Goal: Task Accomplishment & Management: Manage account settings

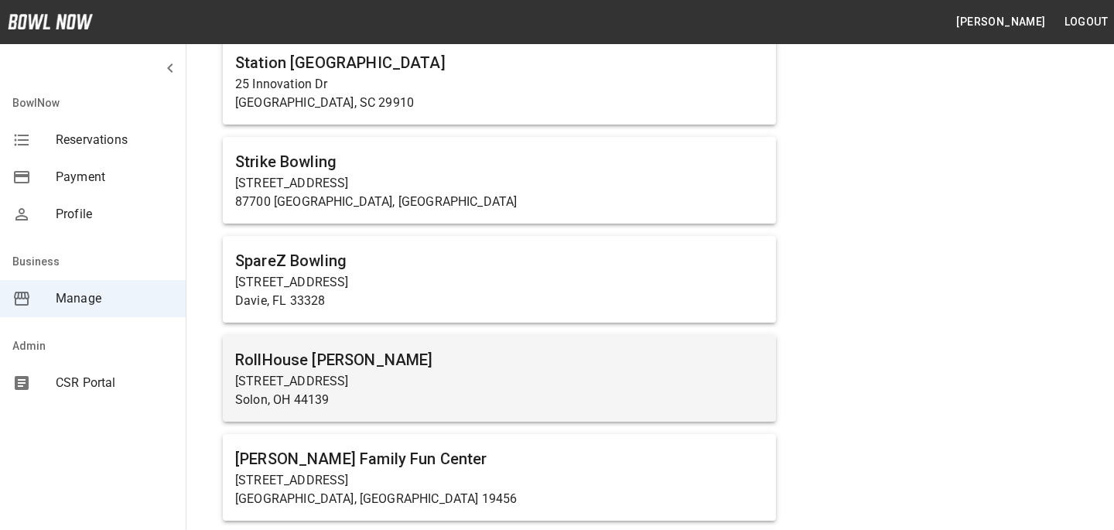
scroll to position [1588, 0]
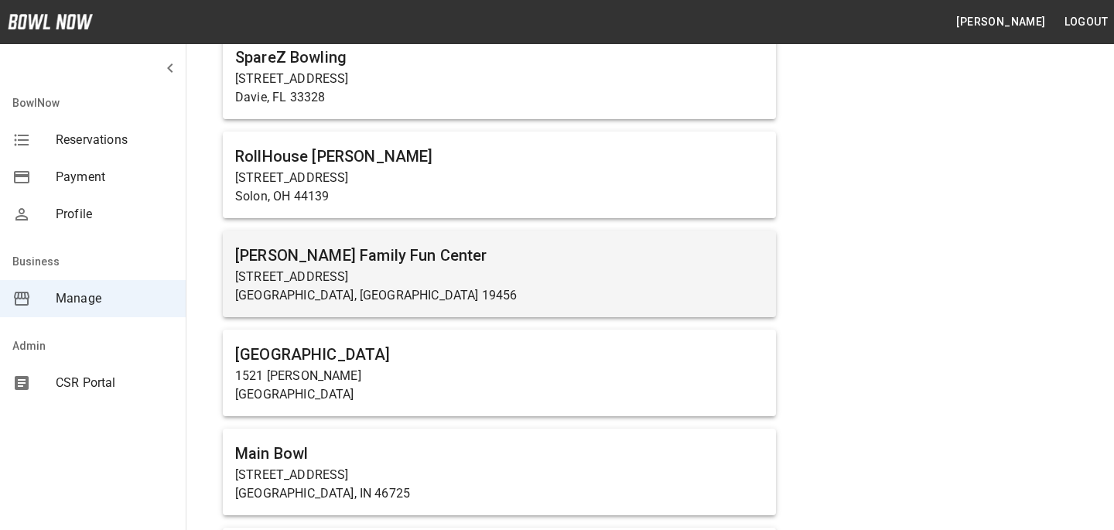
click at [377, 272] on p "2200 West Dr" at bounding box center [499, 277] width 529 height 19
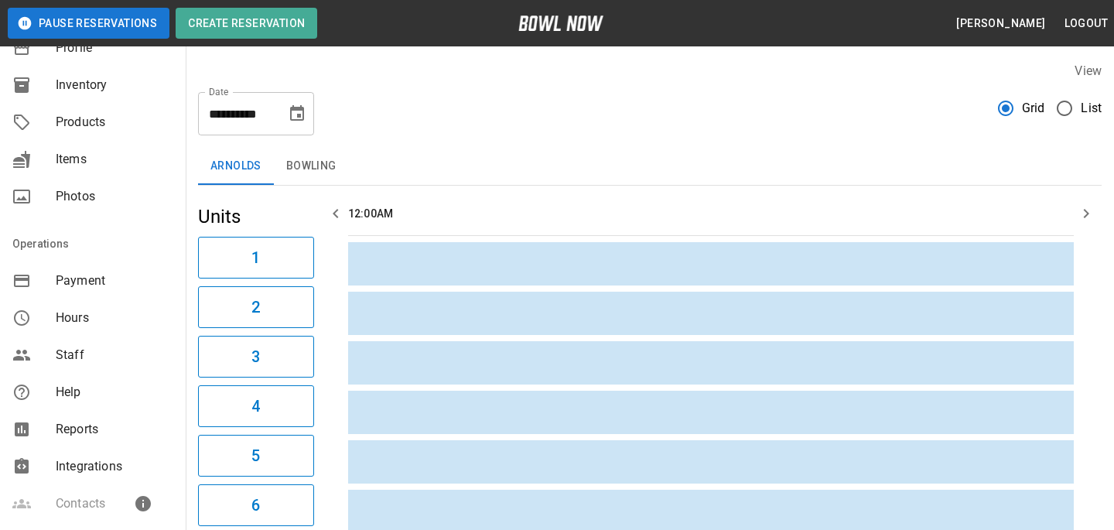
scroll to position [190, 0]
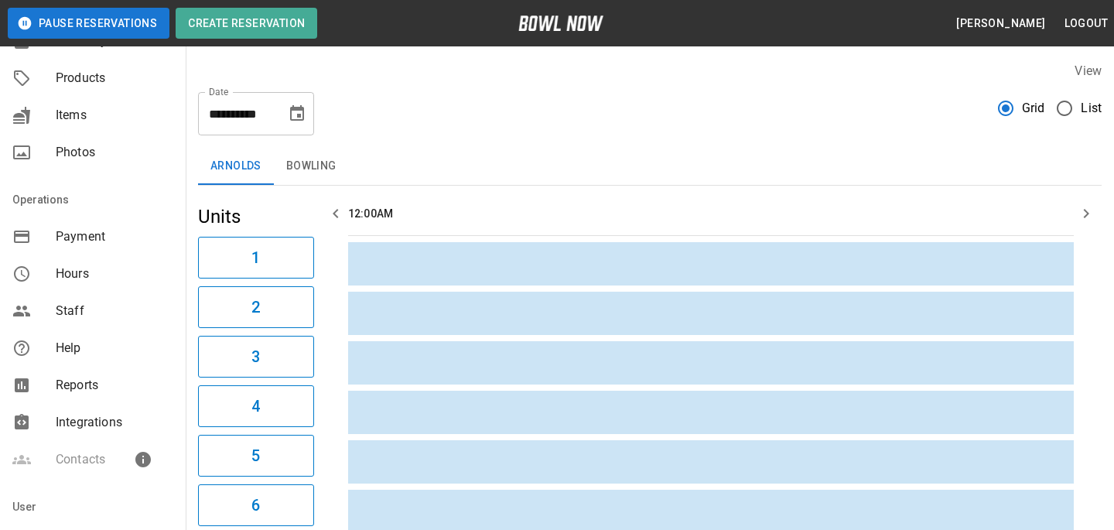
click at [103, 380] on span "Reports" at bounding box center [115, 385] width 118 height 19
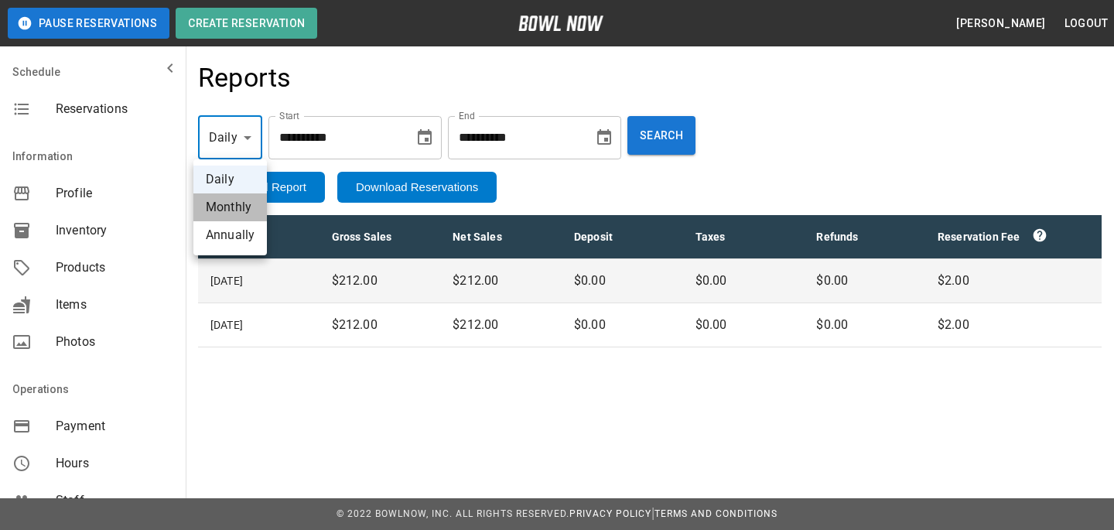
click at [234, 207] on li "Monthly" at bounding box center [230, 207] width 74 height 28
type input "*****"
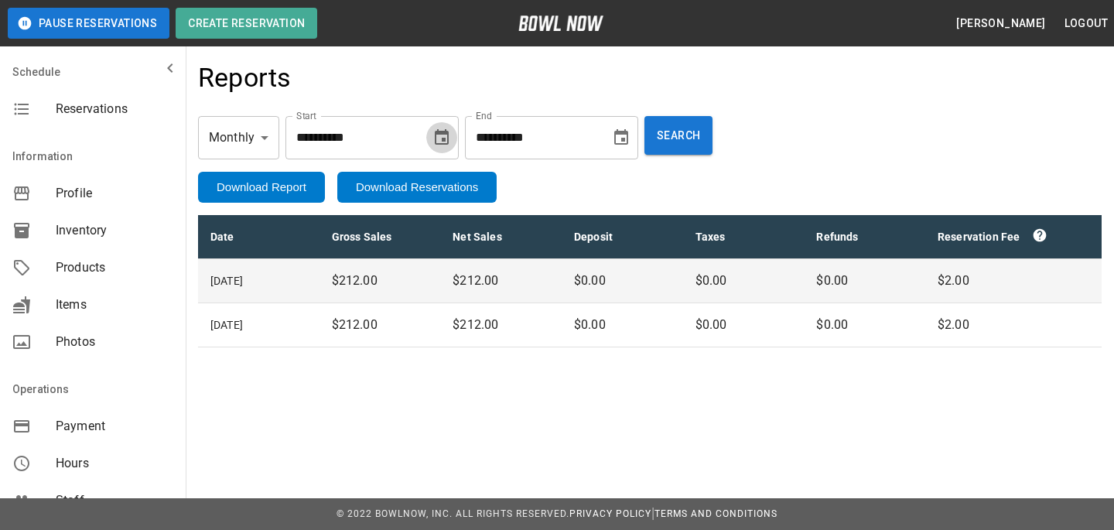
click at [450, 142] on icon "Choose date, selected date is Sep 16, 2025" at bounding box center [442, 137] width 19 height 19
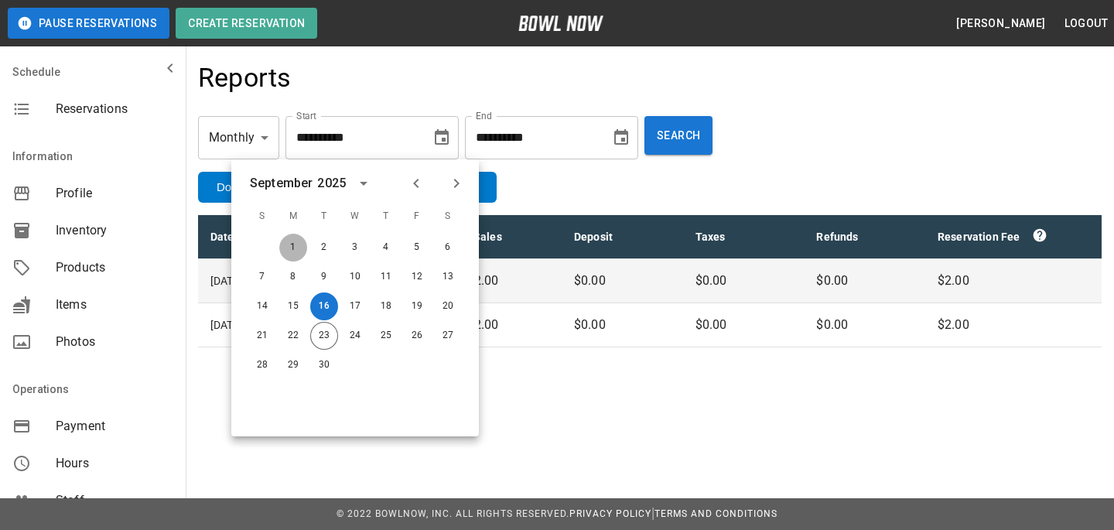
click at [290, 236] on button "1" at bounding box center [293, 248] width 28 height 28
type input "**********"
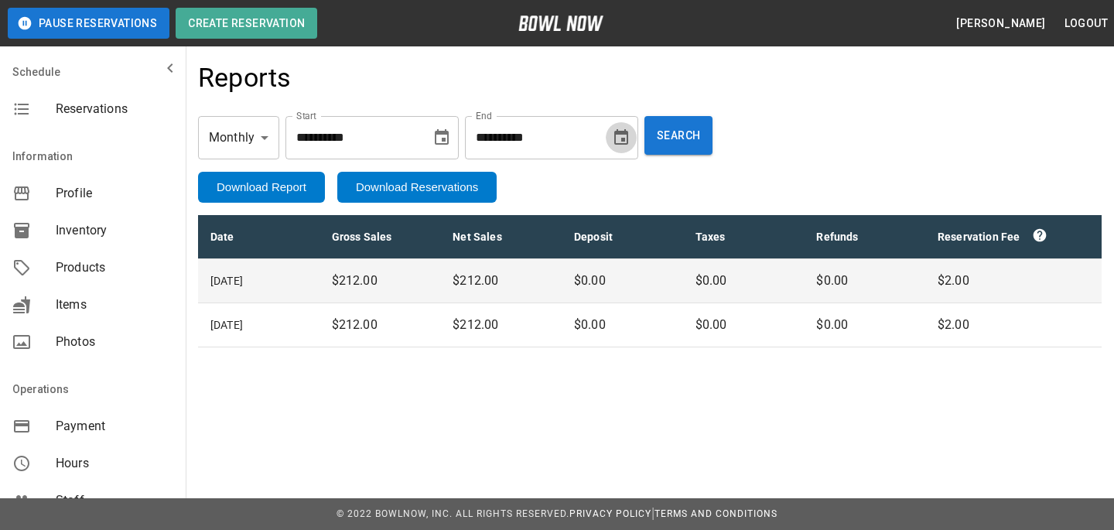
click at [620, 129] on button "Choose date, selected date is Sep 23, 2025" at bounding box center [621, 137] width 31 height 31
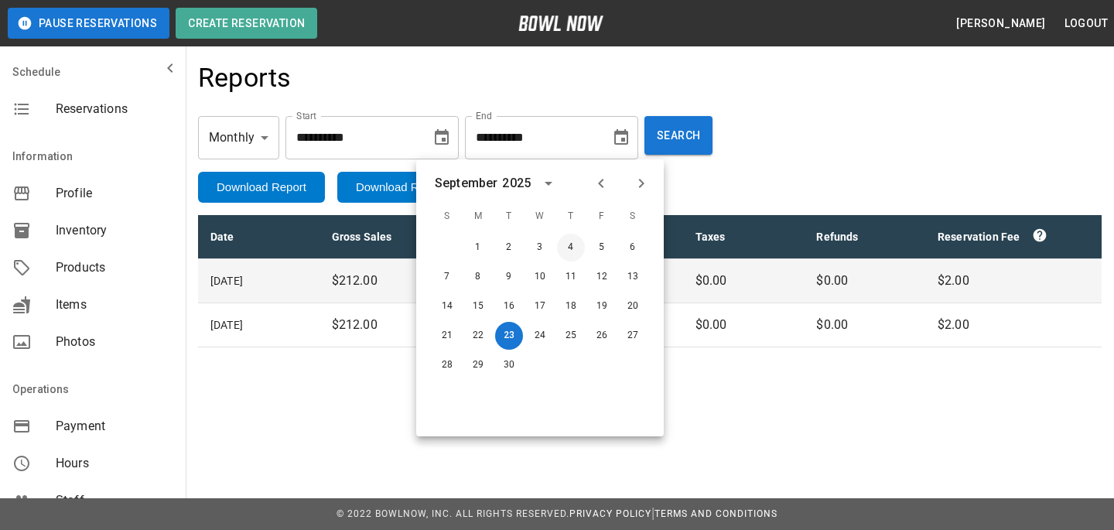
drag, startPoint x: 603, startPoint y: 184, endPoint x: 576, endPoint y: 248, distance: 69.7
click at [576, 248] on div "September 2025 S M T W T F S 1 2 3 4 5 6 7 8 9 10 11 12 13 14 15 16 17 18 19 20…" at bounding box center [540, 297] width 248 height 277
click at [513, 367] on button "30" at bounding box center [509, 365] width 28 height 28
type input "**********"
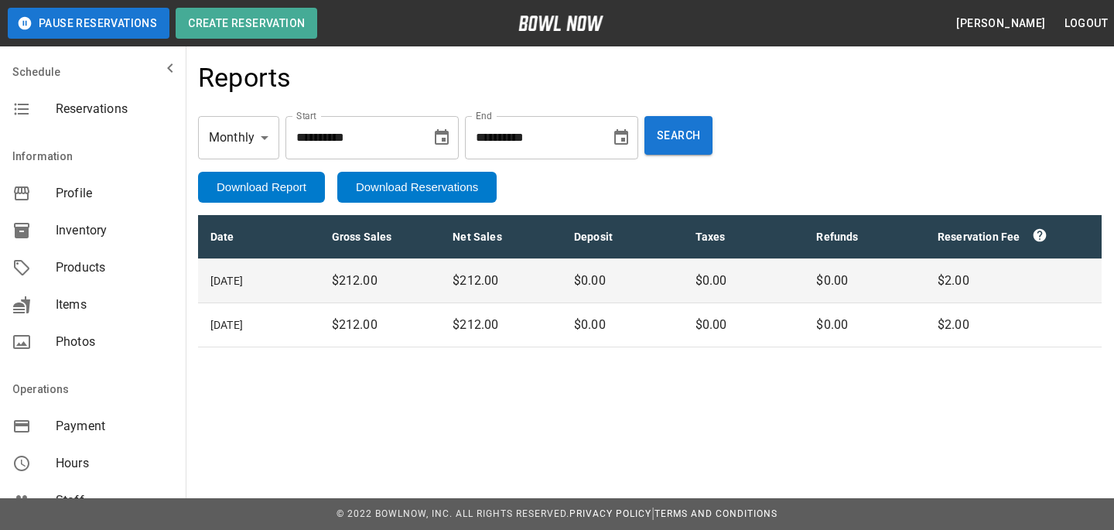
click at [697, 158] on div "**********" at bounding box center [650, 138] width 904 height 68
click at [697, 112] on div "**********" at bounding box center [650, 138] width 904 height 68
click at [693, 116] on button "Search" at bounding box center [679, 135] width 68 height 39
click at [449, 133] on icon "Choose date, selected date is Sep 1, 2025" at bounding box center [442, 136] width 14 height 15
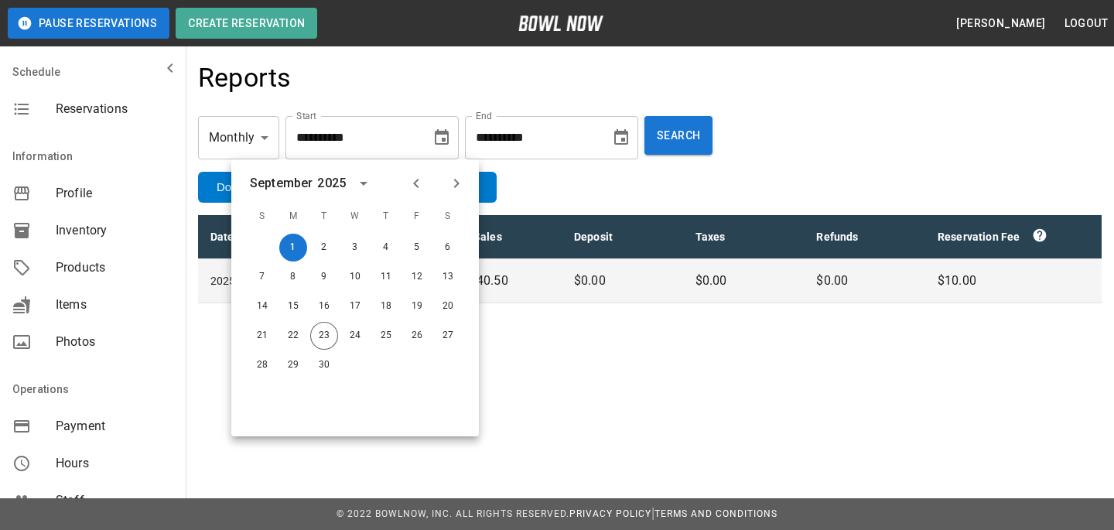
click at [415, 174] on icon "Previous month" at bounding box center [416, 183] width 19 height 19
click at [425, 248] on button "1" at bounding box center [417, 248] width 28 height 28
type input "**********"
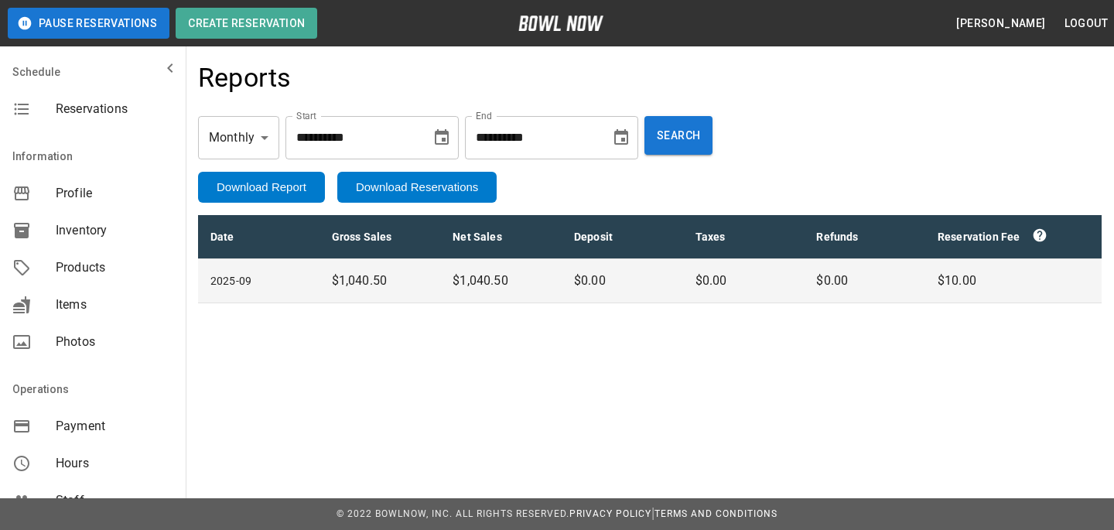
click at [623, 135] on icon "Choose date, selected date is Sep 30, 2025" at bounding box center [621, 137] width 19 height 19
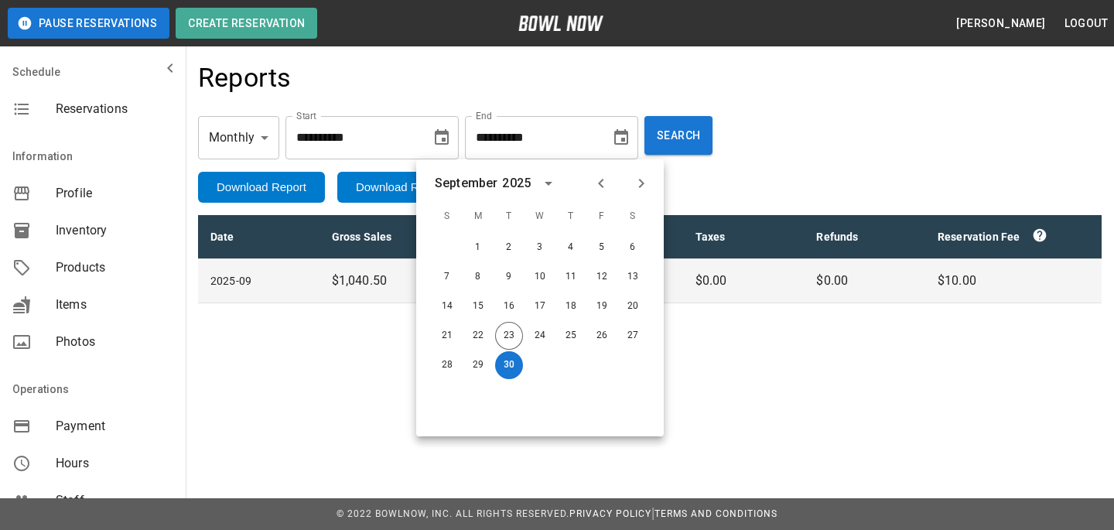
click at [607, 186] on icon "Previous month" at bounding box center [601, 183] width 19 height 19
click at [458, 387] on button "31" at bounding box center [447, 395] width 28 height 28
type input "**********"
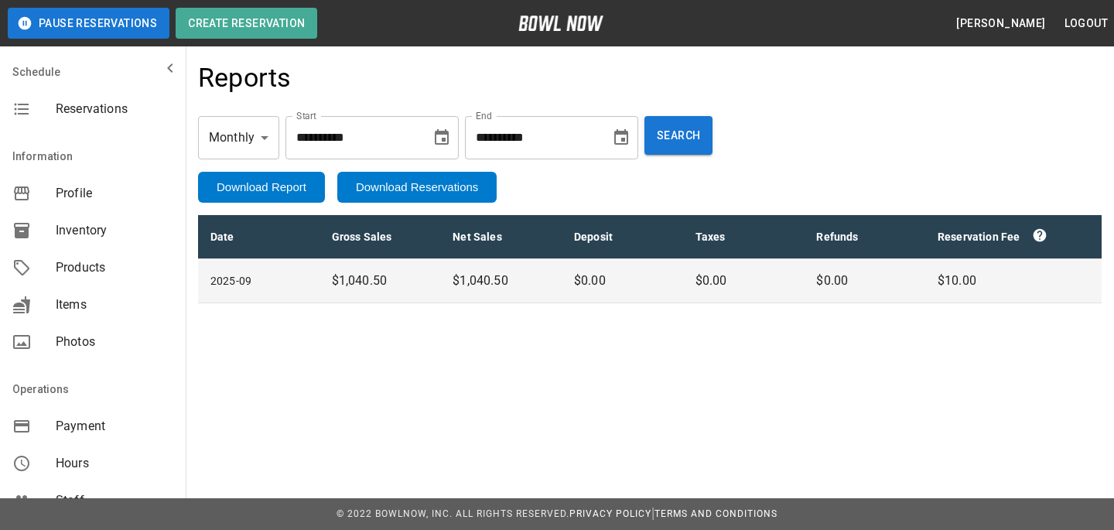
click at [443, 388] on div "August 2025 S M T W T F S 1 2 3 4 5 6 7 8 9 10 11 12 13 14 15 16 17 18 19 20 21…" at bounding box center [540, 297] width 248 height 277
click at [666, 135] on button "Search" at bounding box center [679, 135] width 68 height 39
click at [432, 149] on div "**********" at bounding box center [372, 137] width 173 height 43
click at [446, 141] on icon "Choose date, selected date is Aug 1, 2025" at bounding box center [442, 137] width 19 height 19
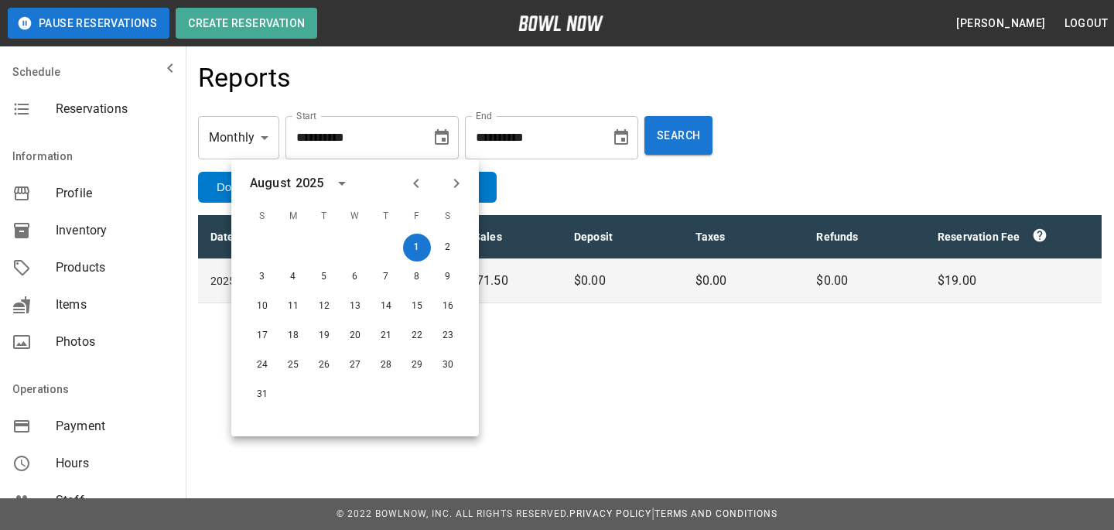
click at [407, 184] on icon "Previous month" at bounding box center [416, 183] width 19 height 19
click at [325, 240] on button "1" at bounding box center [324, 248] width 28 height 28
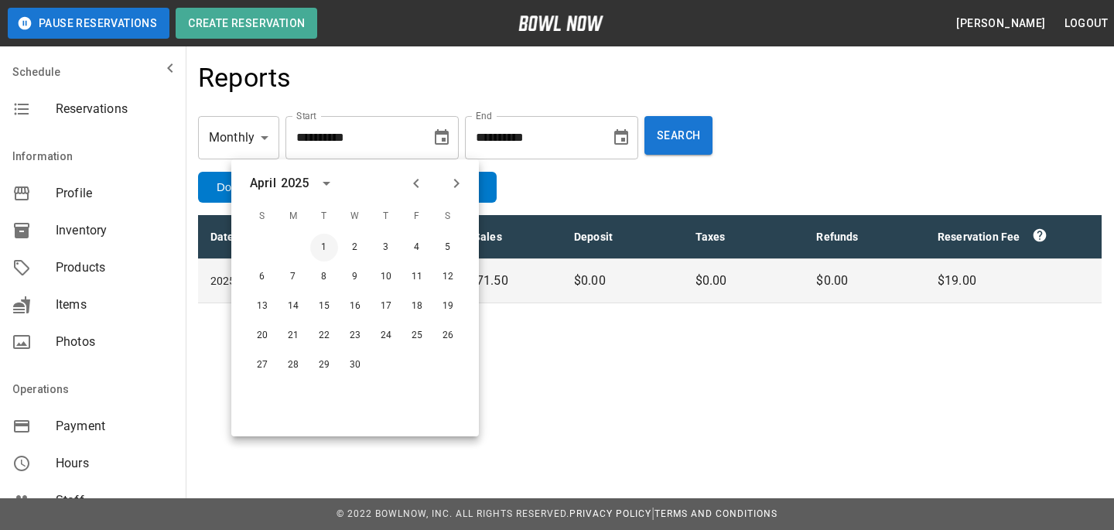
type input "**********"
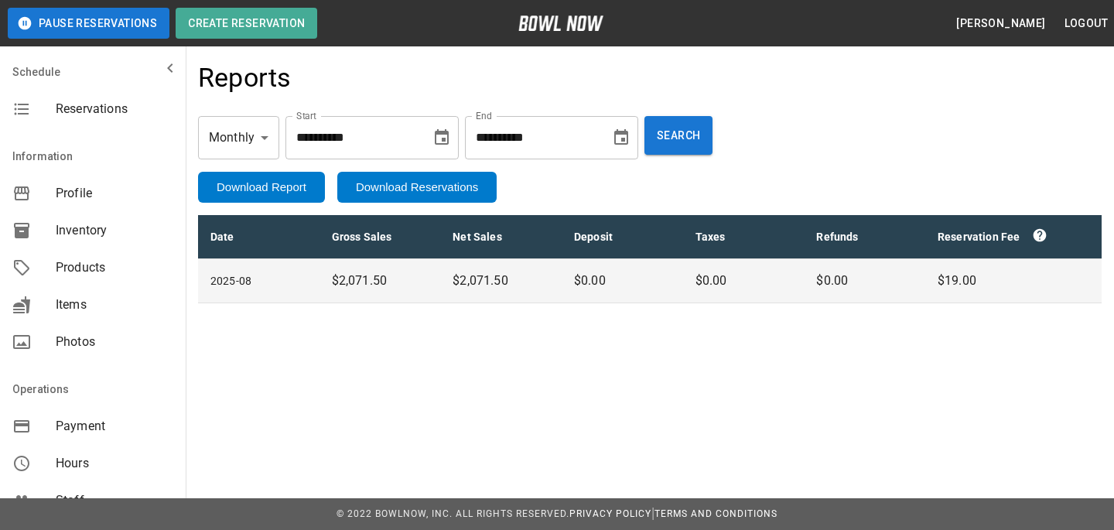
click at [625, 145] on icon "Choose date, selected date is Aug 31, 2025" at bounding box center [621, 137] width 19 height 19
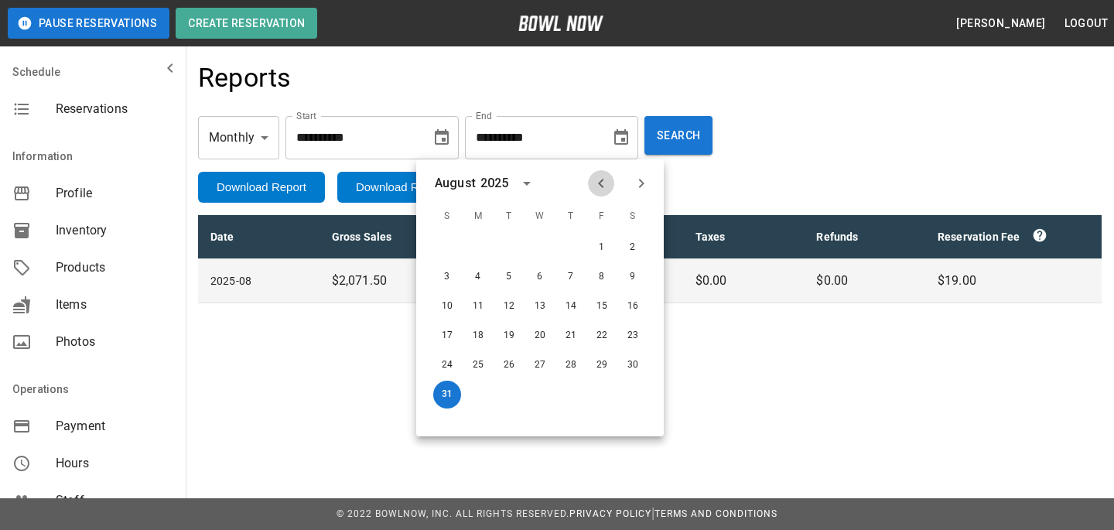
click at [607, 183] on icon "Previous month" at bounding box center [601, 183] width 19 height 19
click at [539, 376] on button "30" at bounding box center [540, 365] width 28 height 28
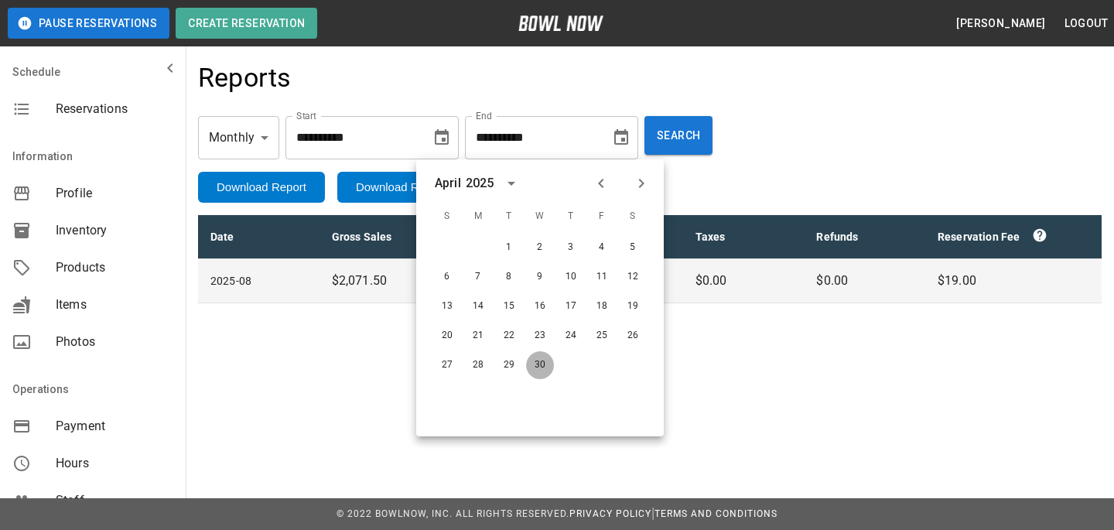
type input "**********"
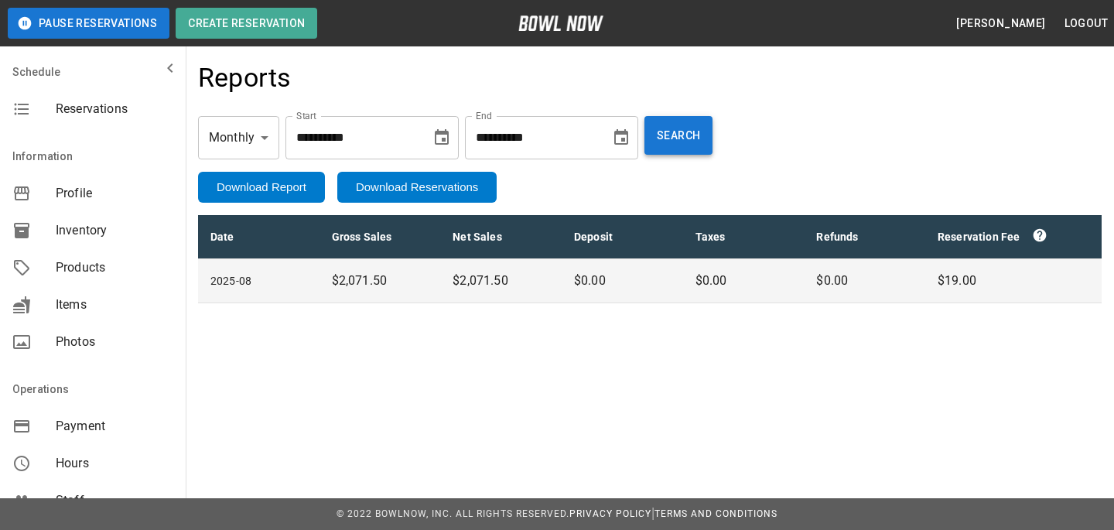
click at [686, 134] on button "Search" at bounding box center [679, 135] width 68 height 39
click at [451, 140] on icon "Choose date, selected date is Apr 1, 2025" at bounding box center [442, 137] width 19 height 19
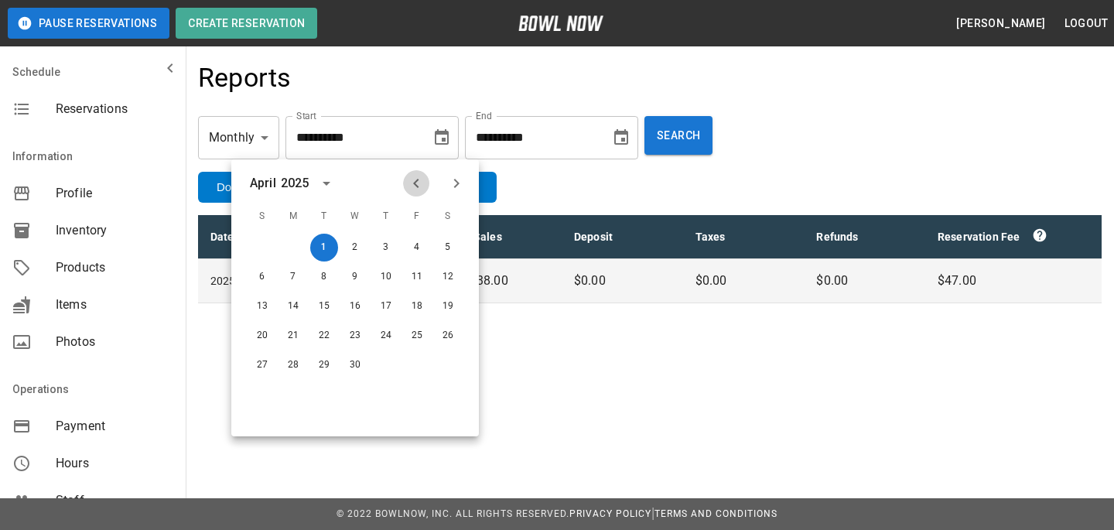
click at [407, 189] on icon "Previous month" at bounding box center [416, 183] width 19 height 19
click at [452, 253] on button "1" at bounding box center [448, 248] width 28 height 28
type input "**********"
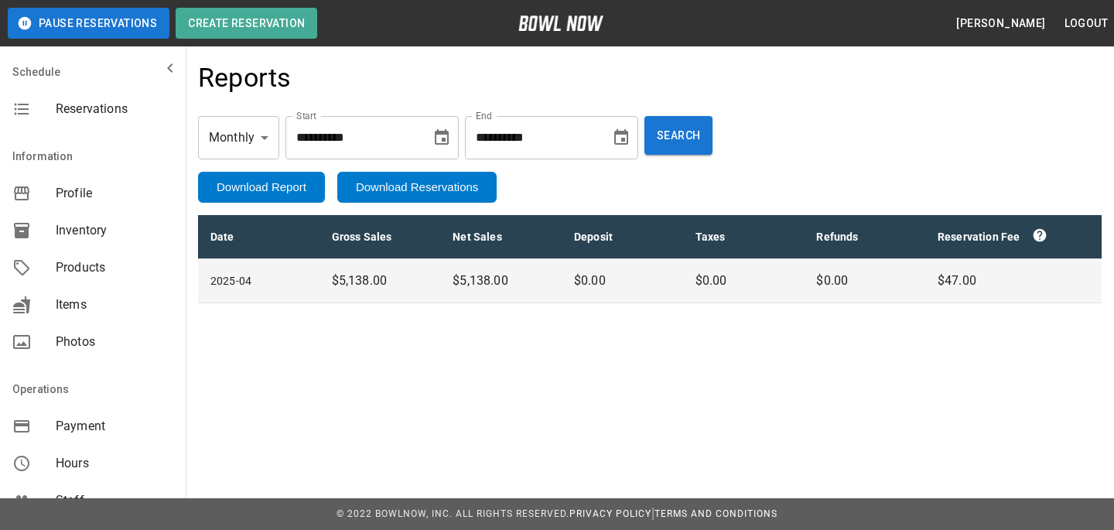
click at [638, 151] on div "**********" at bounding box center [551, 137] width 173 height 43
click at [628, 139] on icon "Choose date, selected date is Apr 30, 2025" at bounding box center [621, 137] width 19 height 19
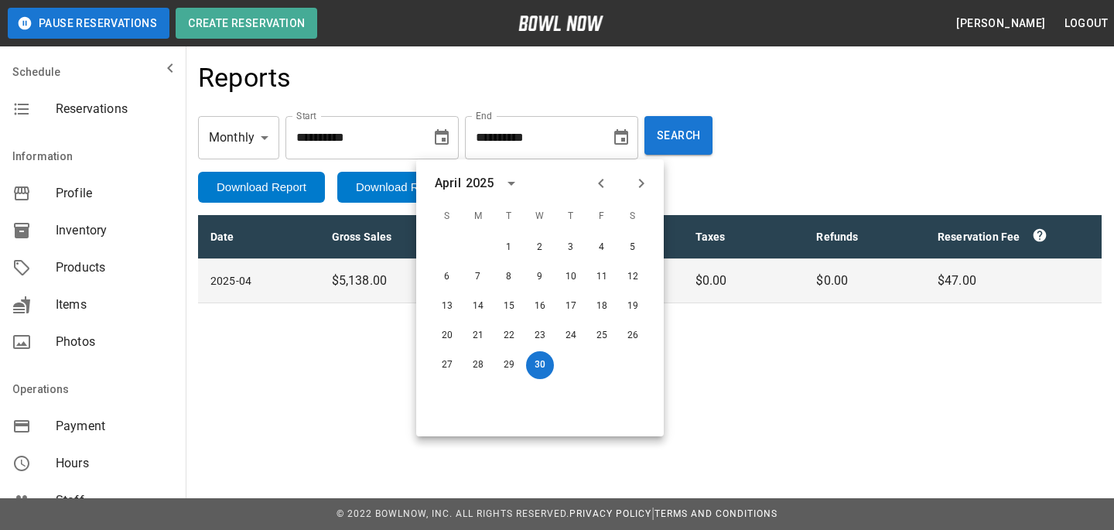
click at [597, 181] on icon "Previous month" at bounding box center [601, 183] width 19 height 19
click at [480, 397] on button "31" at bounding box center [478, 395] width 28 height 28
type input "**********"
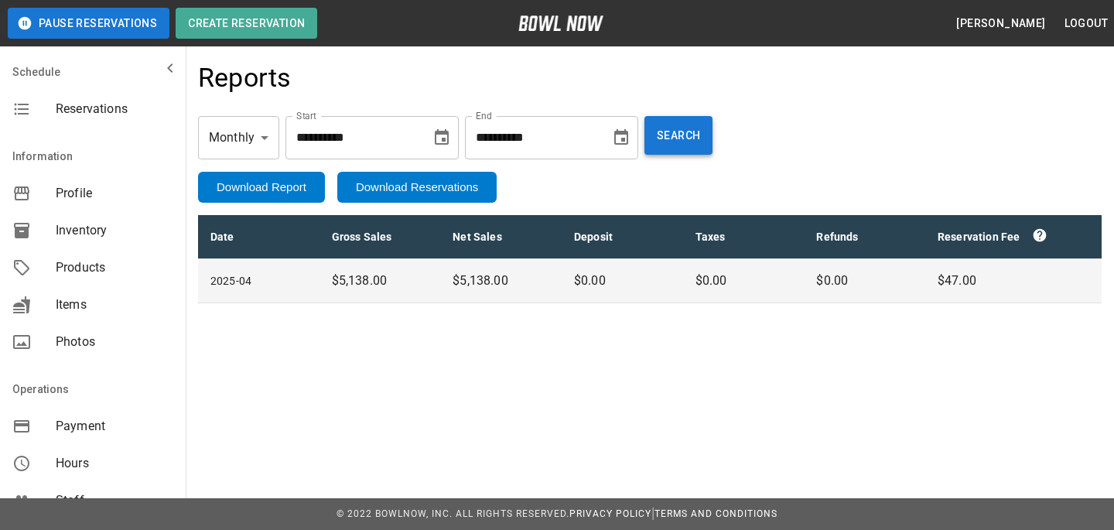
click at [693, 135] on button "Search" at bounding box center [679, 135] width 68 height 39
click at [459, 128] on div "**********" at bounding box center [372, 137] width 173 height 43
click at [451, 137] on icon "Choose date, selected date is Mar 1, 2025" at bounding box center [442, 137] width 19 height 19
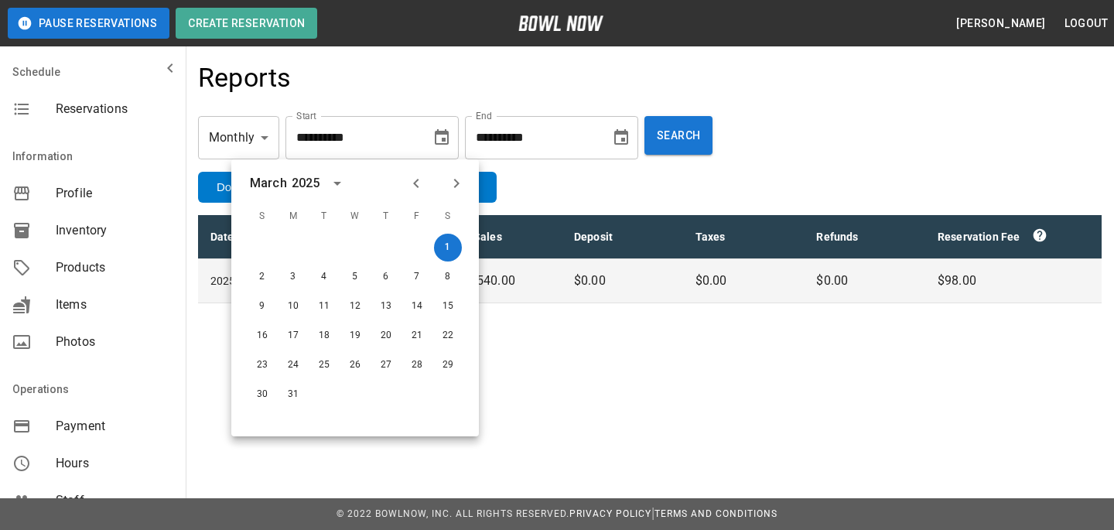
click at [407, 183] on icon "Previous month" at bounding box center [416, 183] width 19 height 19
click at [457, 241] on button "1" at bounding box center [448, 248] width 28 height 28
type input "**********"
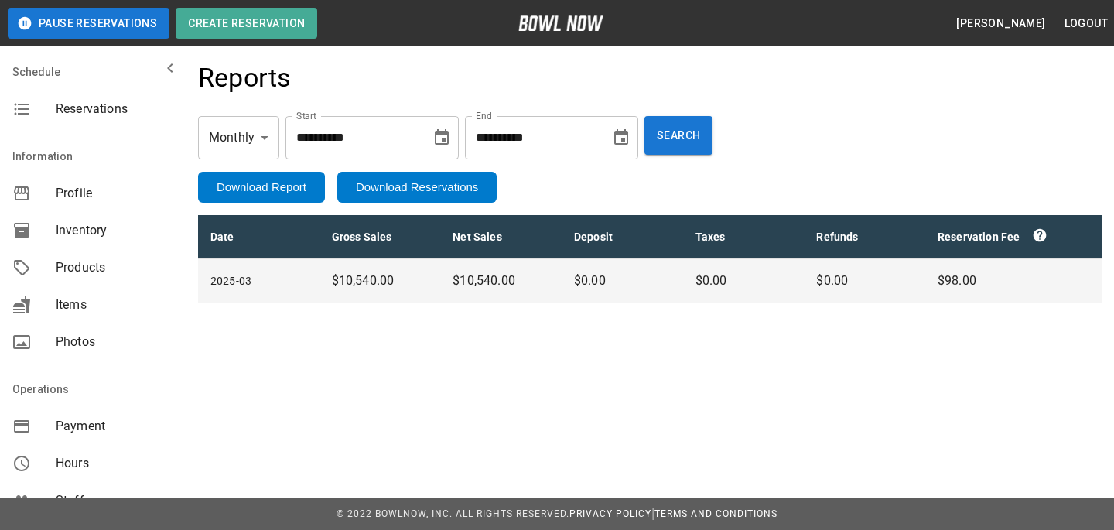
click at [628, 140] on icon "Choose date, selected date is Mar 31, 2025" at bounding box center [621, 137] width 19 height 19
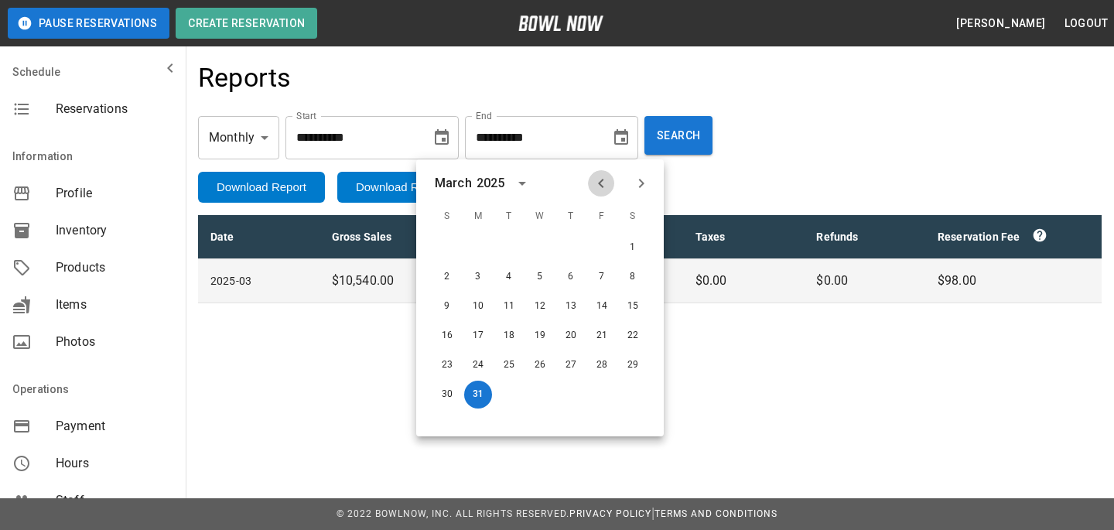
click at [597, 176] on icon "Previous month" at bounding box center [601, 183] width 19 height 19
click at [612, 376] on div "28" at bounding box center [602, 365] width 31 height 28
click at [614, 362] on button "28" at bounding box center [602, 365] width 28 height 28
type input "**********"
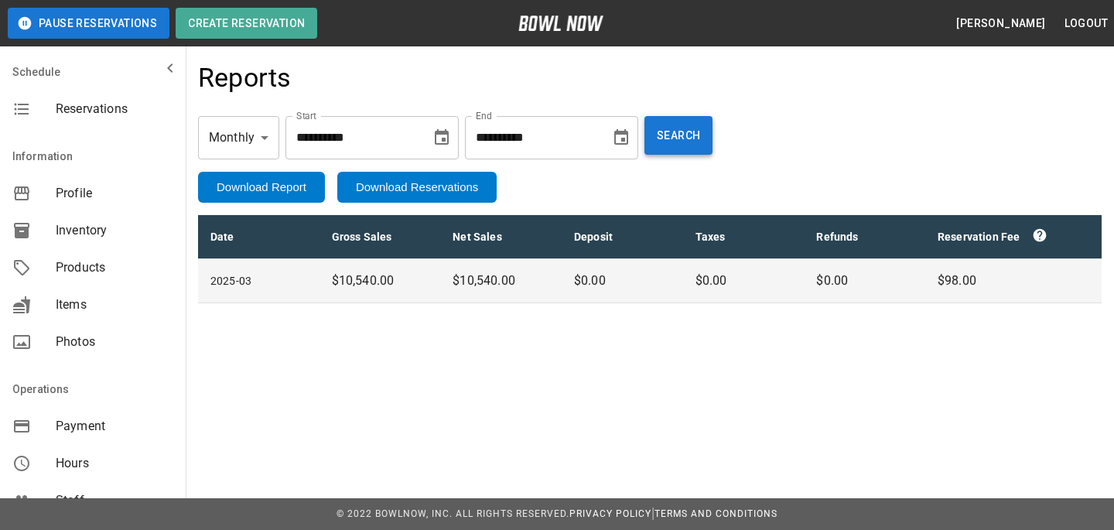
click at [710, 151] on button "Search" at bounding box center [679, 135] width 68 height 39
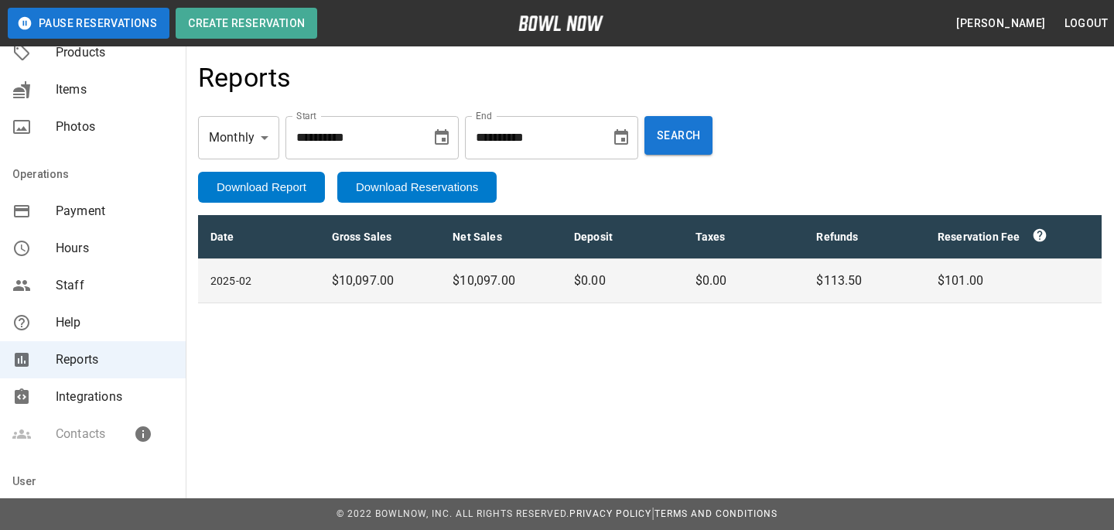
scroll to position [343, 0]
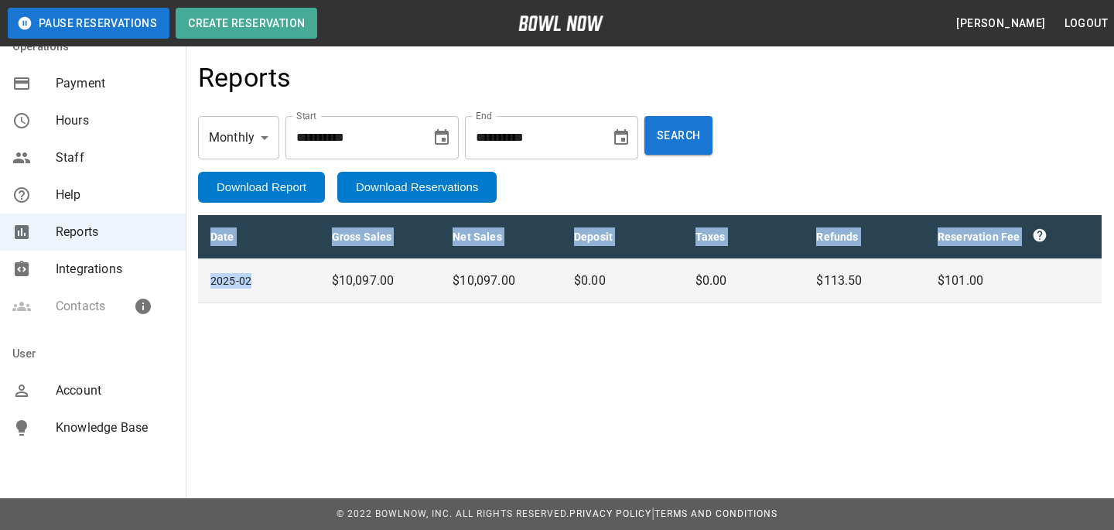
drag, startPoint x: 299, startPoint y: 402, endPoint x: 292, endPoint y: 291, distance: 111.7
click at [292, 291] on div "**********" at bounding box center [557, 265] width 1114 height 530
click at [292, 291] on td "2025-02" at bounding box center [258, 281] width 121 height 44
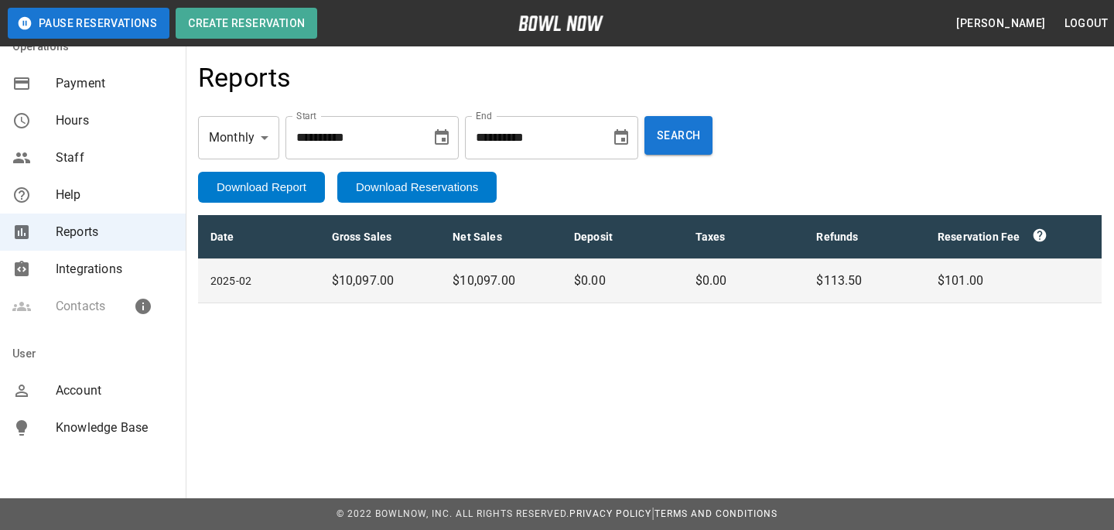
click at [292, 291] on td "2025-02" at bounding box center [258, 281] width 121 height 44
click at [325, 327] on div "**********" at bounding box center [557, 199] width 1114 height 399
click at [349, 278] on p "$10,097.00" at bounding box center [380, 281] width 97 height 19
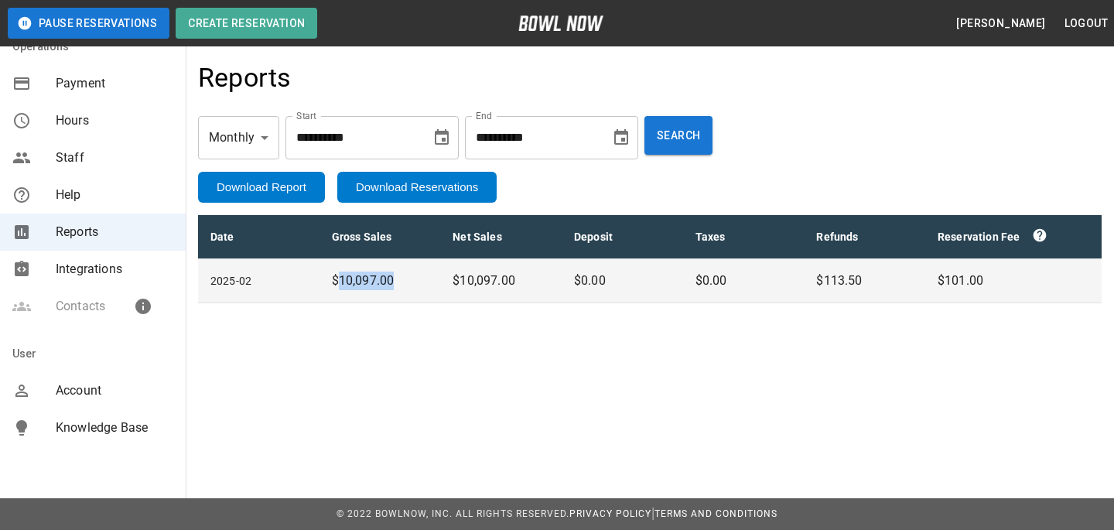
click at [349, 278] on p "$10,097.00" at bounding box center [380, 281] width 97 height 19
click at [382, 299] on td "$10,097.00" at bounding box center [380, 281] width 121 height 44
click at [61, 389] on span "Account" at bounding box center [115, 391] width 118 height 19
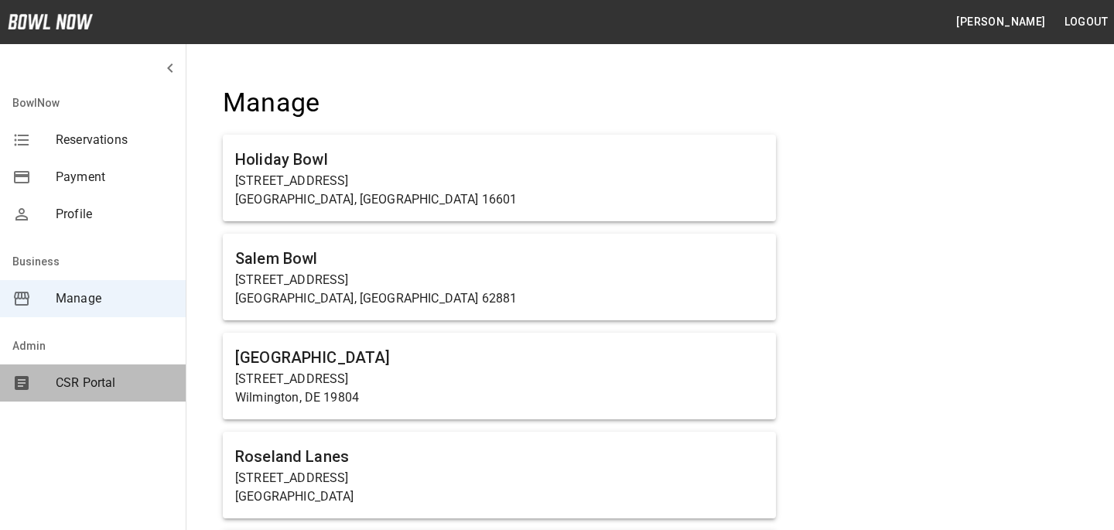
click at [121, 373] on div "CSR Portal" at bounding box center [93, 382] width 186 height 37
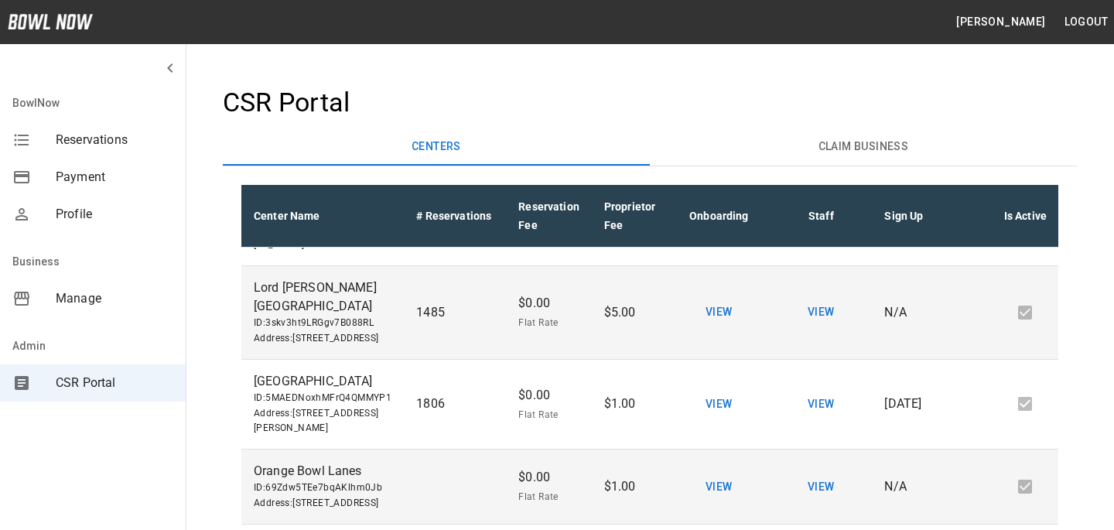
scroll to position [836, 111]
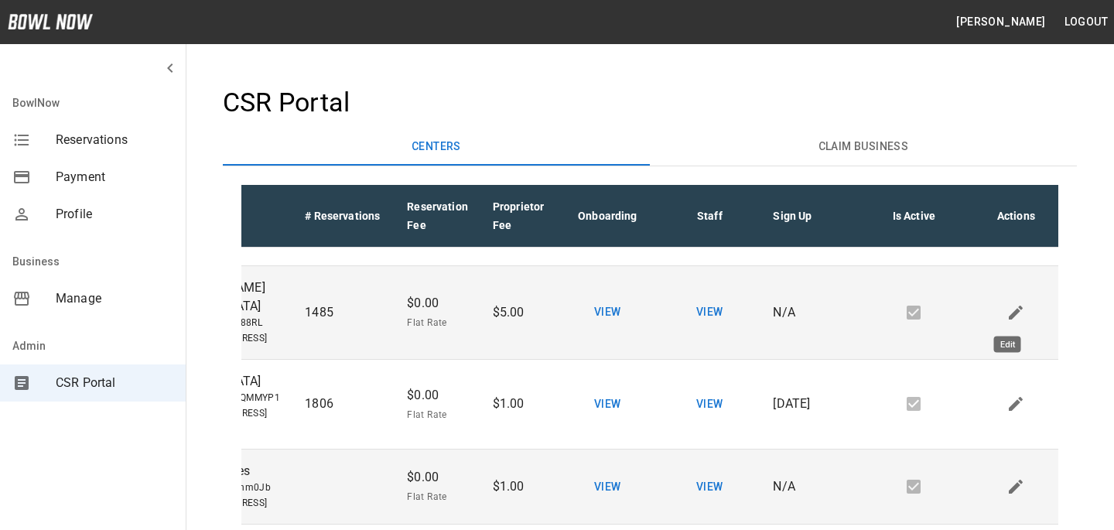
click at [1014, 128] on icon "Edit" at bounding box center [1016, 119] width 19 height 19
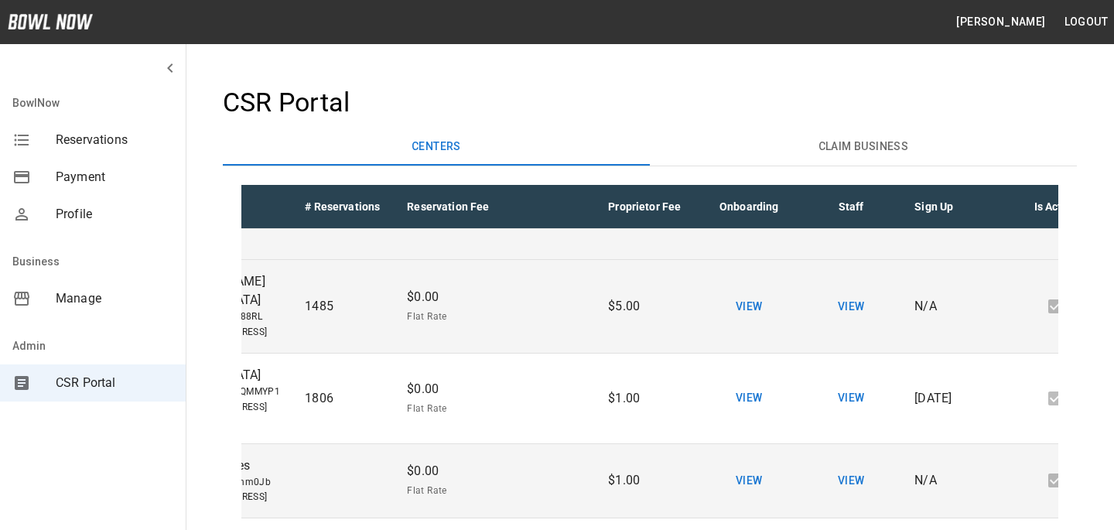
scroll to position [817, 0]
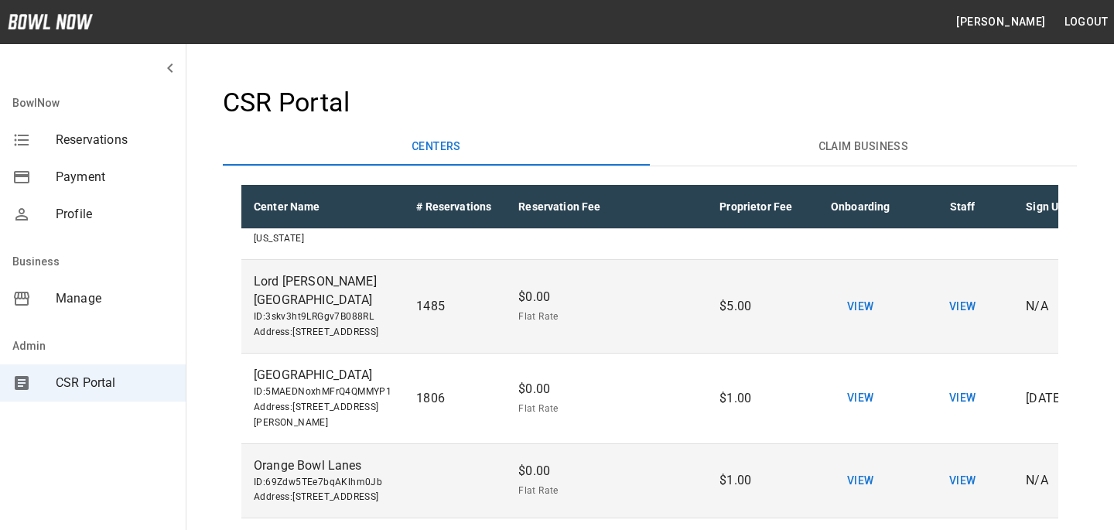
click at [550, 282] on div at bounding box center [557, 265] width 1114 height 530
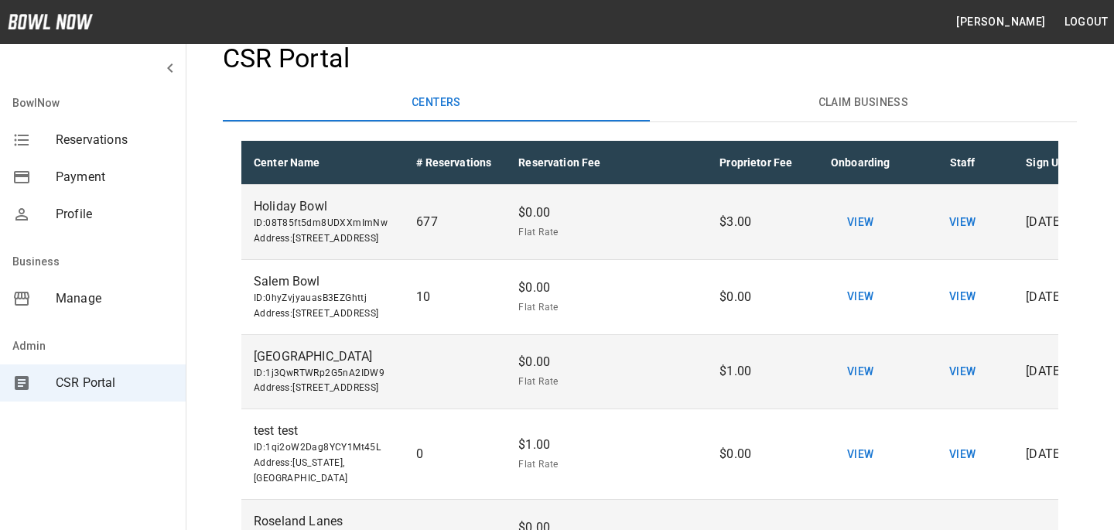
scroll to position [0, 0]
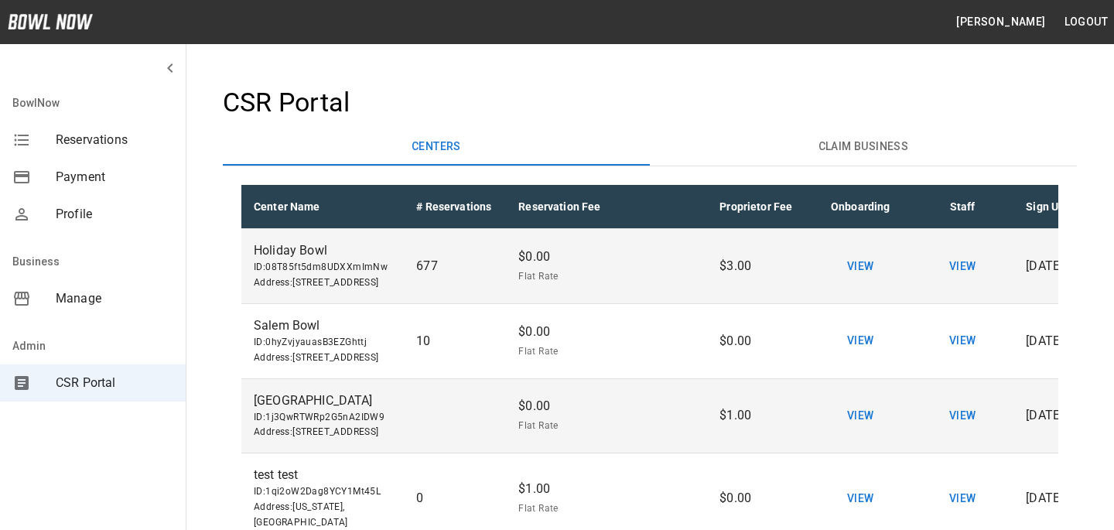
click at [543, 285] on span "Flat Rate" at bounding box center [606, 276] width 176 height 15
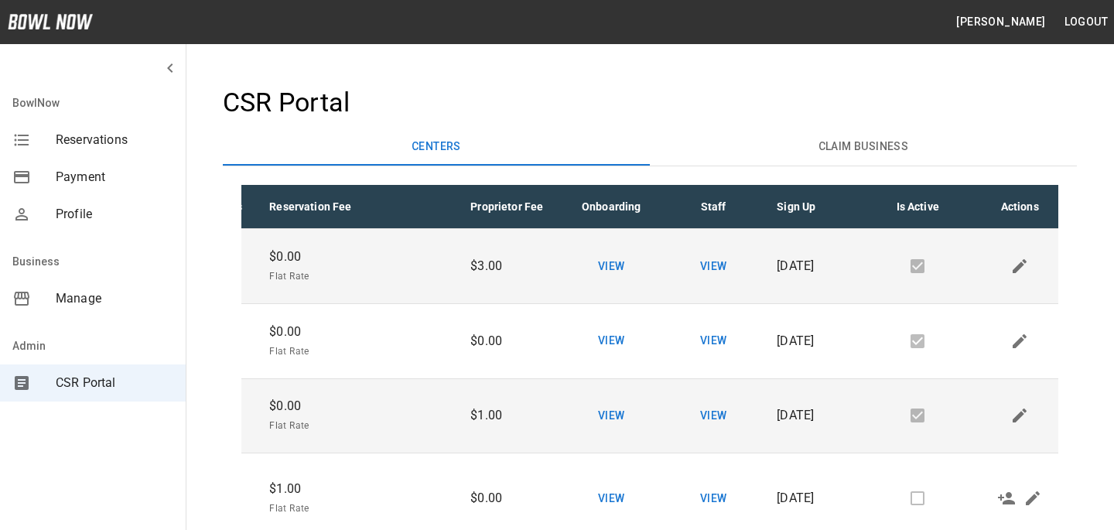
click at [1026, 276] on td "sticky table" at bounding box center [1020, 266] width 102 height 75
click at [1019, 273] on icon "Edit" at bounding box center [1020, 266] width 14 height 14
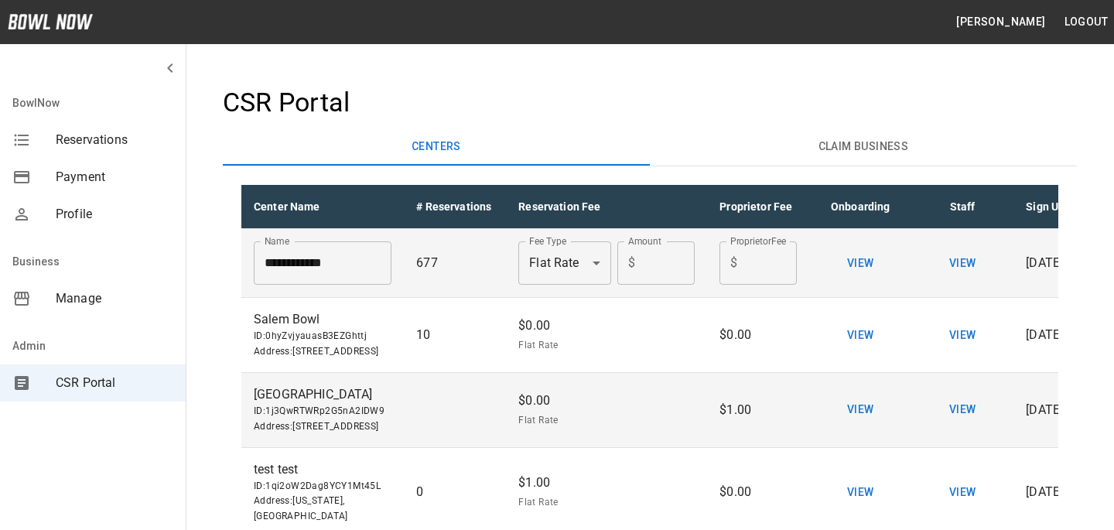
scroll to position [0, 255]
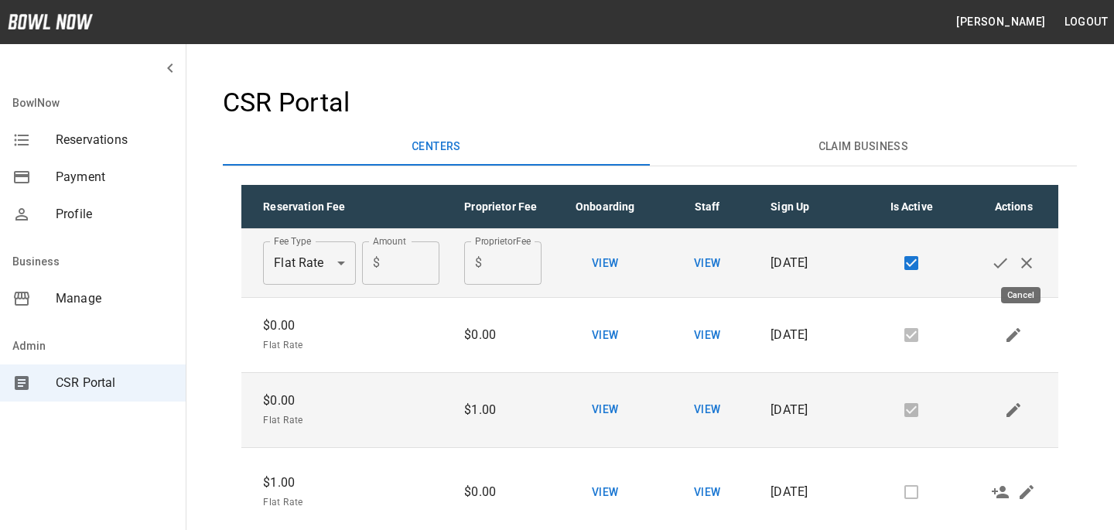
click at [1022, 265] on icon "Cancel" at bounding box center [1027, 263] width 11 height 11
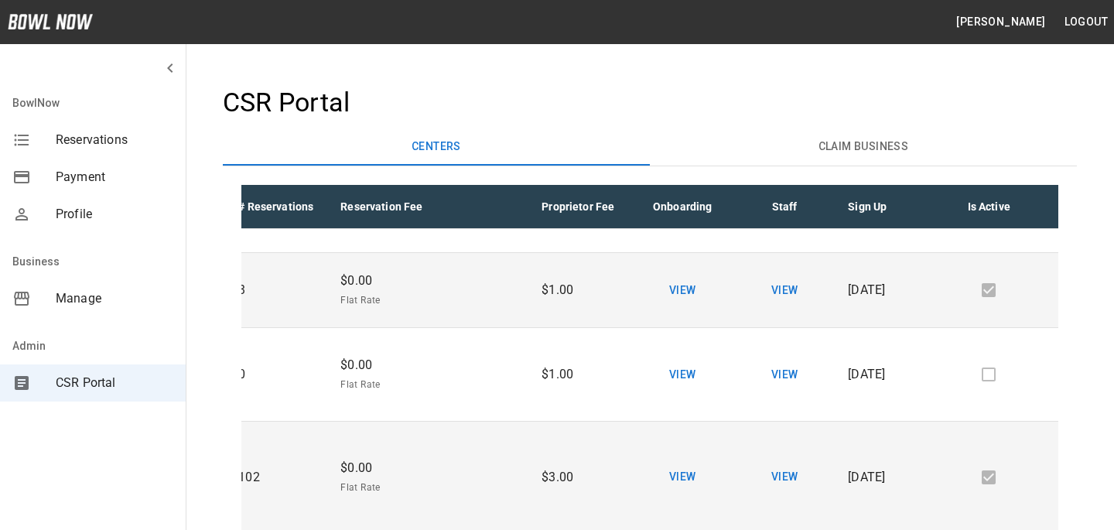
scroll to position [291, 255]
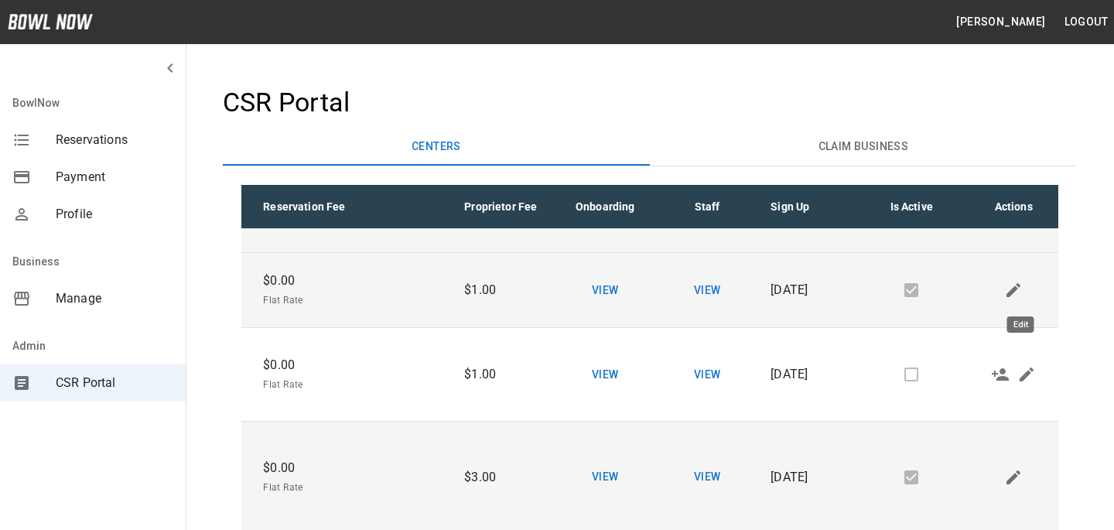
click at [1027, 217] on icon "Edit" at bounding box center [1027, 207] width 19 height 19
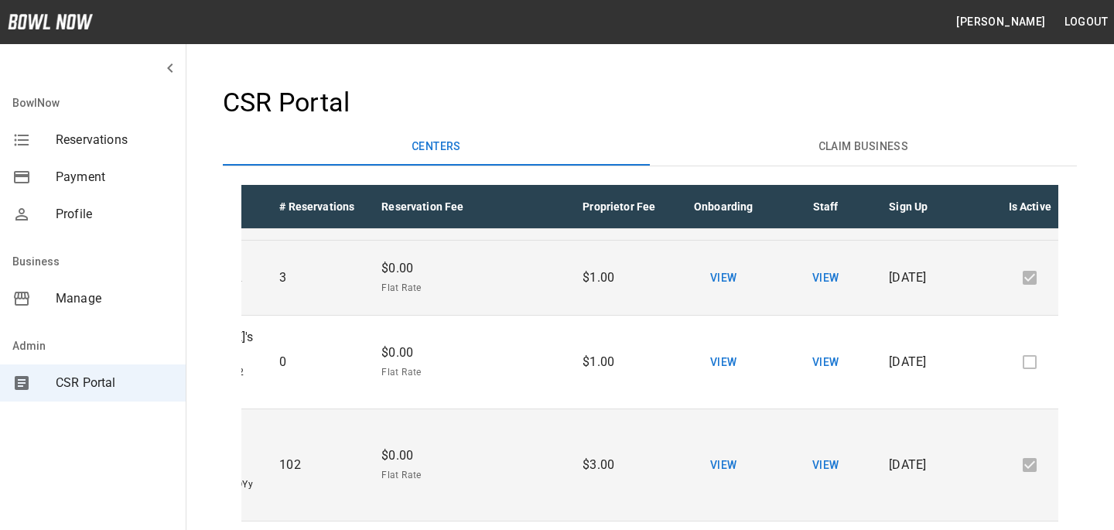
scroll to position [291, 5]
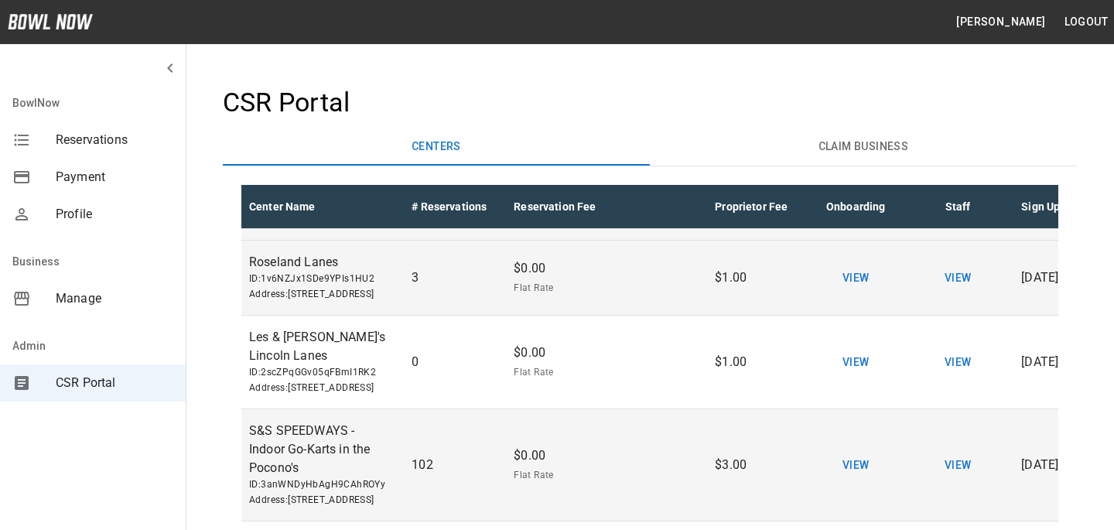
click at [553, 354] on li "Percentage" at bounding box center [554, 364] width 93 height 28
type input "**********"
click at [751, 223] on input "Proprietor Fee" at bounding box center [765, 201] width 53 height 43
click at [640, 223] on input "*" at bounding box center [638, 201] width 51 height 43
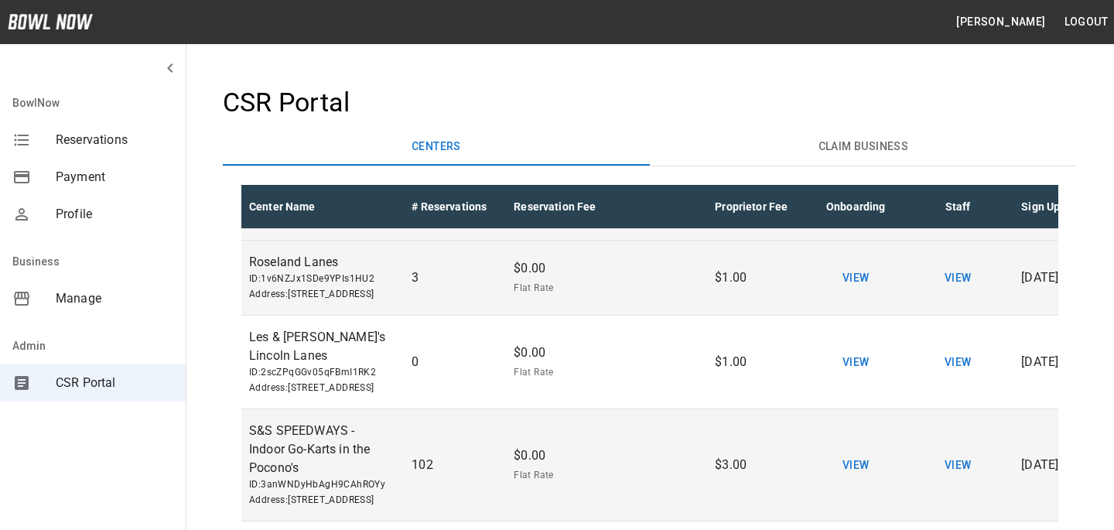
scroll to position [291, 0]
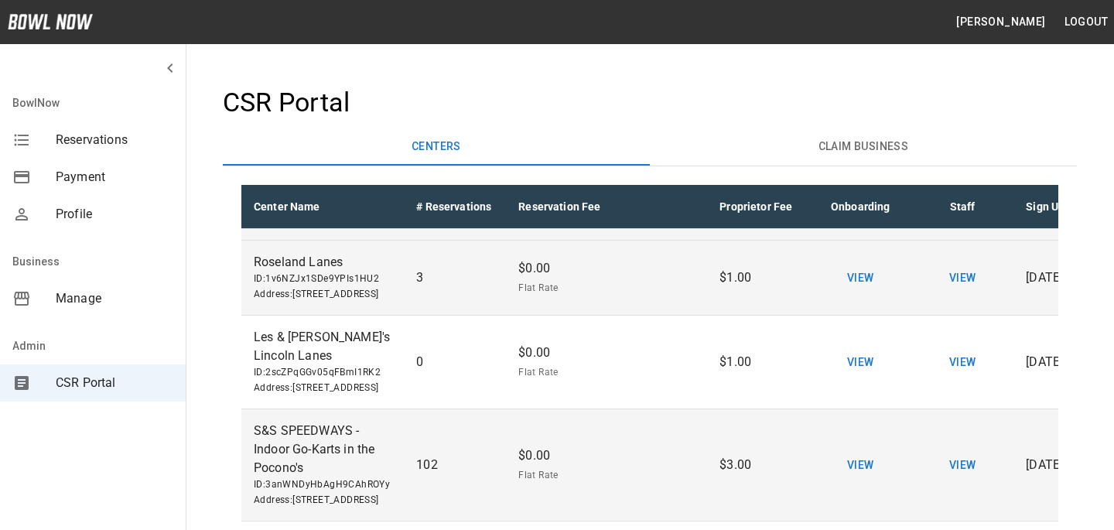
click at [655, 223] on input "*" at bounding box center [643, 201] width 51 height 43
click at [655, 223] on input "**" at bounding box center [643, 201] width 51 height 43
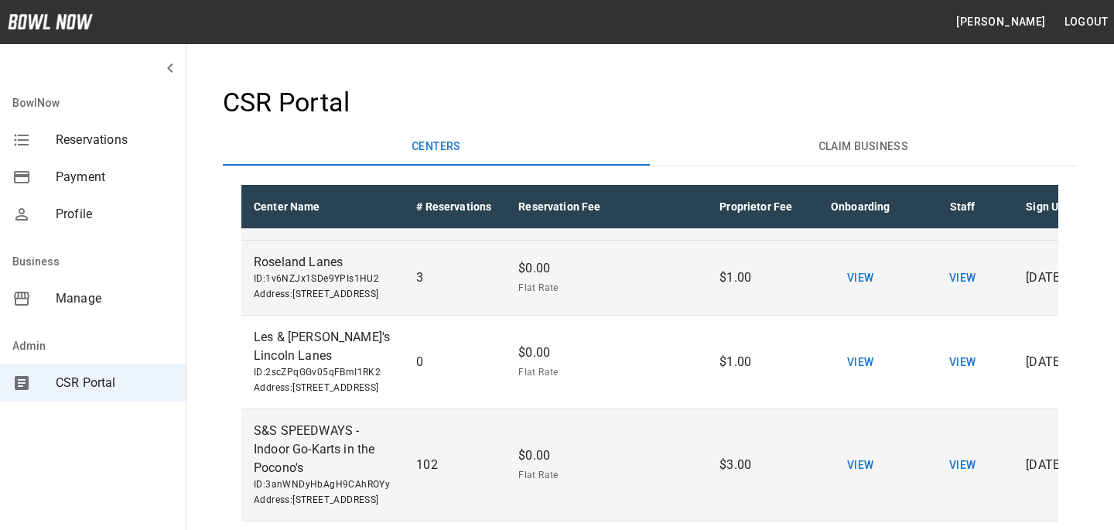
click at [655, 223] on input "*" at bounding box center [643, 201] width 51 height 43
type input "*"
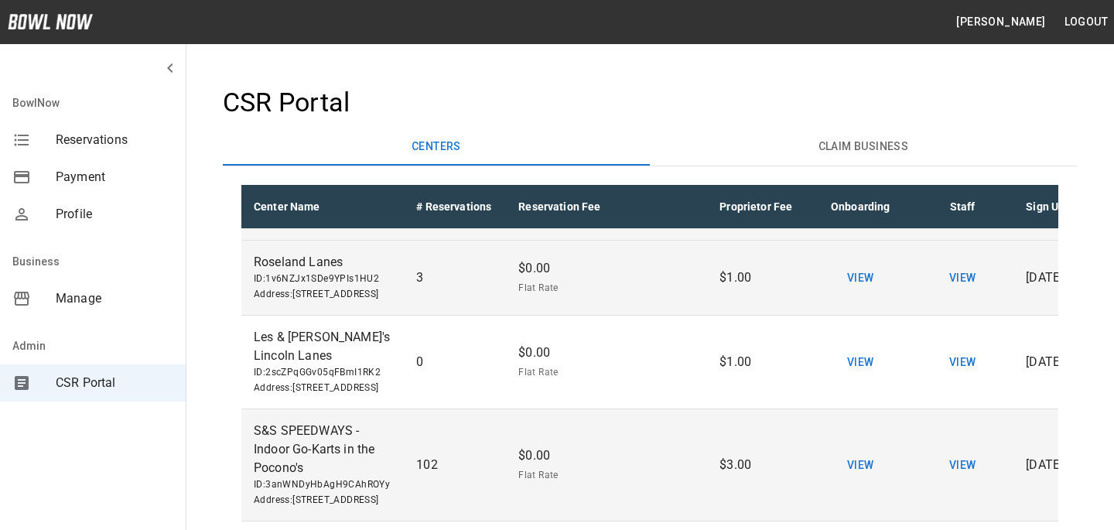
click at [655, 223] on input "*" at bounding box center [643, 201] width 51 height 43
click at [672, 241] on td "**********" at bounding box center [606, 202] width 201 height 78
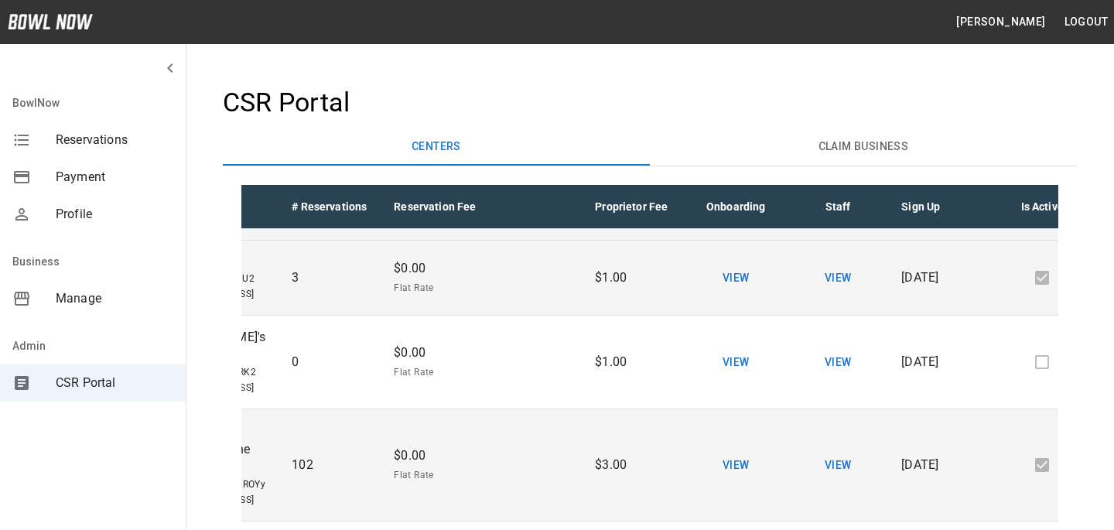
scroll to position [291, 255]
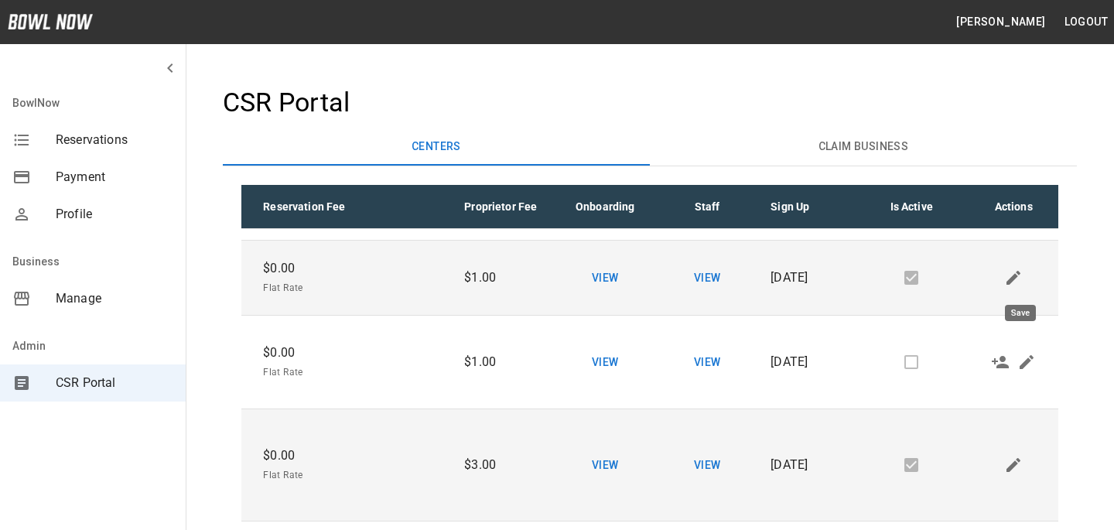
click at [1018, 197] on icon "Save" at bounding box center [1027, 188] width 19 height 19
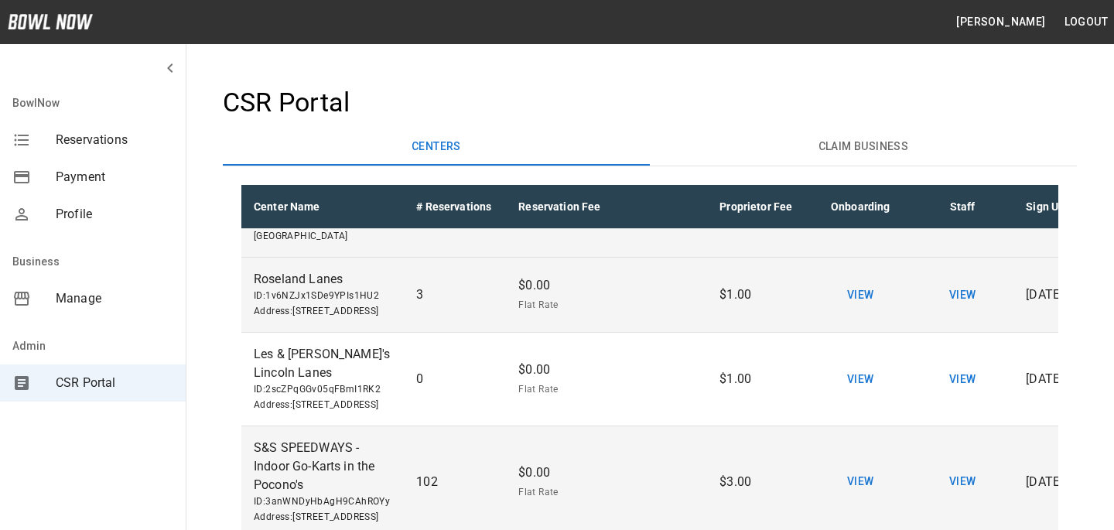
scroll to position [276, 0]
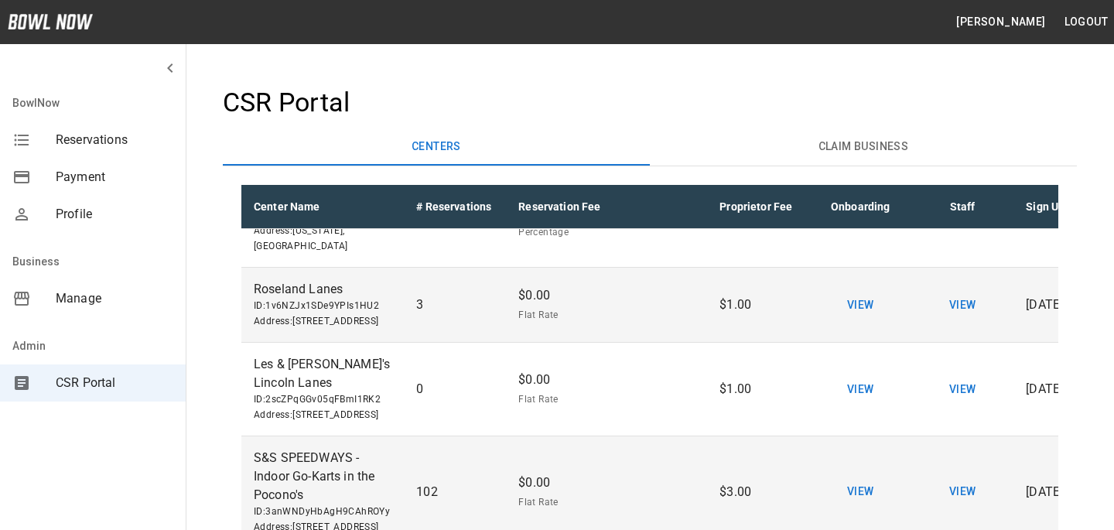
click at [129, 286] on div "Manage" at bounding box center [93, 298] width 186 height 37
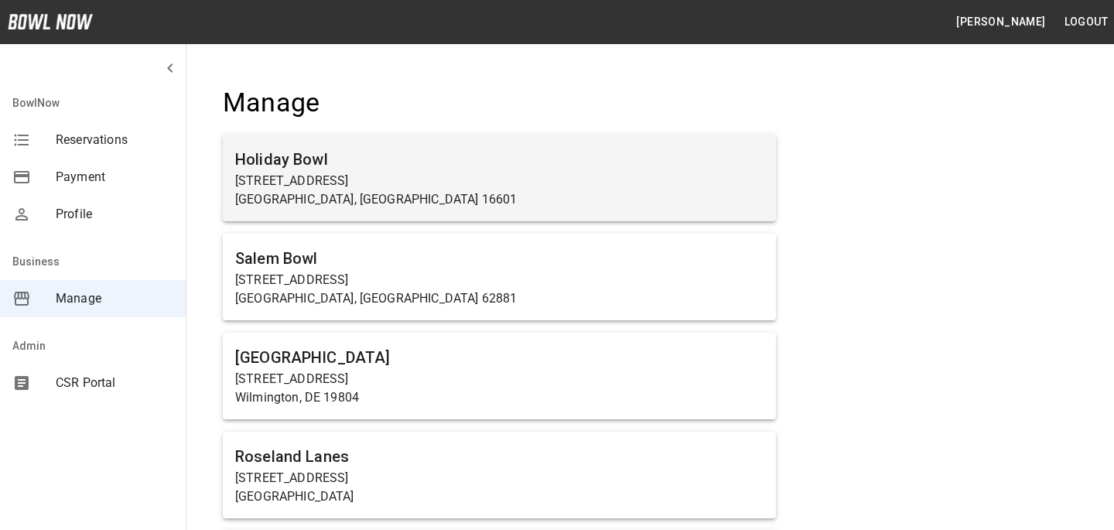
click at [368, 166] on h6 "Holiday Bowl" at bounding box center [499, 159] width 529 height 25
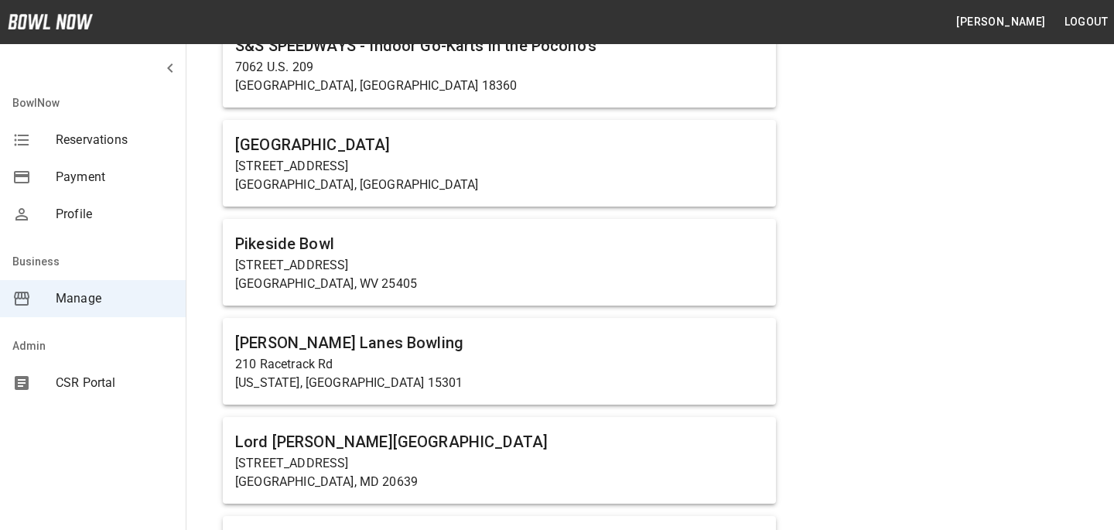
scroll to position [2172, 0]
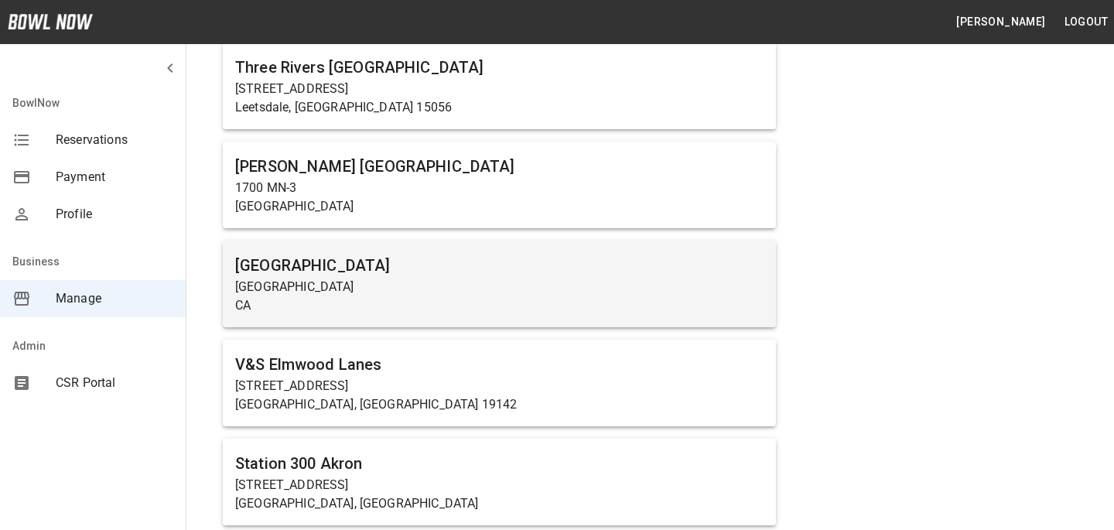
click at [421, 261] on h6 "BowlNow Test Center" at bounding box center [499, 265] width 529 height 25
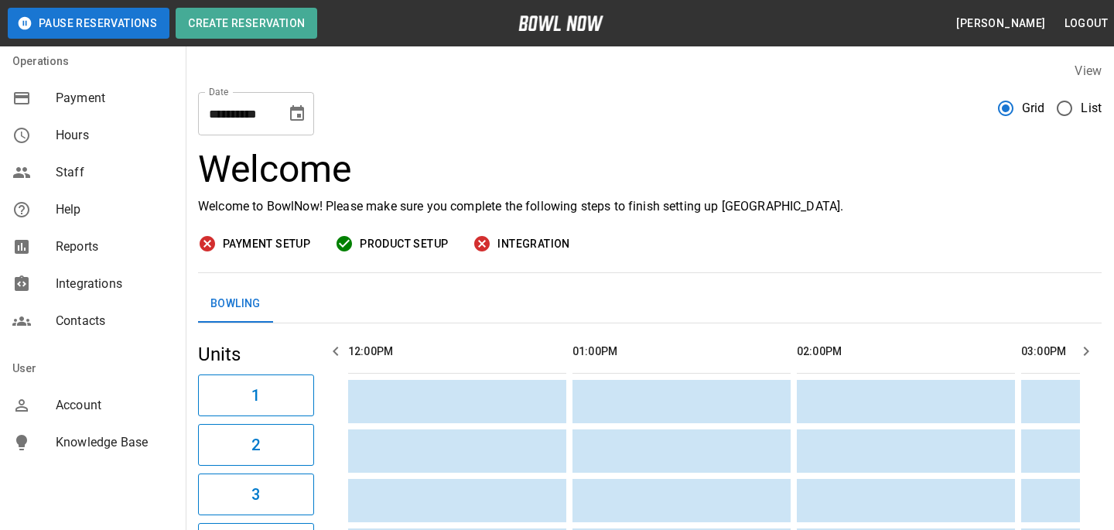
scroll to position [343, 0]
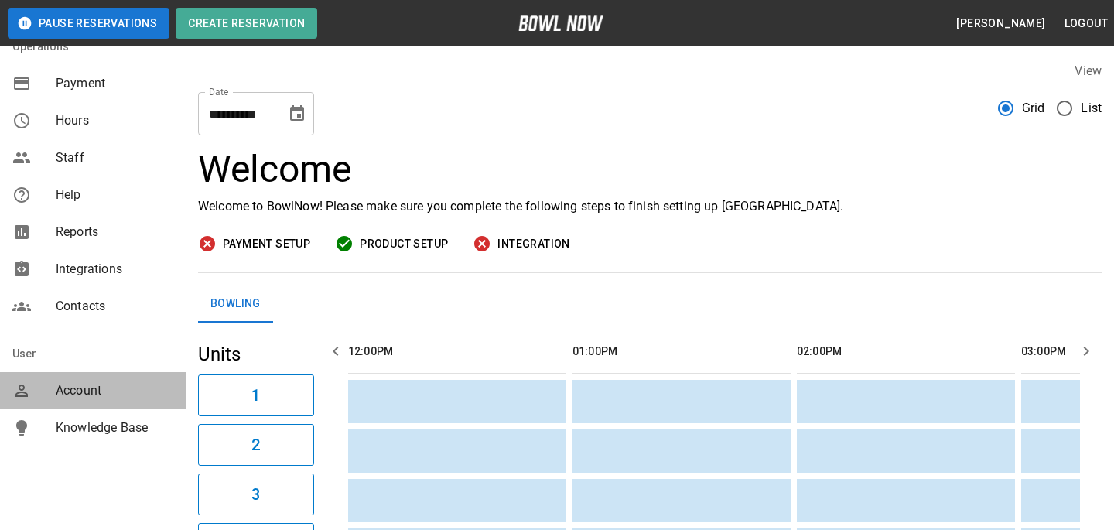
click at [101, 385] on span "Account" at bounding box center [115, 391] width 118 height 19
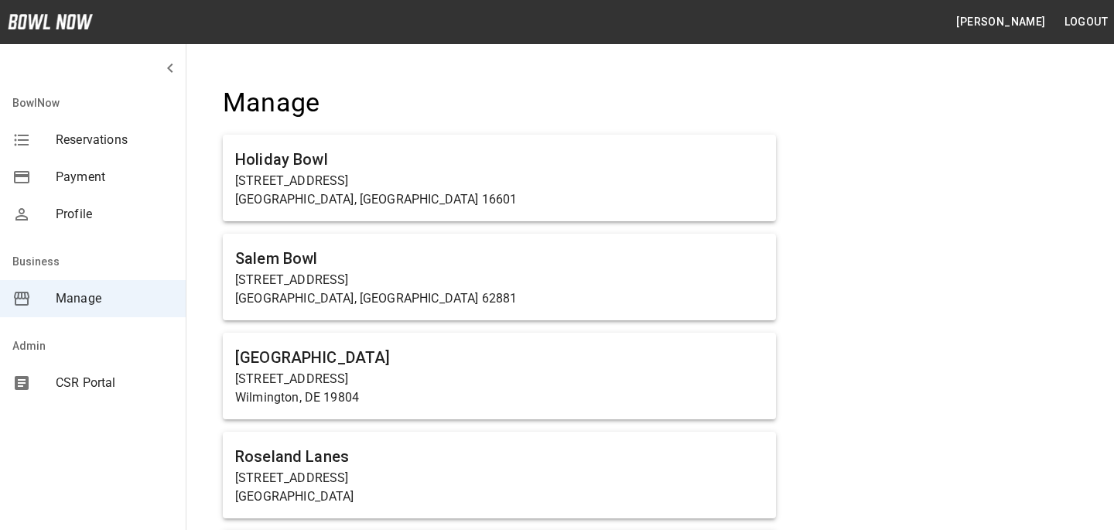
click at [98, 388] on span "CSR Portal" at bounding box center [115, 383] width 118 height 19
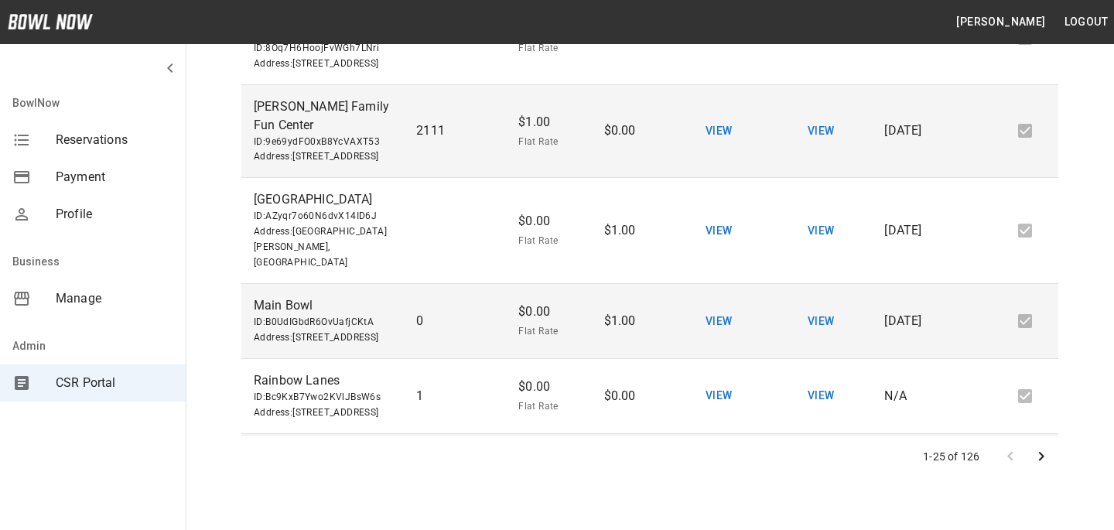
scroll to position [115, 0]
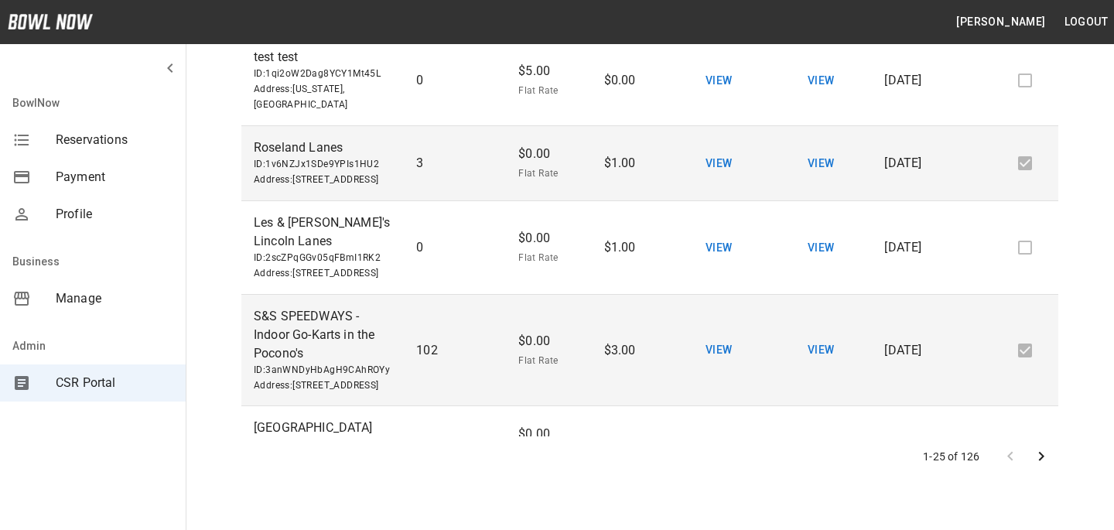
click at [1039, 457] on icon "Go to next page" at bounding box center [1041, 456] width 19 height 19
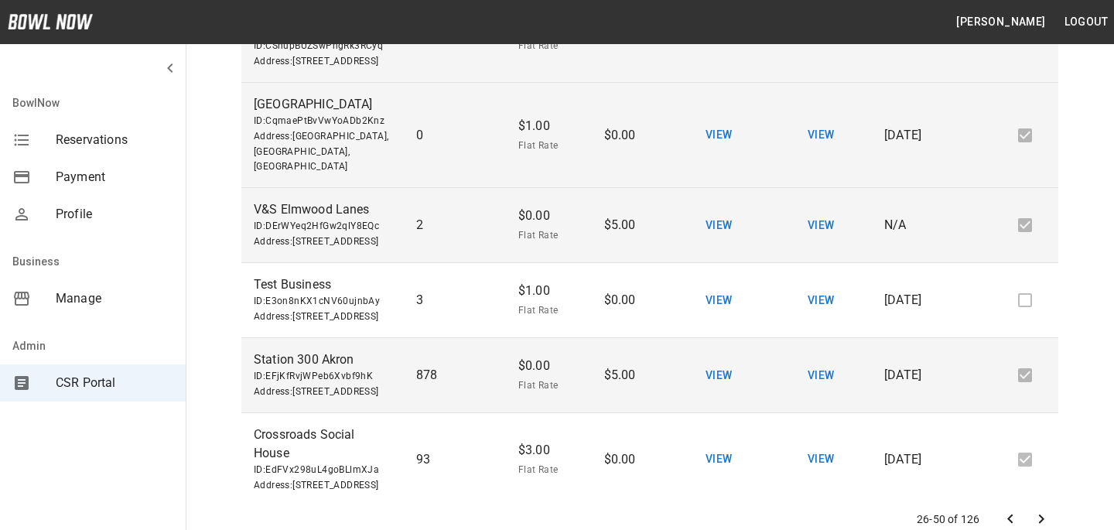
scroll to position [0, 111]
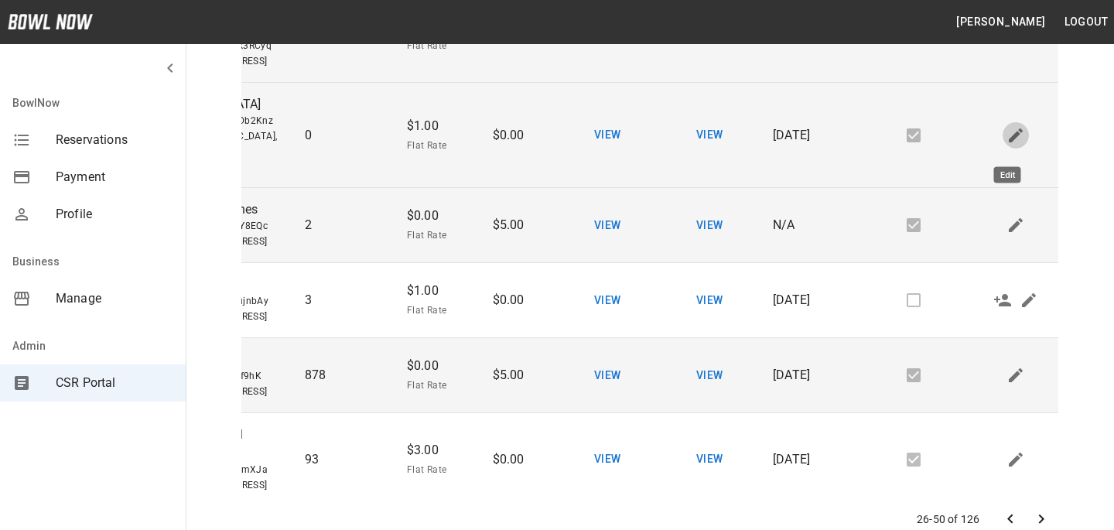
click at [1007, 139] on icon "Edit" at bounding box center [1016, 135] width 19 height 19
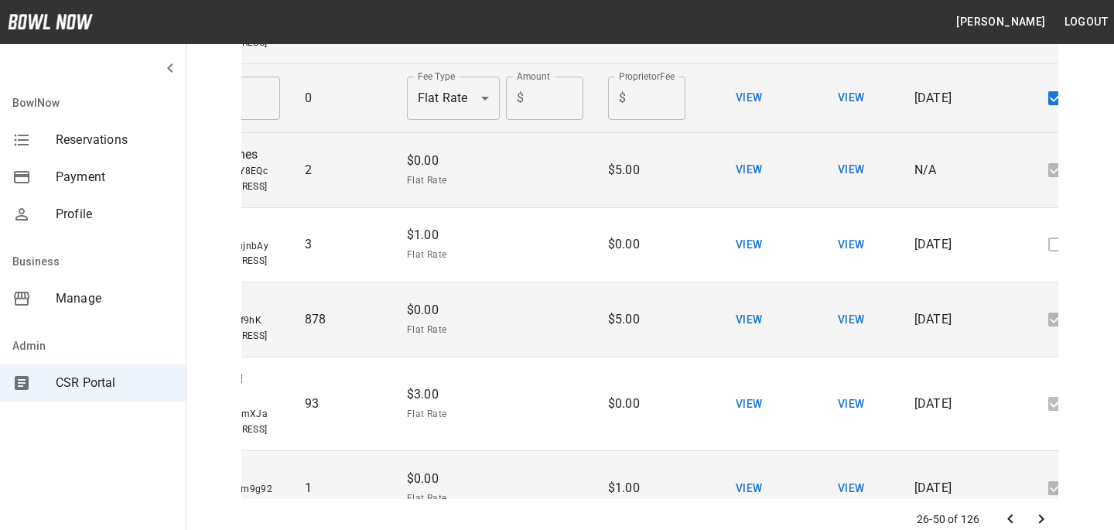
click at [480, 121] on body "**********" at bounding box center [557, 487] width 1114 height 1491
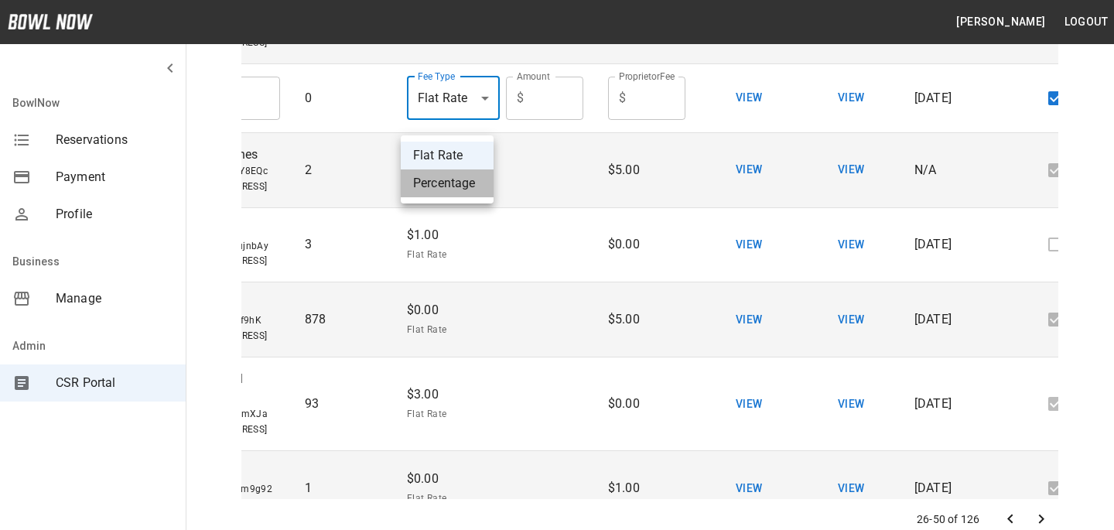
click at [487, 176] on li "Percentage" at bounding box center [447, 183] width 93 height 28
type input "**********"
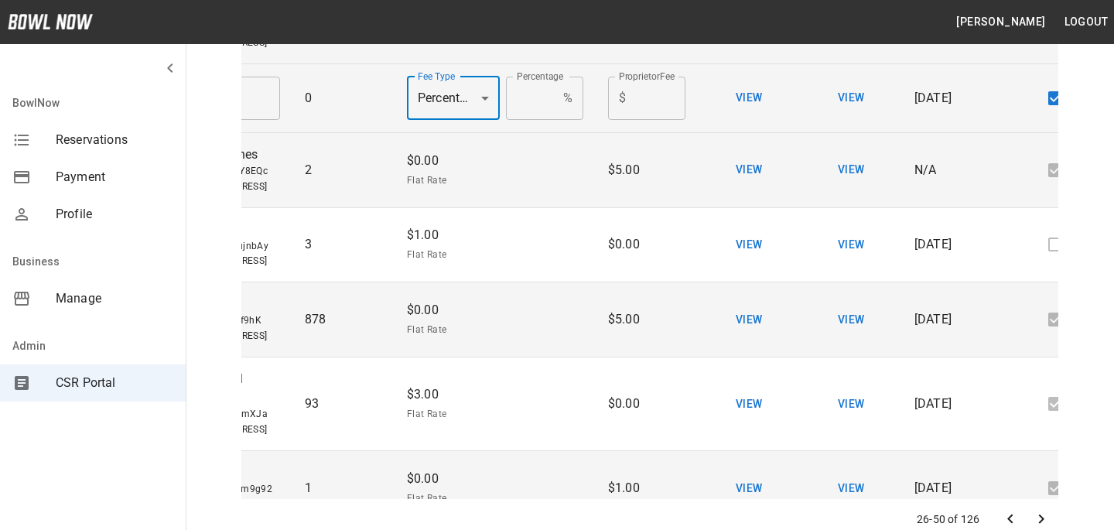
click at [524, 114] on input "*" at bounding box center [531, 98] width 51 height 43
click at [515, 120] on input "****" at bounding box center [531, 98] width 51 height 43
click at [515, 133] on td "**********" at bounding box center [495, 98] width 201 height 69
click at [514, 115] on input "****" at bounding box center [531, 98] width 51 height 43
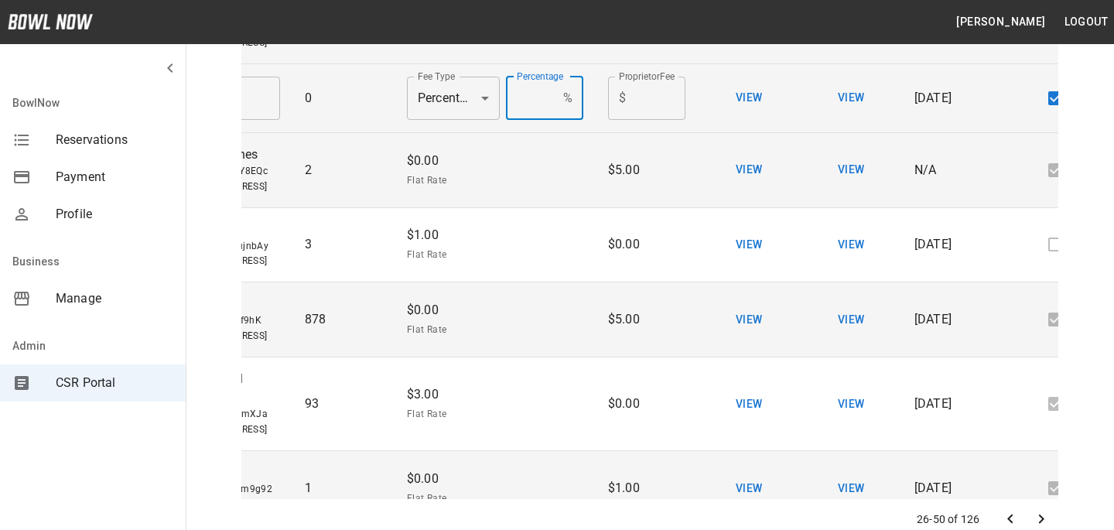
click at [517, 115] on input "****" at bounding box center [531, 98] width 51 height 43
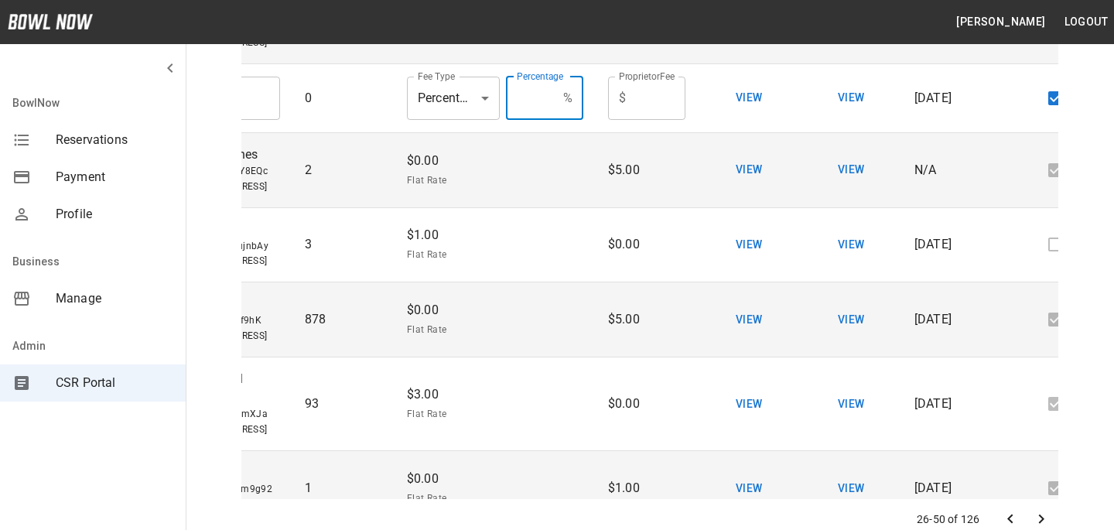
type input "***"
click at [902, 149] on td "N/A" at bounding box center [953, 170] width 102 height 75
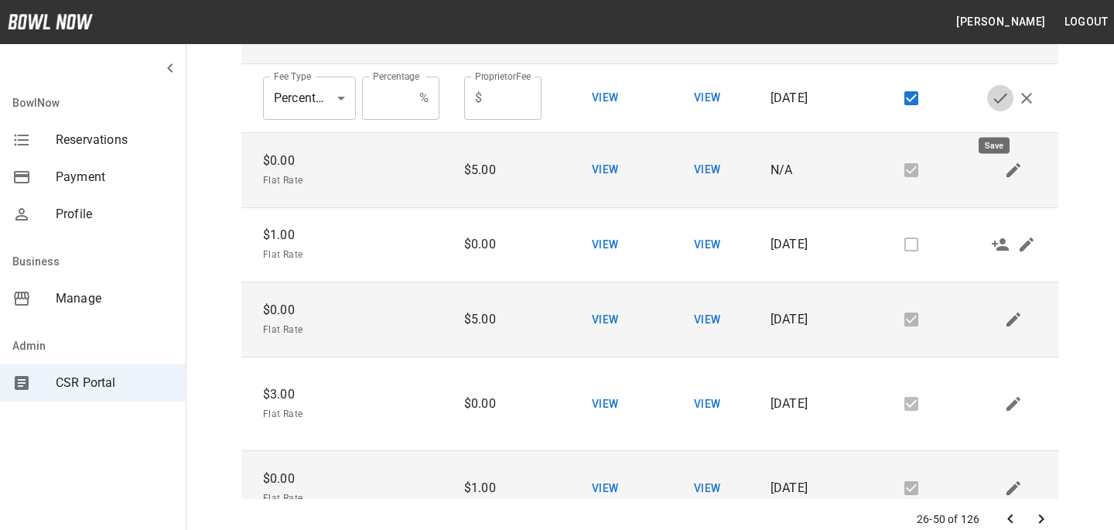
click at [994, 108] on icon "Save" at bounding box center [1000, 98] width 19 height 19
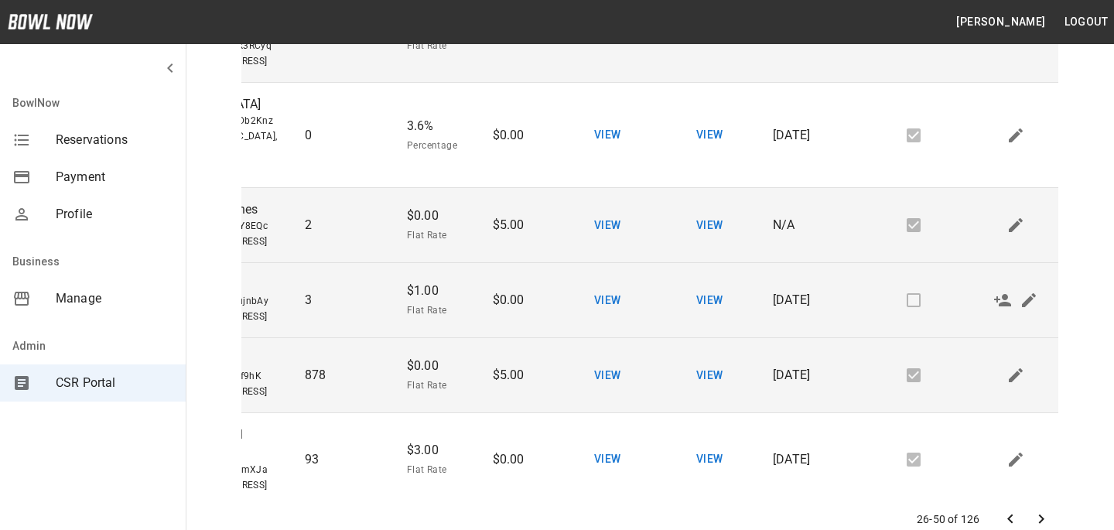
scroll to position [0, 0]
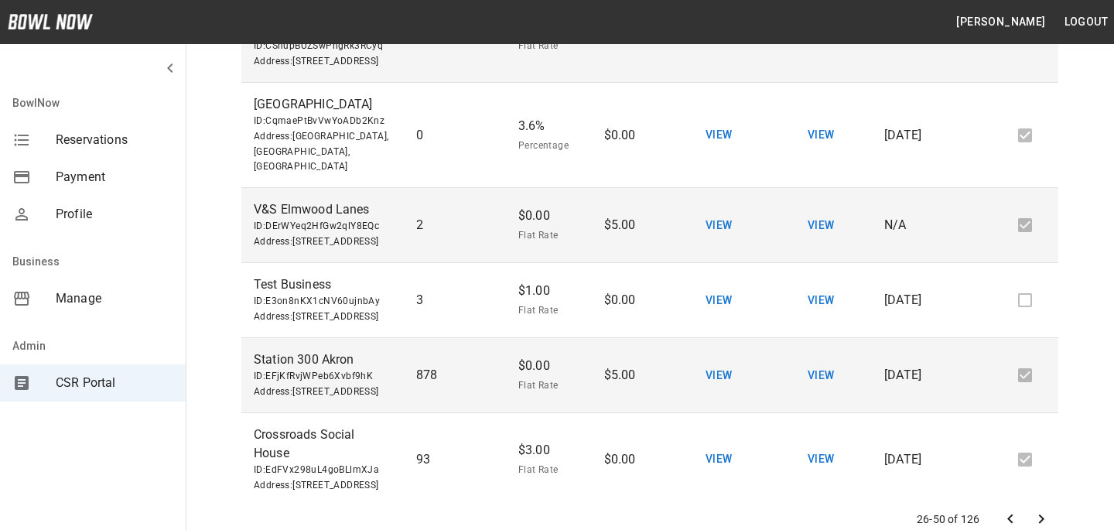
click at [53, 297] on div "mailbox folders" at bounding box center [33, 298] width 43 height 19
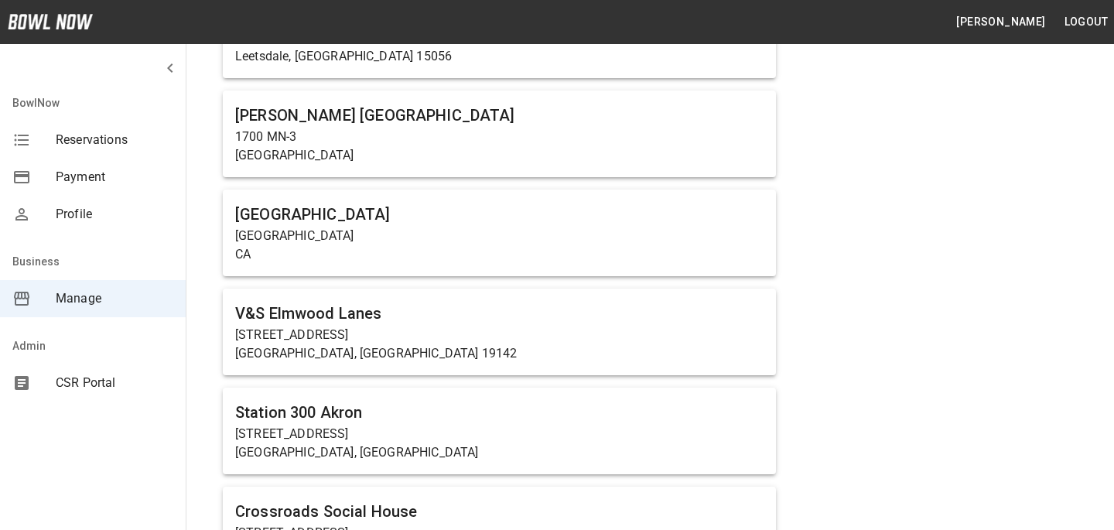
scroll to position [2228, 0]
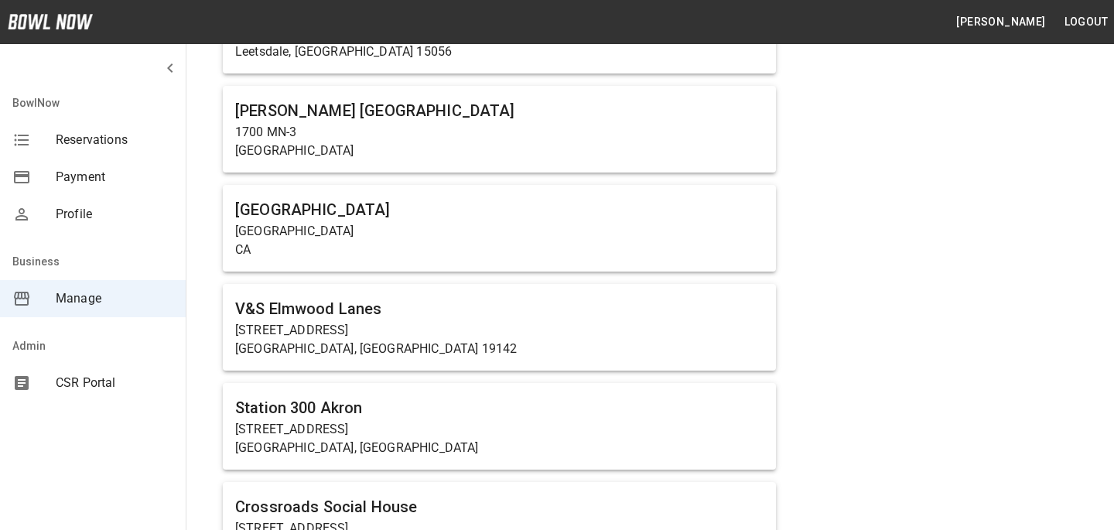
click at [449, 217] on h6 "BowlNow Test Center" at bounding box center [499, 209] width 529 height 25
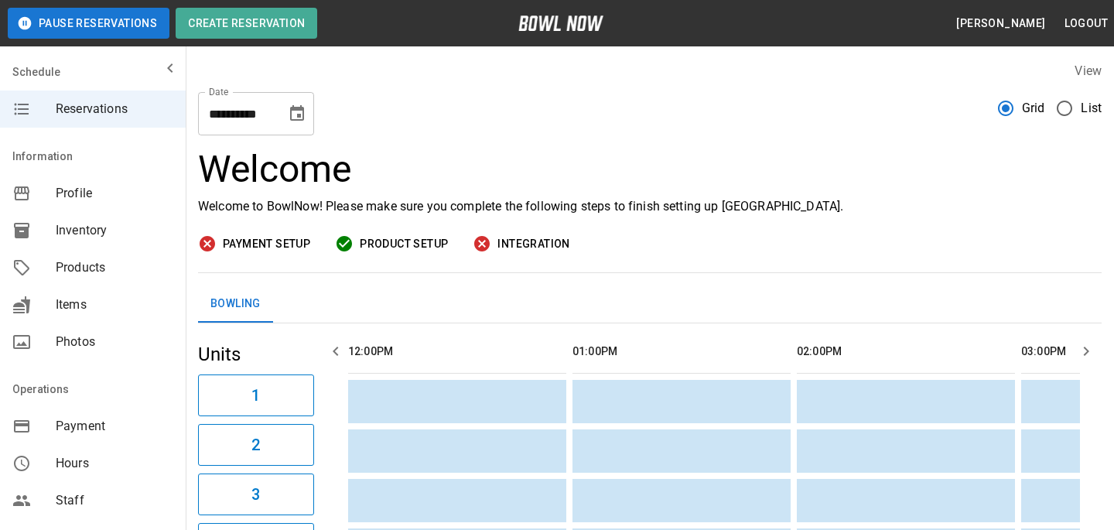
click at [129, 290] on div "Items" at bounding box center [93, 304] width 186 height 37
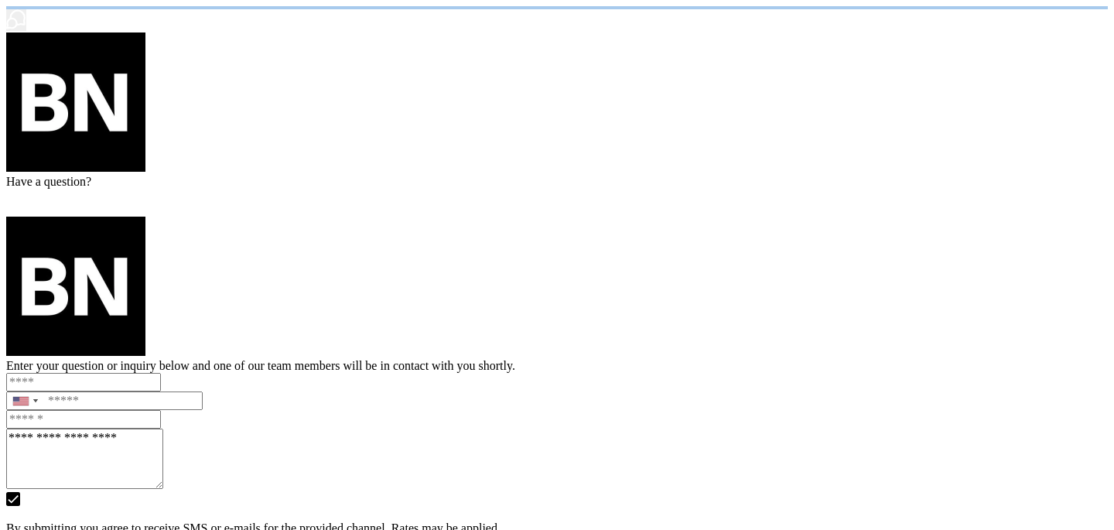
click at [128, 281] on html "/businesses/CqmaePtBvVwYoADb2Knz/items" at bounding box center [557, 285] width 1114 height 570
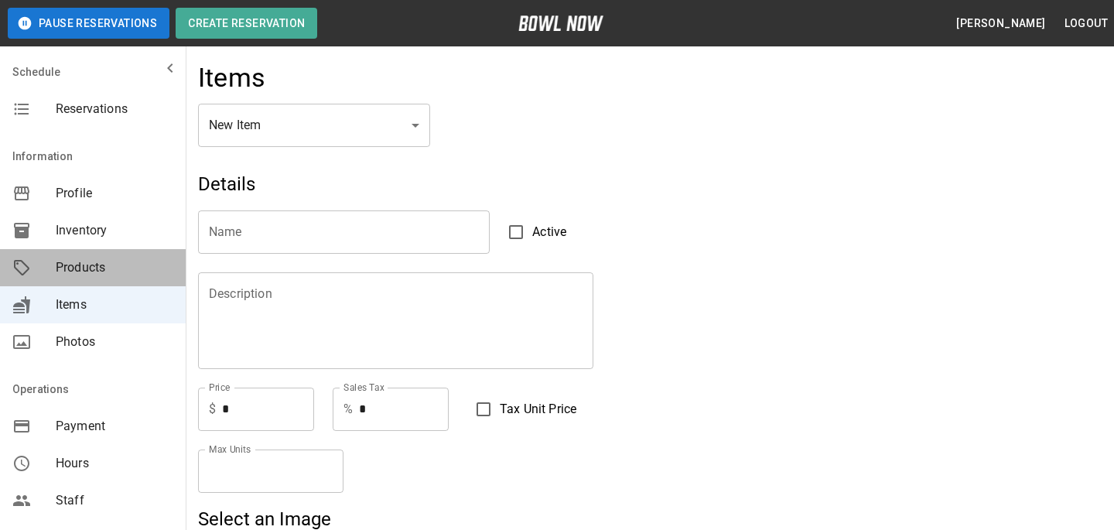
click at [128, 281] on div "Products" at bounding box center [93, 267] width 186 height 37
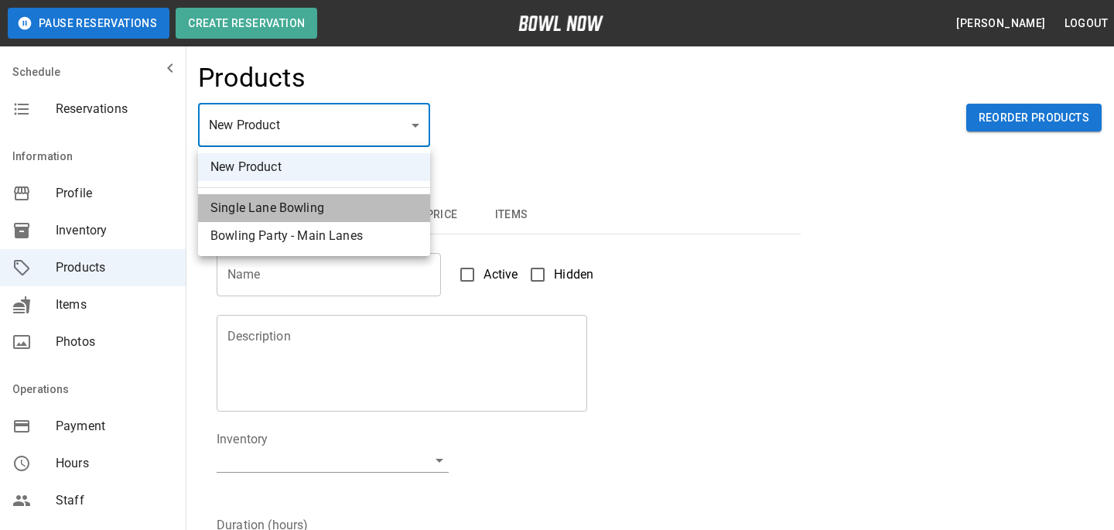
click at [320, 197] on li "Single Lane Bowling" at bounding box center [314, 208] width 232 height 28
type input "*"
type input "**********"
type textarea "**********"
type input "**********"
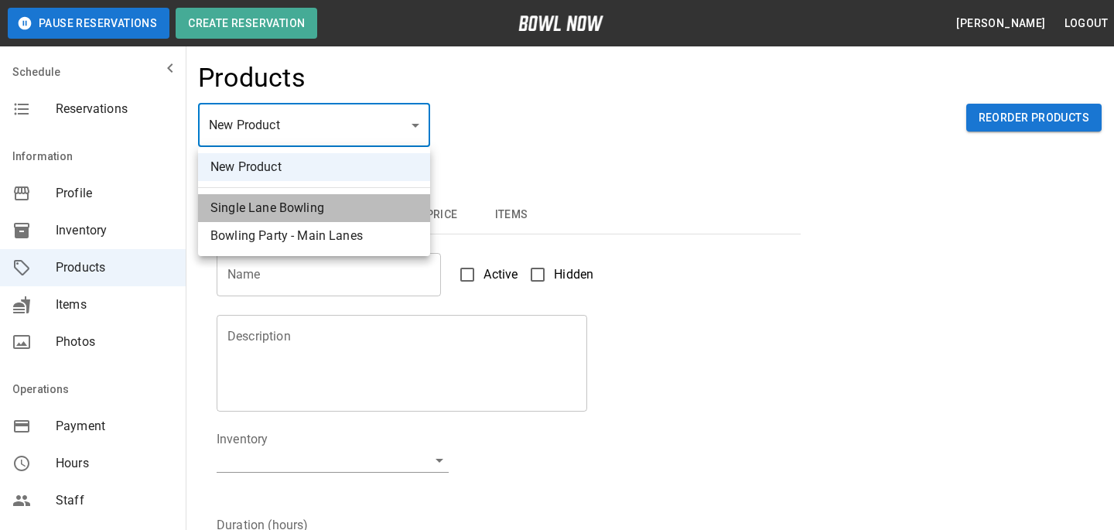
type input "*"
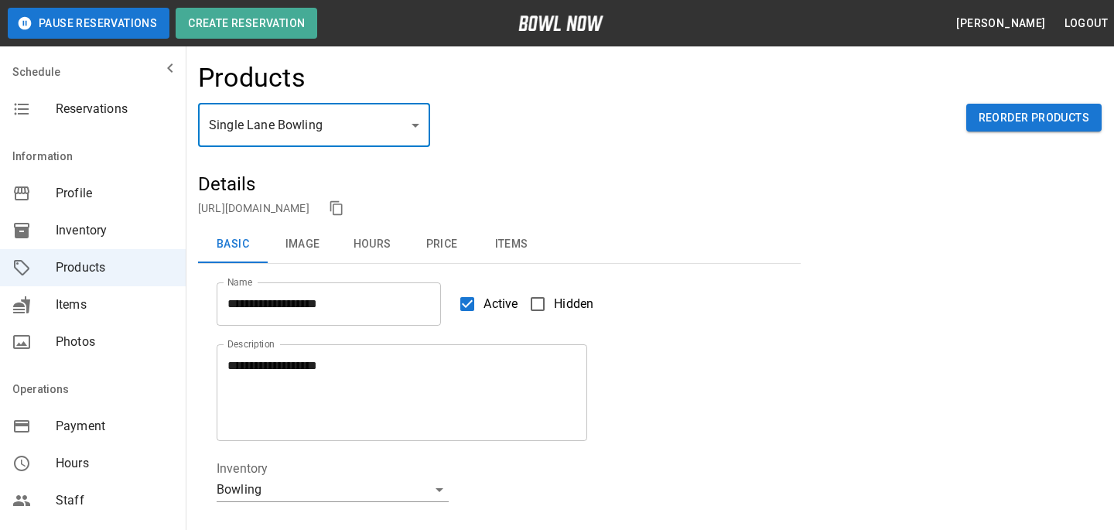
click at [310, 205] on link "https://bowlnow.com/places/CqmaePtBvVwYoADb2Knz?pid=XJxz7P9SRJGDI9pNicv8" at bounding box center [253, 208] width 111 height 12
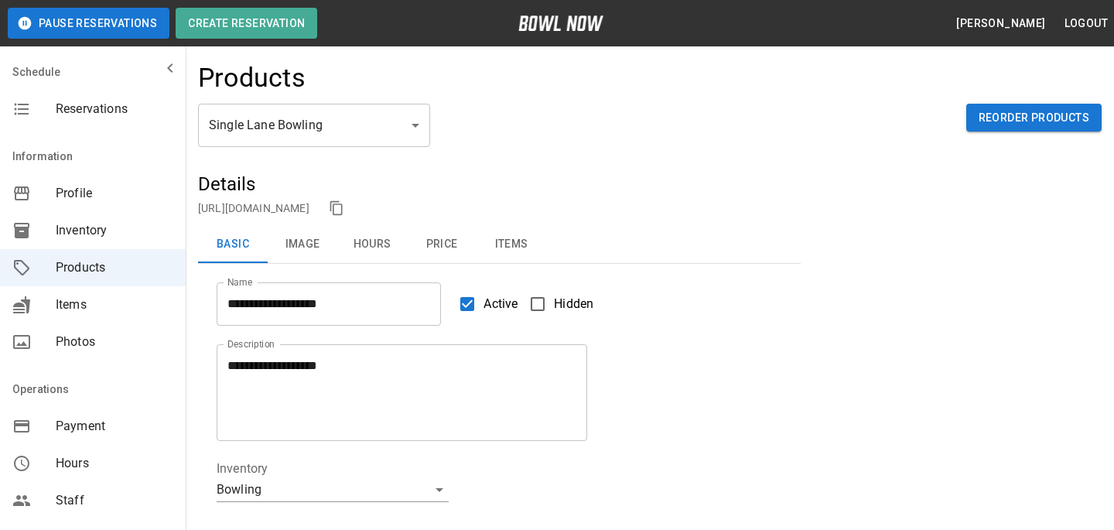
scroll to position [343, 0]
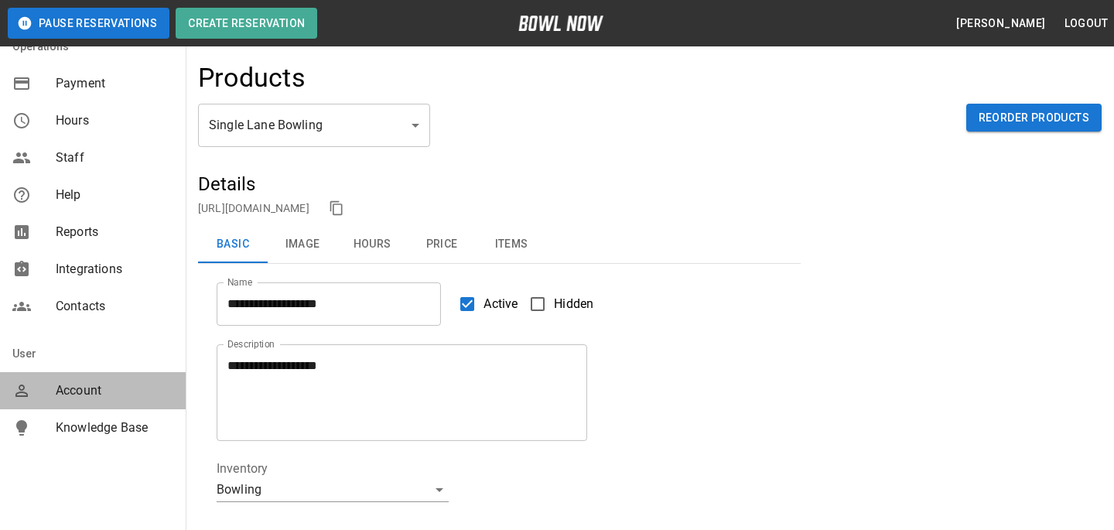
click at [87, 408] on div "Account" at bounding box center [93, 390] width 186 height 37
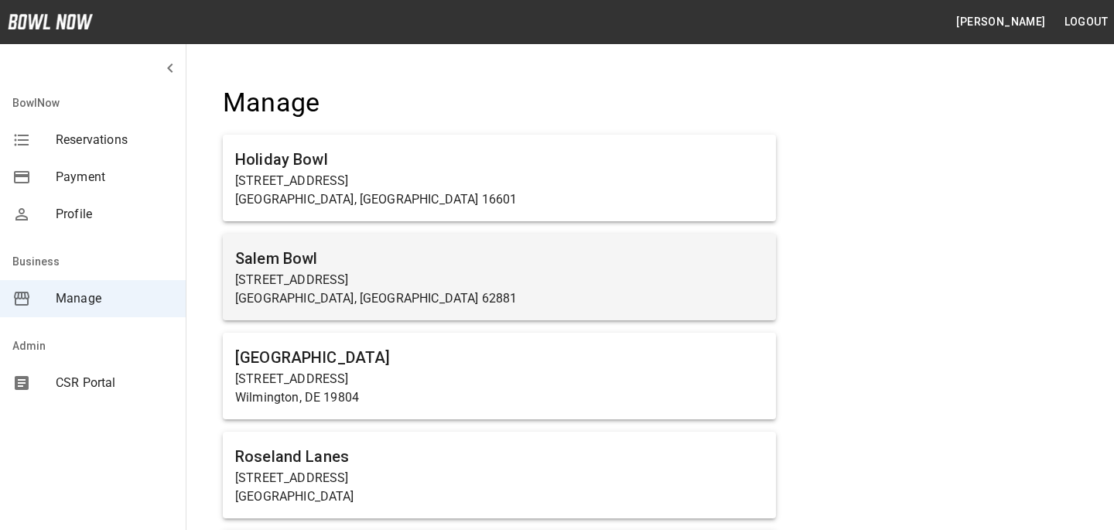
scroll to position [4, 0]
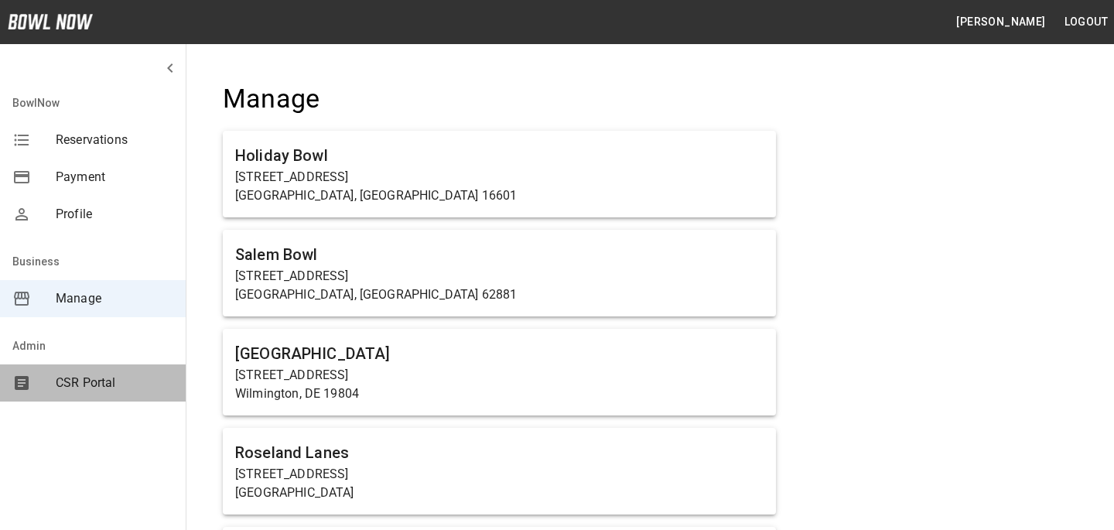
click at [177, 366] on div "CSR Portal" at bounding box center [93, 382] width 186 height 37
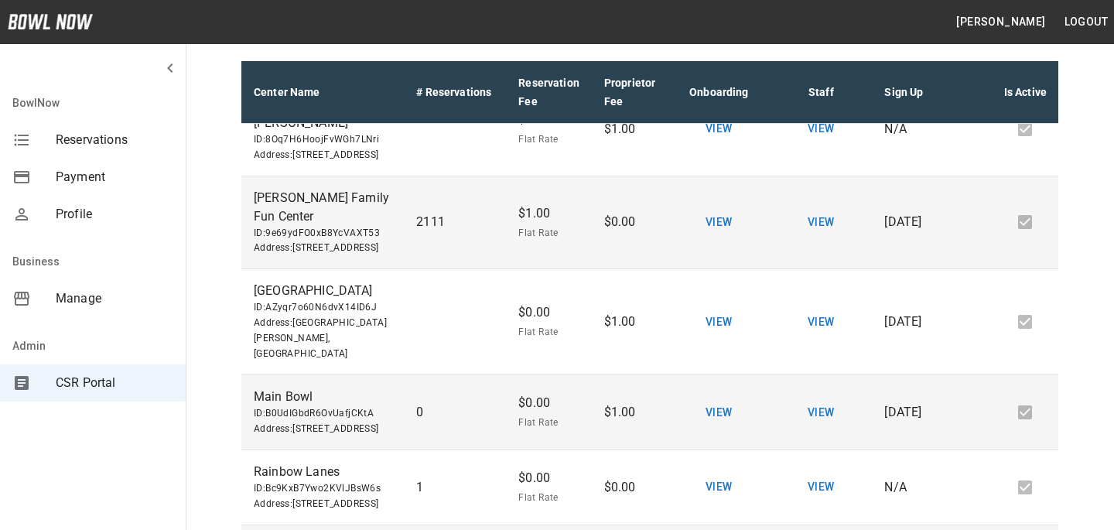
scroll to position [407, 0]
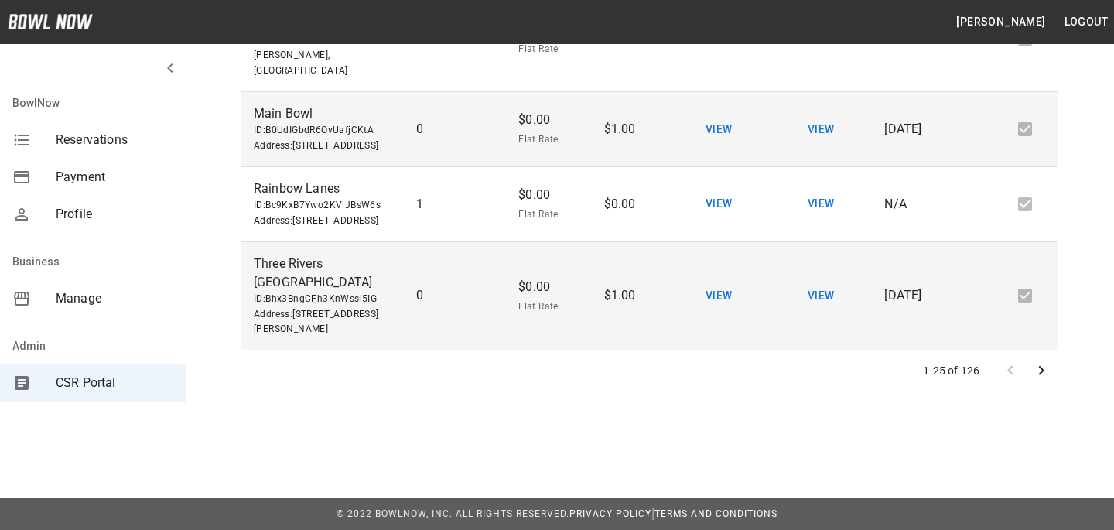
click at [1038, 358] on button "Go to next page" at bounding box center [1041, 370] width 31 height 31
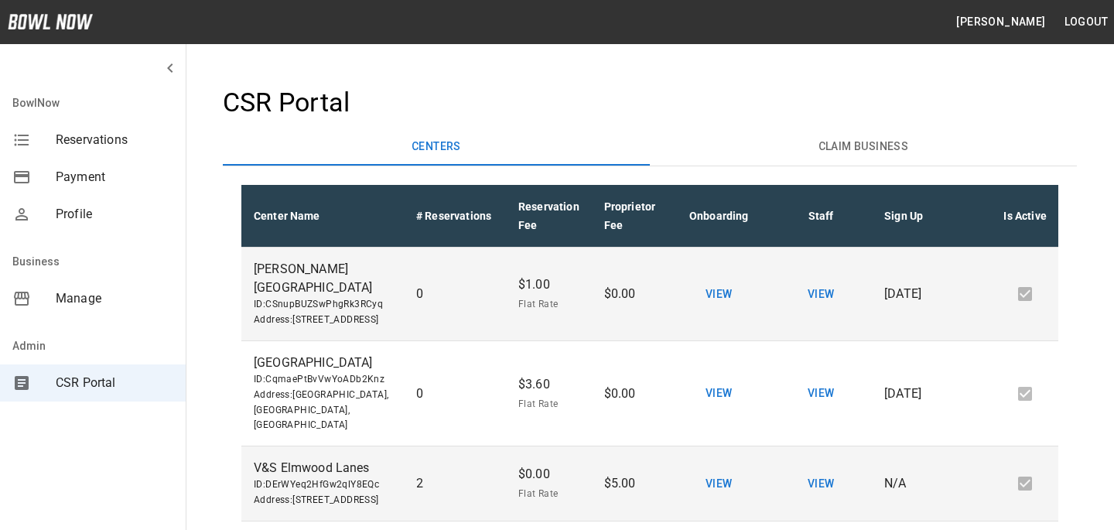
scroll to position [0, 111]
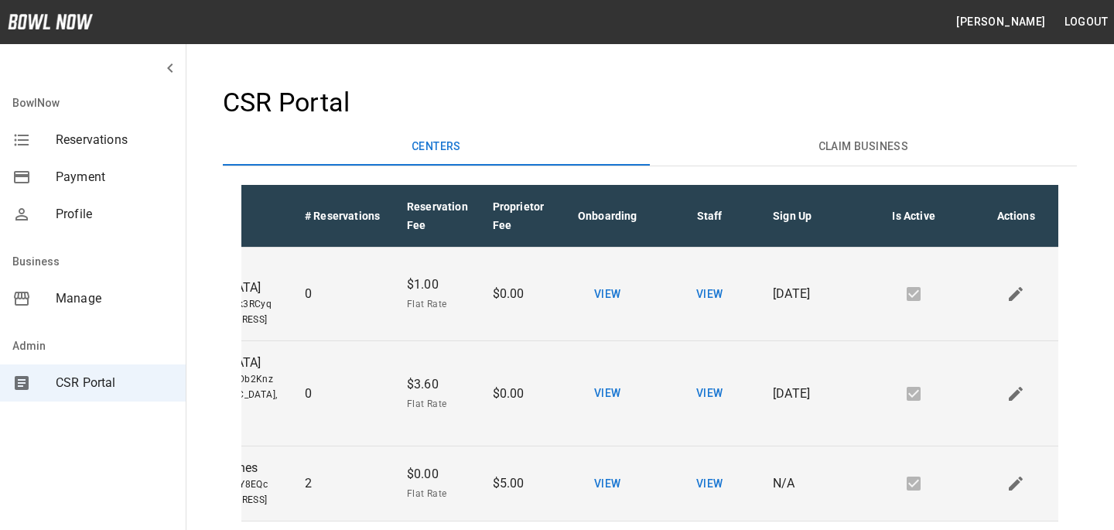
click at [984, 409] on td "sticky table" at bounding box center [1016, 394] width 102 height 106
click at [1007, 403] on icon "Edit" at bounding box center [1016, 394] width 19 height 19
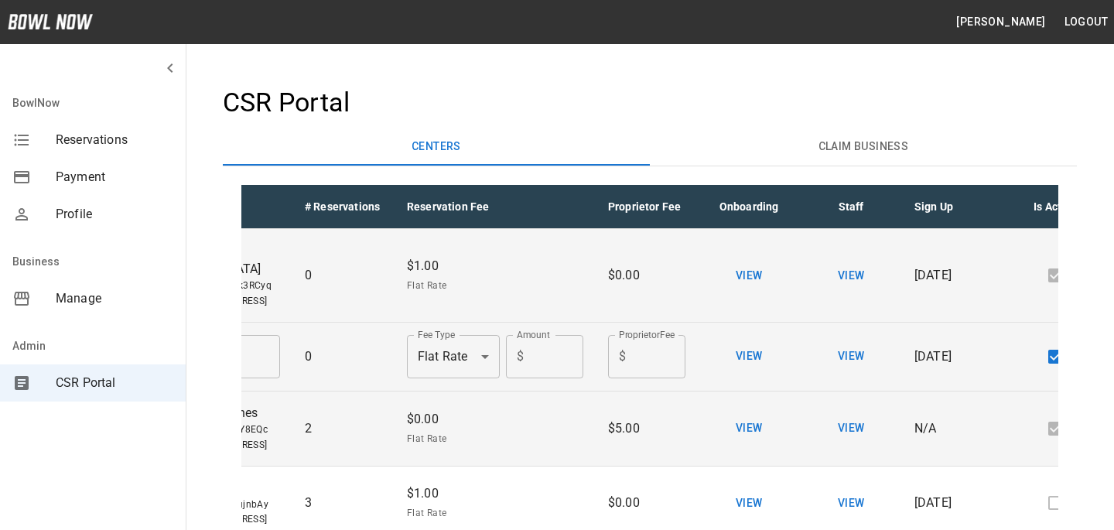
scroll to position [0, 80]
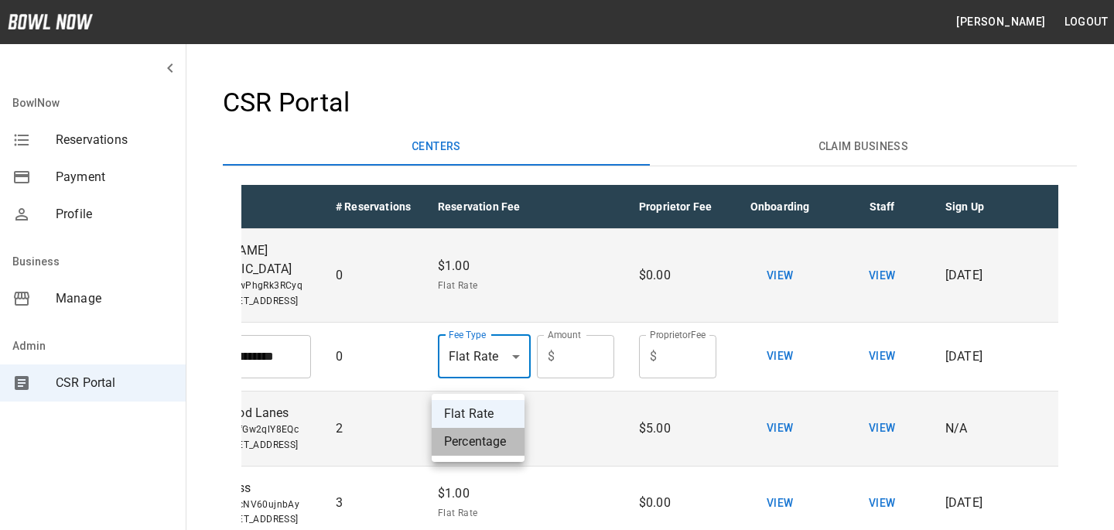
click at [493, 436] on li "Percentage" at bounding box center [478, 442] width 93 height 28
type input "**********"
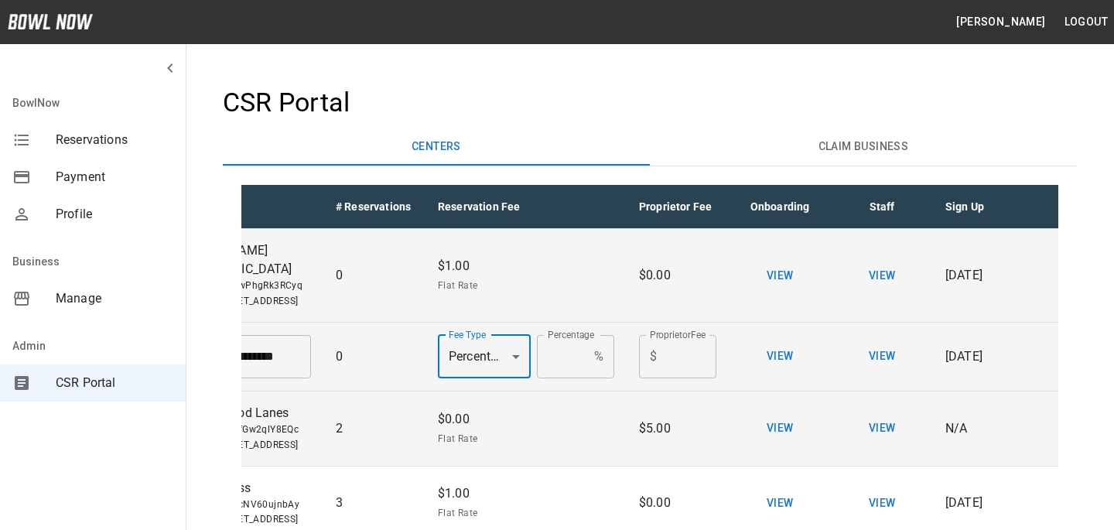
scroll to position [0, 255]
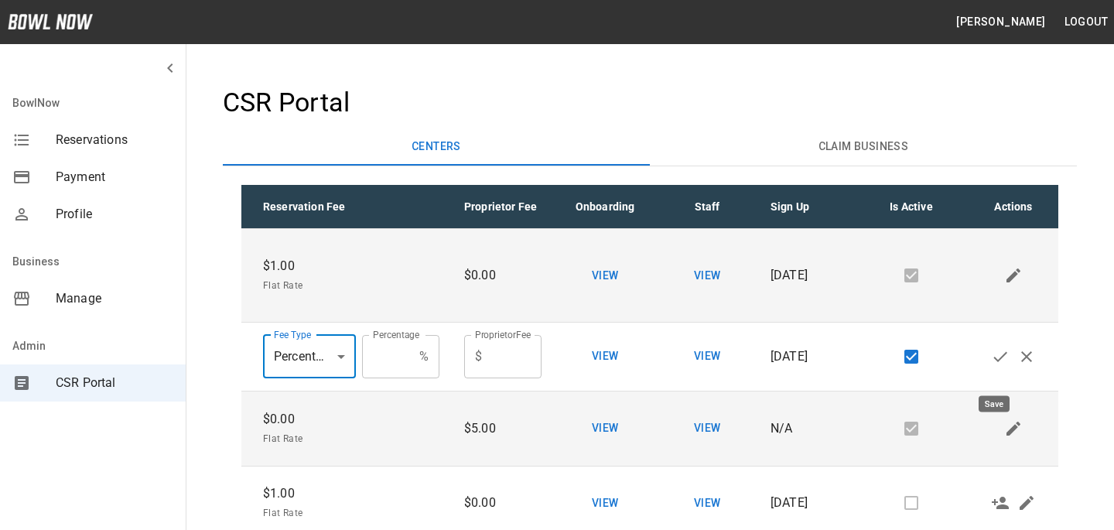
click at [993, 359] on button "Save" at bounding box center [1000, 357] width 26 height 26
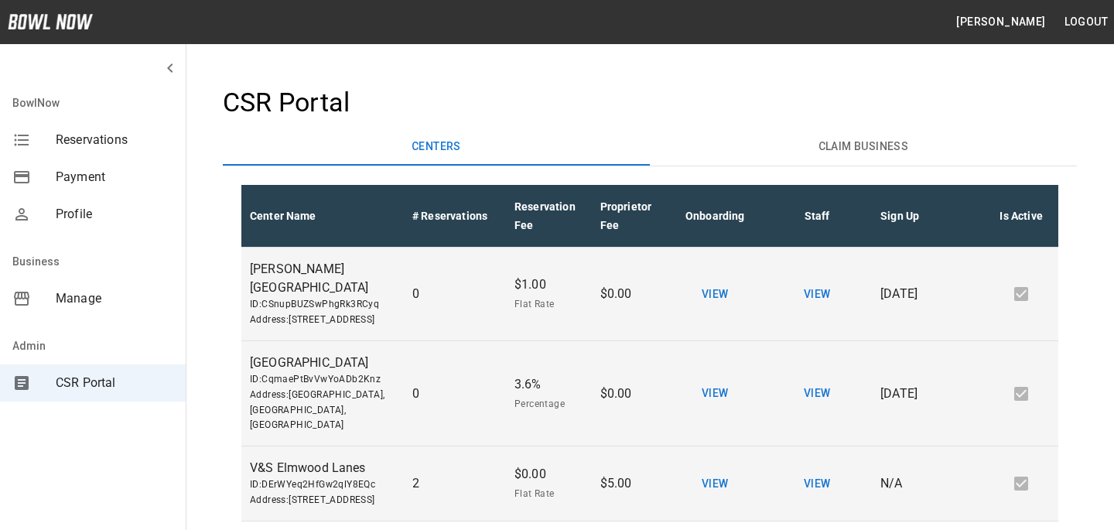
scroll to position [0, 0]
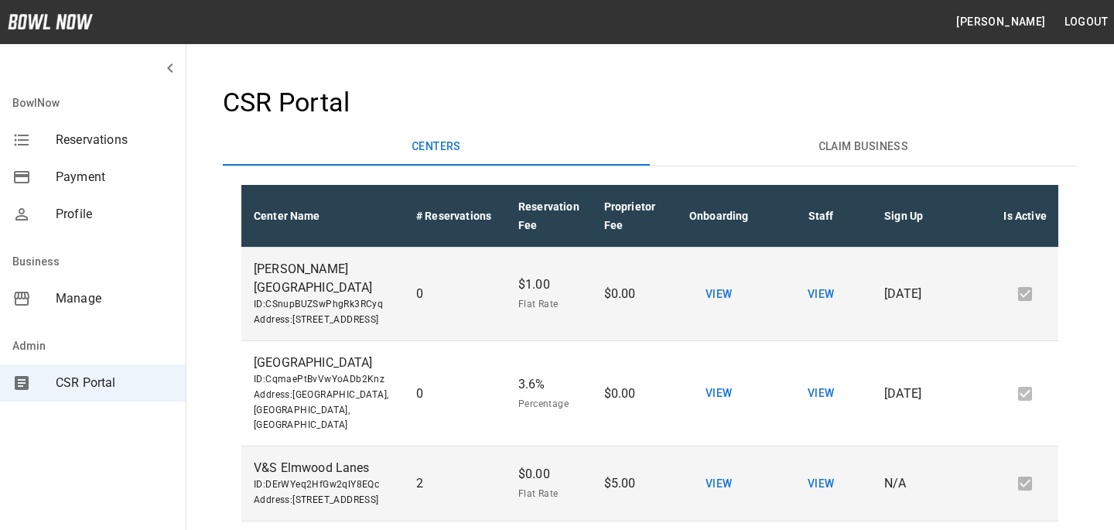
click at [103, 306] on span "Manage" at bounding box center [115, 298] width 118 height 19
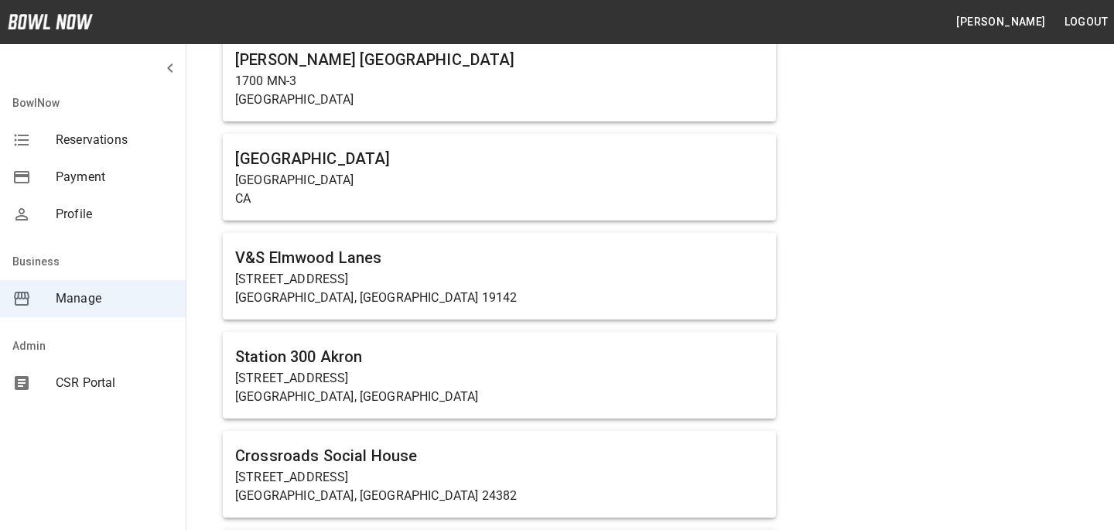
scroll to position [2271, 0]
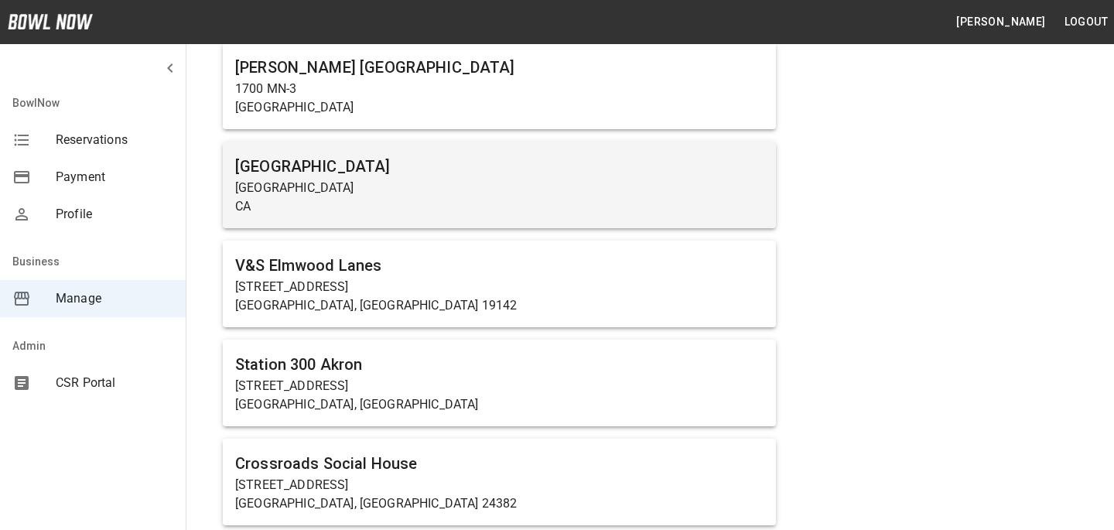
click at [398, 220] on div "BowlNow Test Center Los Angeles CA" at bounding box center [499, 185] width 553 height 87
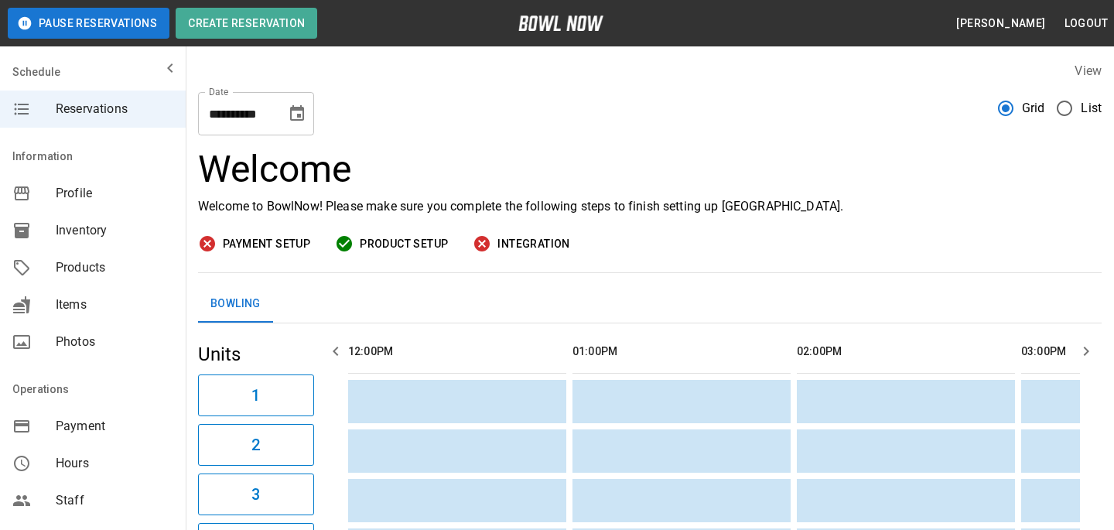
click at [98, 276] on span "Products" at bounding box center [115, 267] width 118 height 19
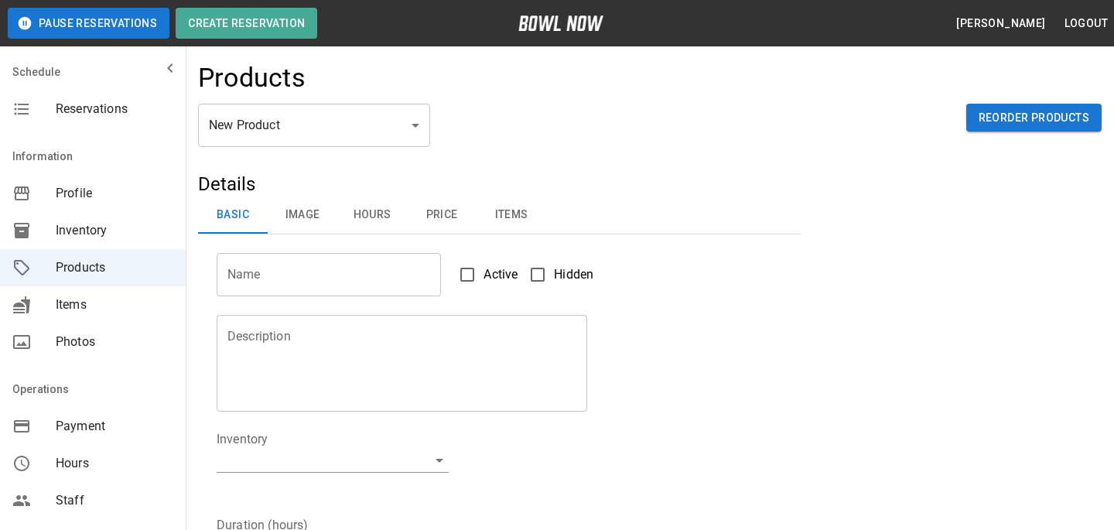
click at [354, 87] on div "Products" at bounding box center [650, 83] width 904 height 42
click at [354, 102] on div "Products" at bounding box center [650, 83] width 904 height 42
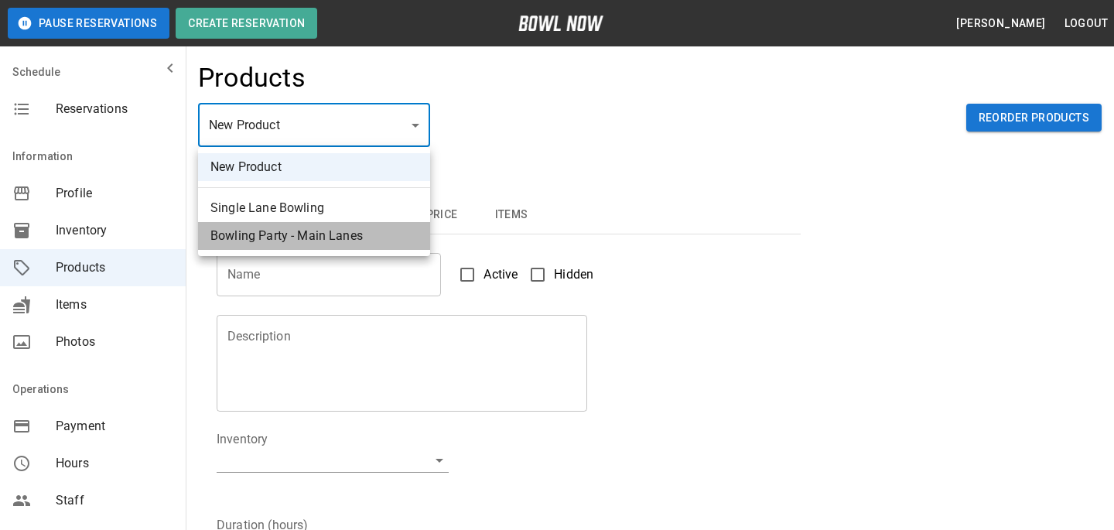
click at [353, 228] on li "Bowling Party - Main Lanes" at bounding box center [314, 236] width 232 height 28
type input "*"
type input "**********"
type textarea "**********"
type input "**********"
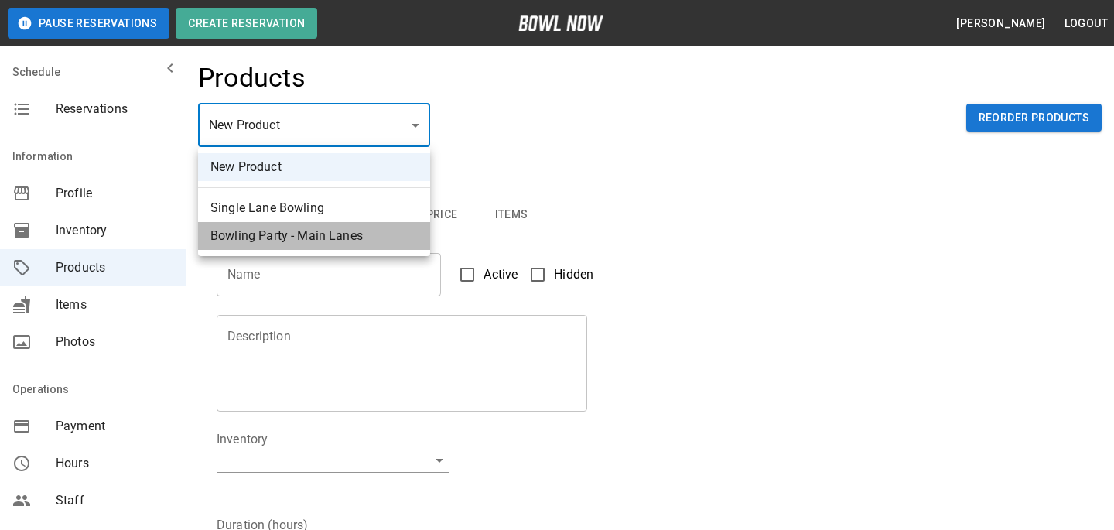
type input "*"
type input "**"
type input "***"
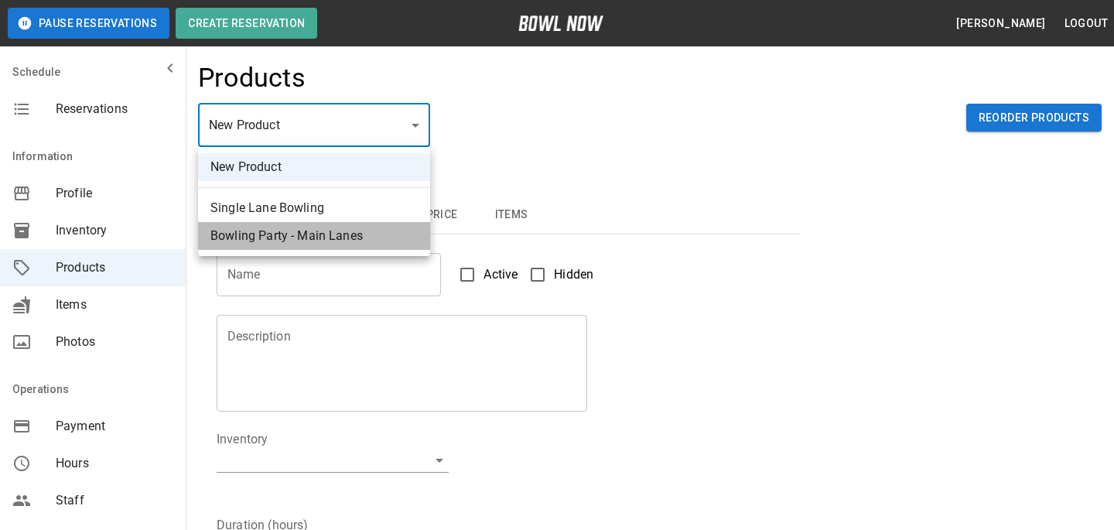
type input "*"
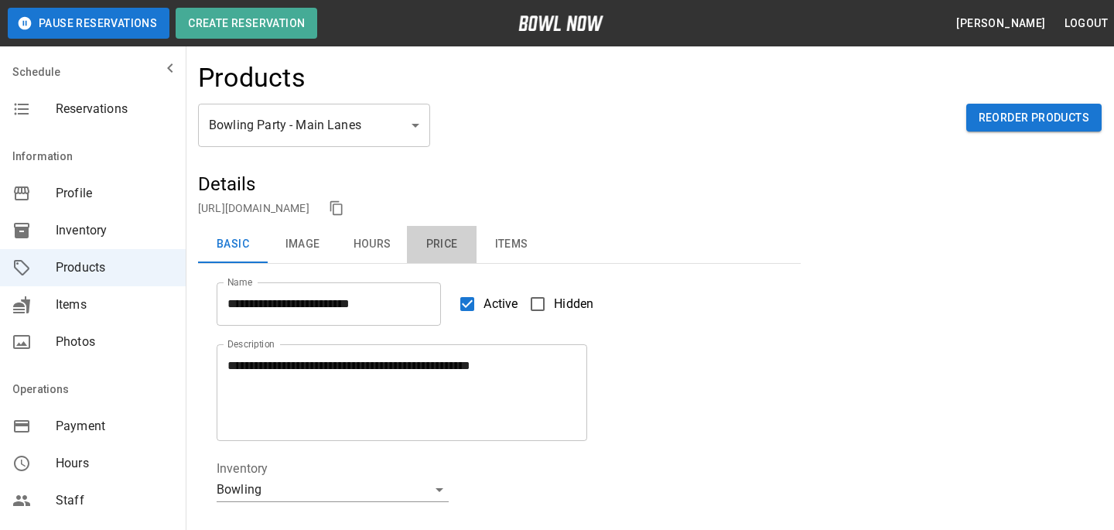
click at [454, 252] on button "Price" at bounding box center [442, 244] width 70 height 37
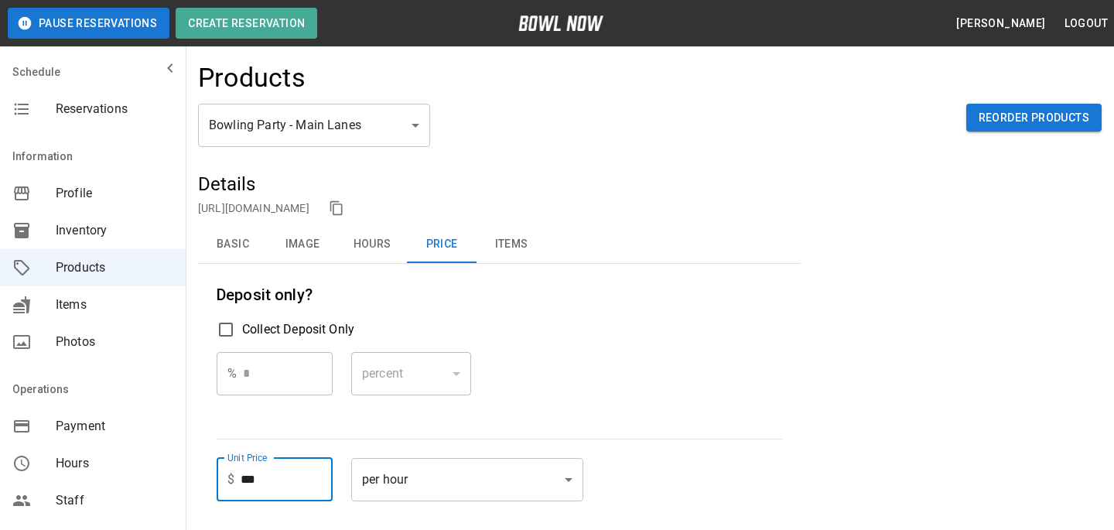
click at [301, 481] on input "***" at bounding box center [287, 479] width 92 height 43
type input "**"
click at [631, 344] on label "Collect Deposit Only" at bounding box center [500, 329] width 566 height 33
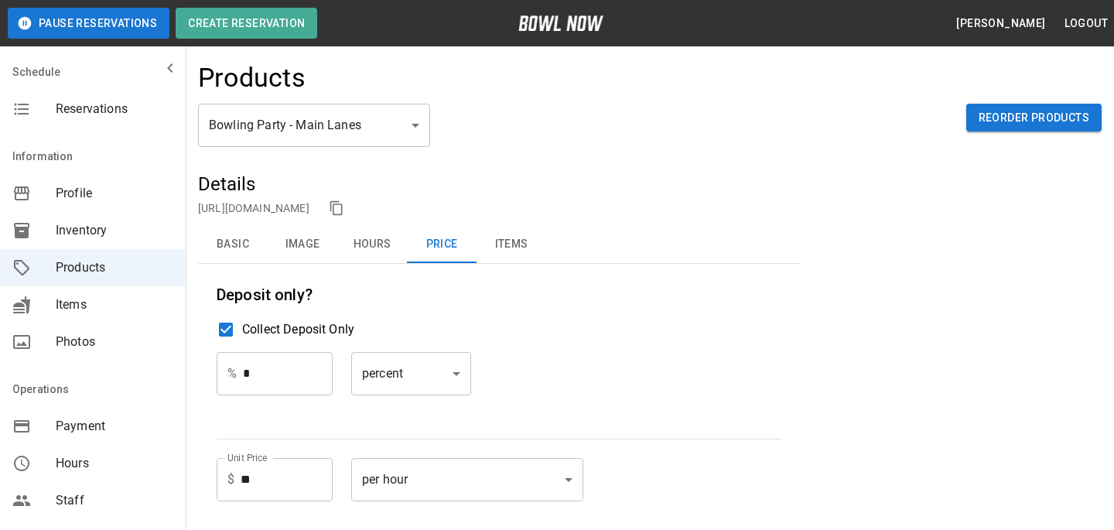
scroll to position [359, 0]
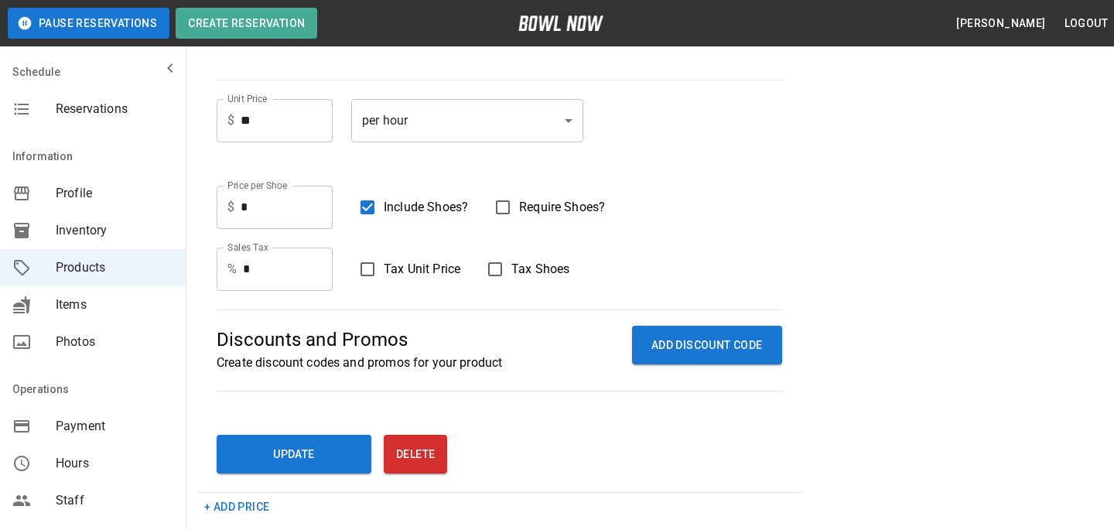
click at [313, 488] on div "**********" at bounding box center [650, 152] width 904 height 679
click at [313, 467] on button "Update" at bounding box center [294, 454] width 155 height 39
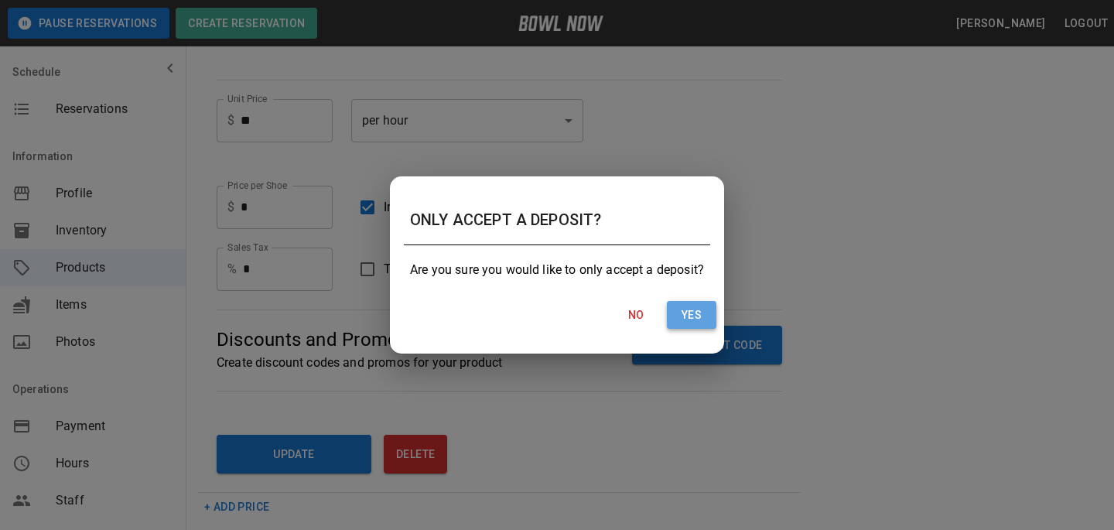
click at [675, 306] on button "Yes" at bounding box center [692, 315] width 50 height 29
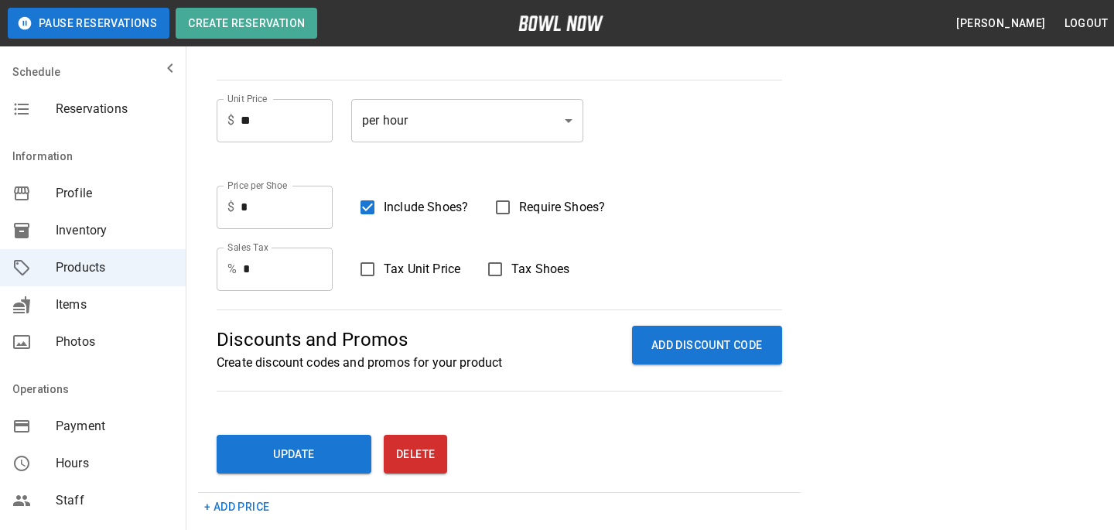
scroll to position [552, 0]
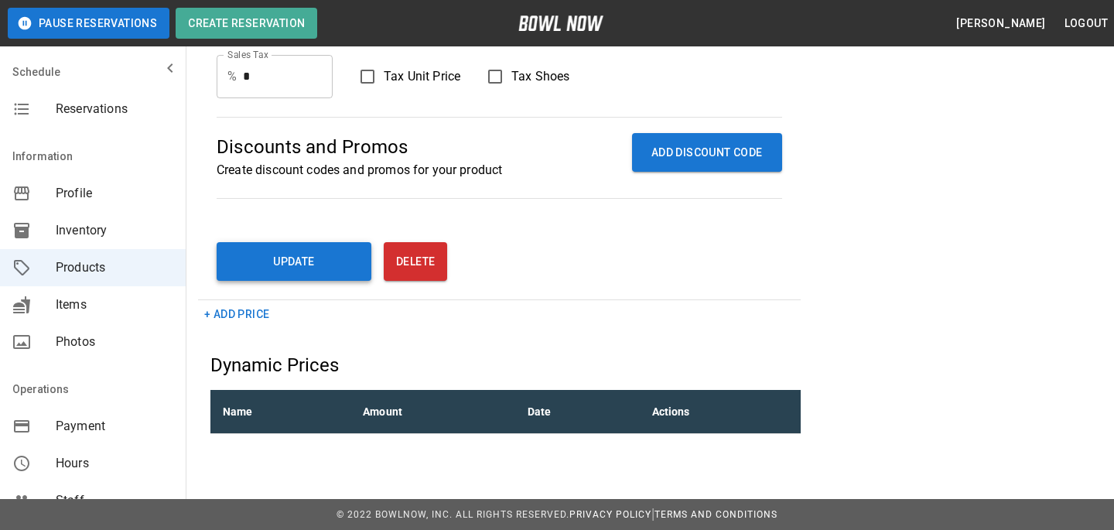
click at [330, 262] on button "Update" at bounding box center [294, 261] width 155 height 39
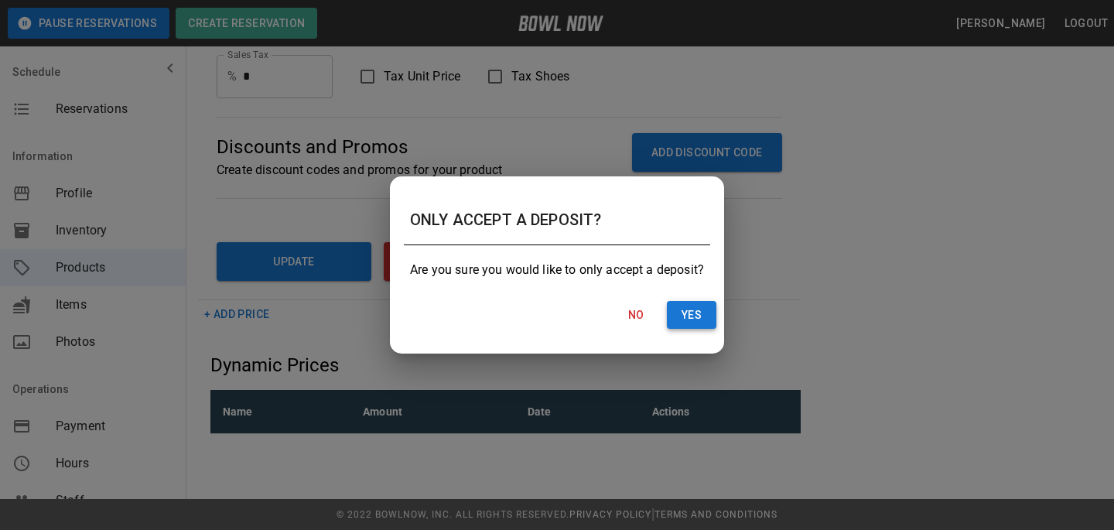
click at [707, 325] on button "Yes" at bounding box center [692, 315] width 50 height 29
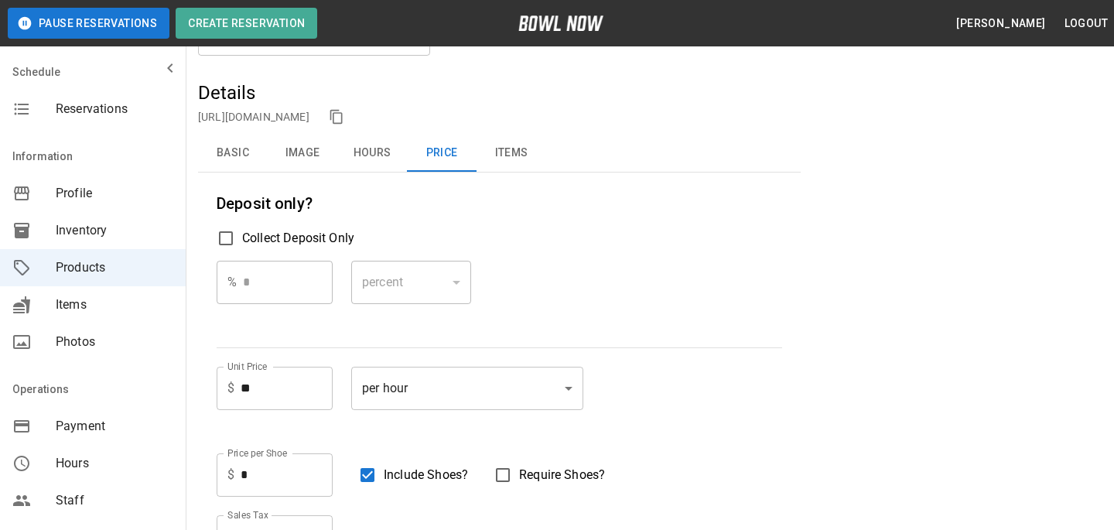
scroll to position [614, 0]
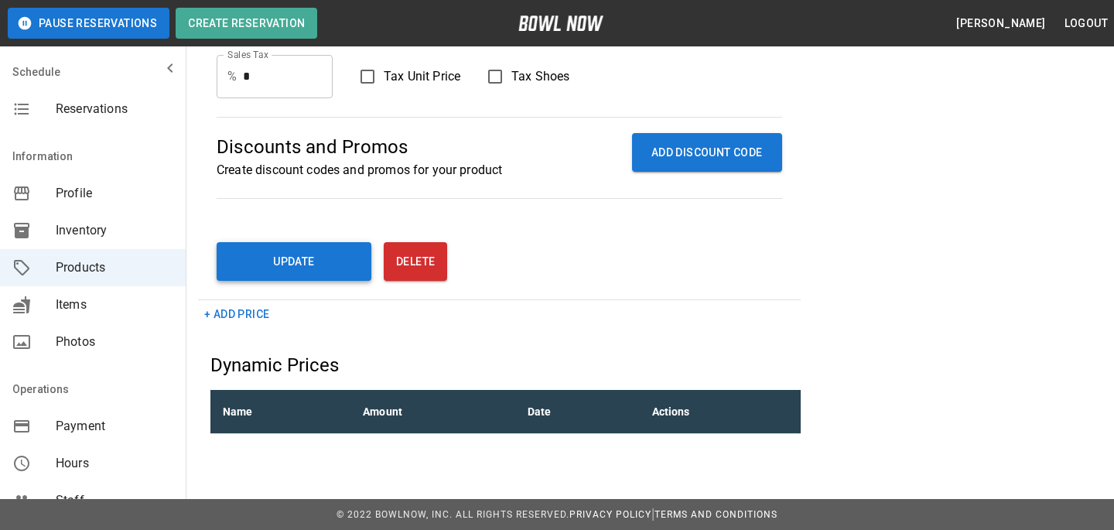
click at [299, 262] on button "Update" at bounding box center [294, 261] width 155 height 39
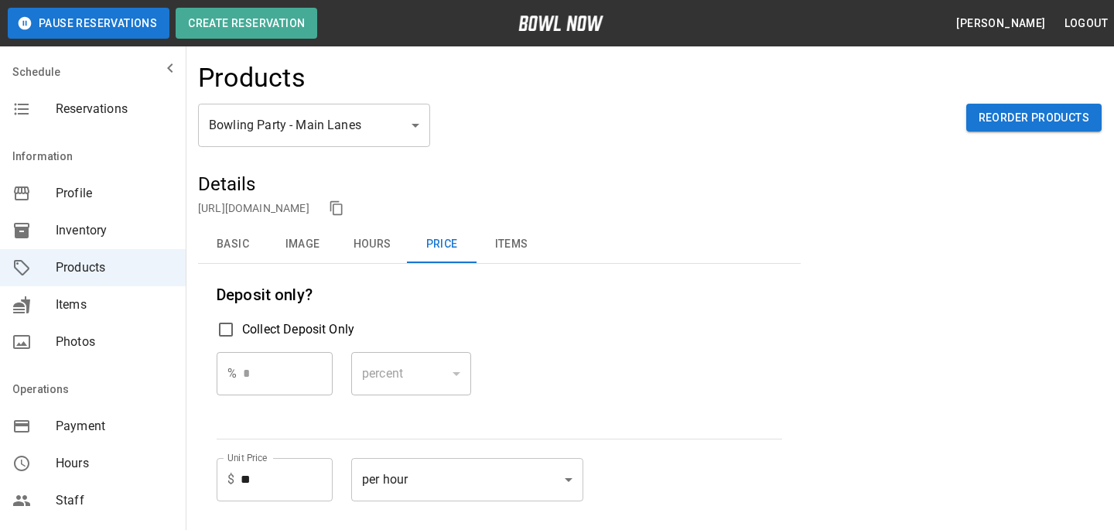
scroll to position [343, 0]
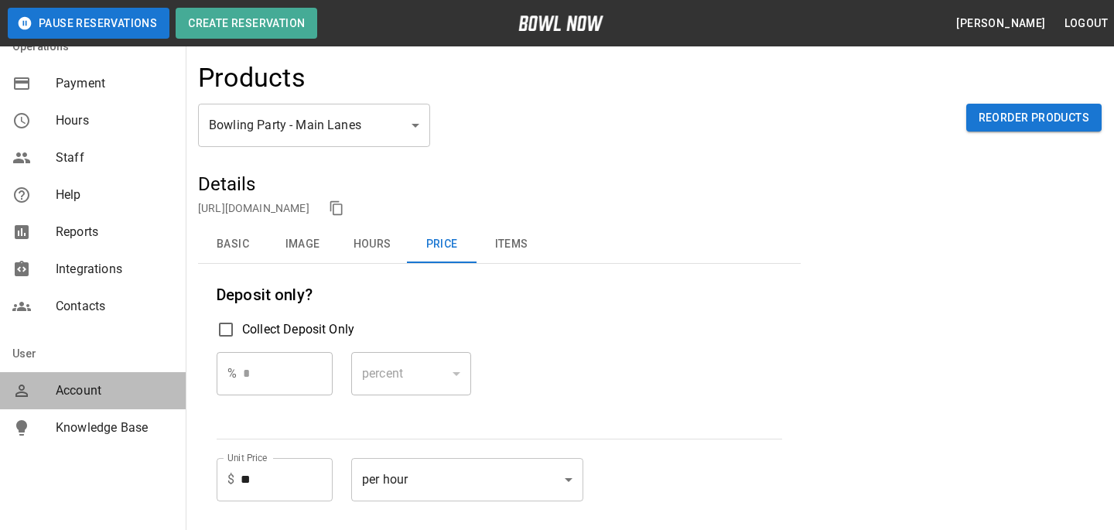
click at [116, 397] on span "Account" at bounding box center [115, 391] width 118 height 19
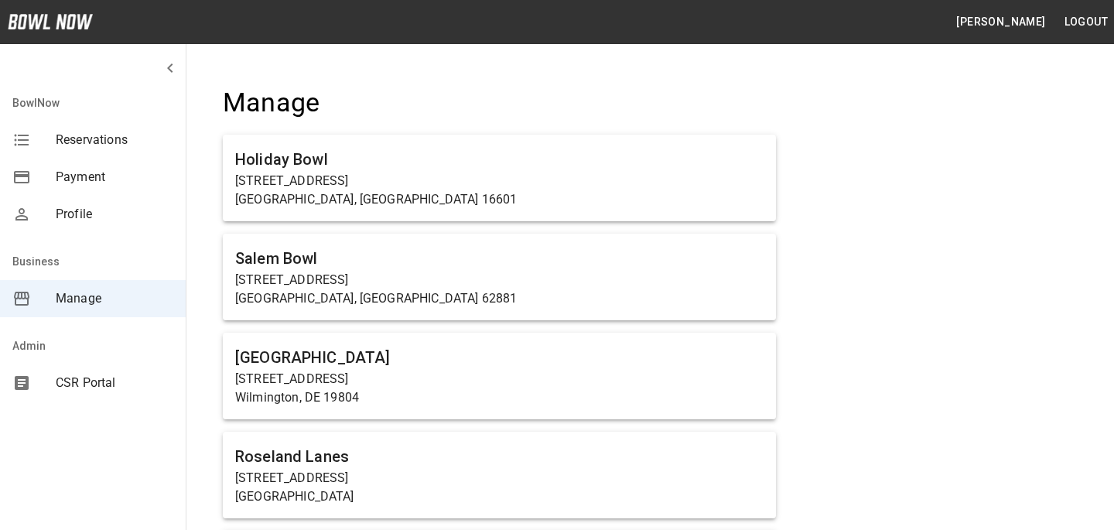
click at [125, 381] on span "CSR Portal" at bounding box center [115, 383] width 118 height 19
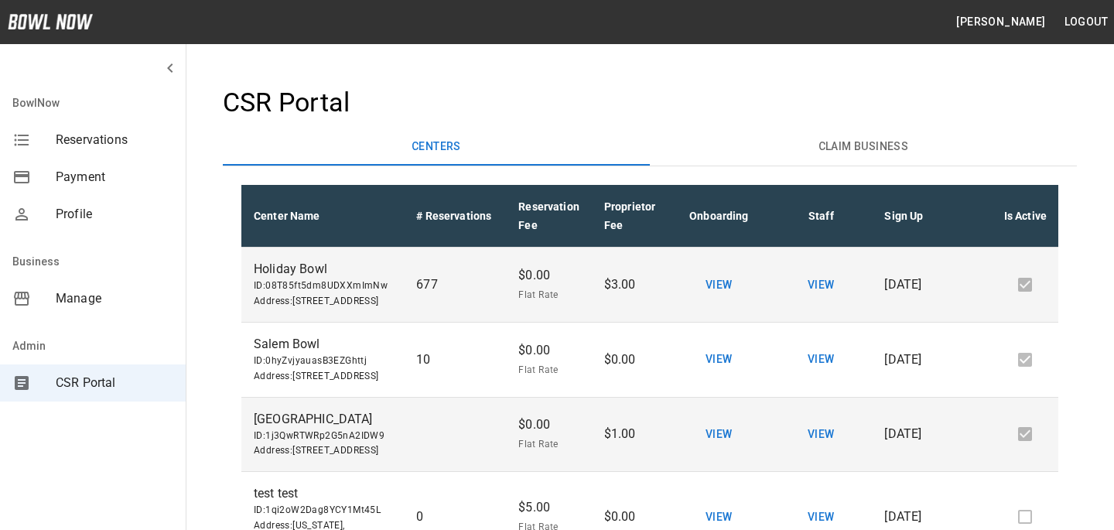
click at [518, 194] on th "Reservation Fee" at bounding box center [549, 216] width 86 height 63
click at [518, 207] on th "Reservation Fee" at bounding box center [549, 216] width 86 height 63
click at [518, 224] on th "Reservation Fee" at bounding box center [549, 216] width 86 height 63
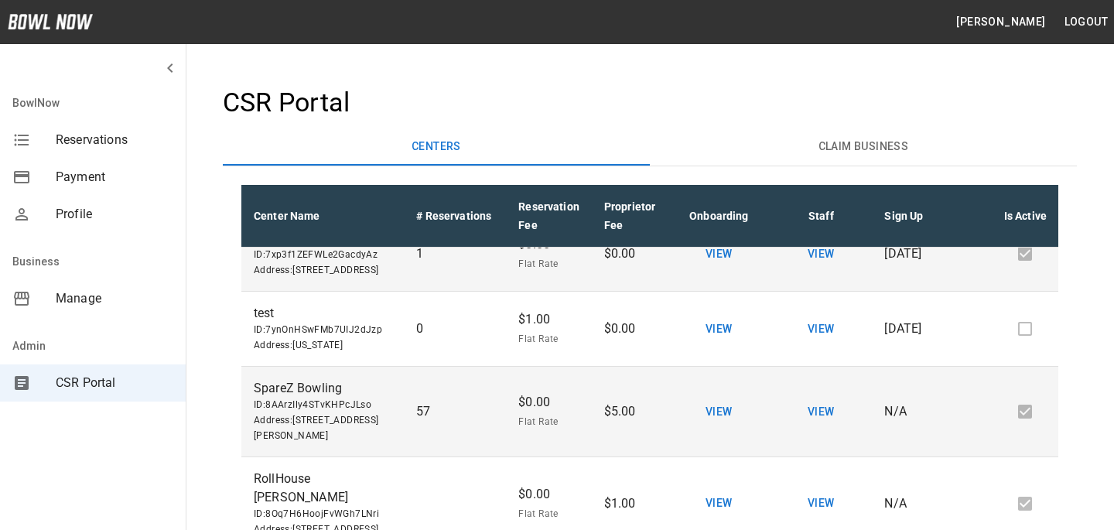
scroll to position [1455, 111]
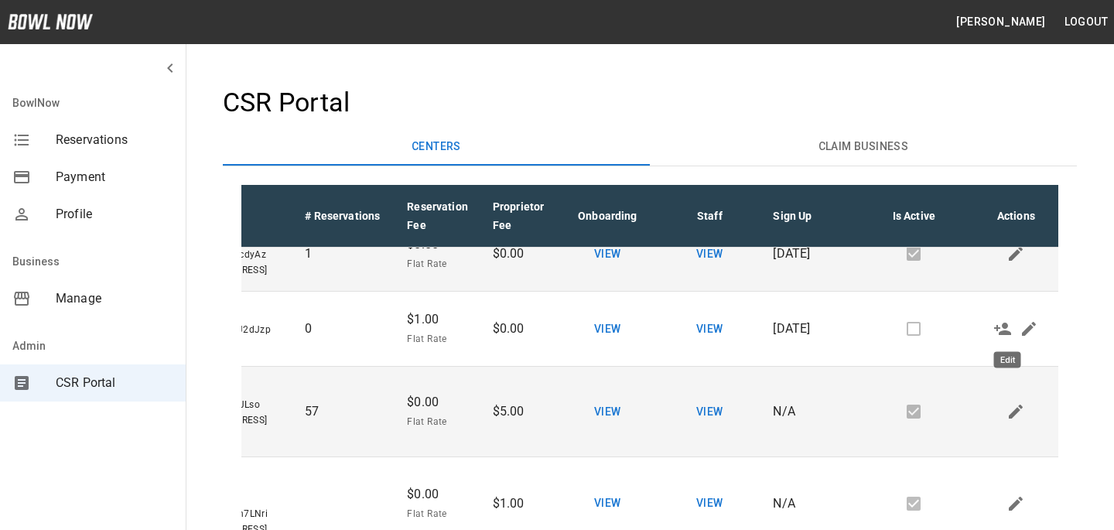
click at [1007, 69] on icon "Edit" at bounding box center [1016, 59] width 19 height 19
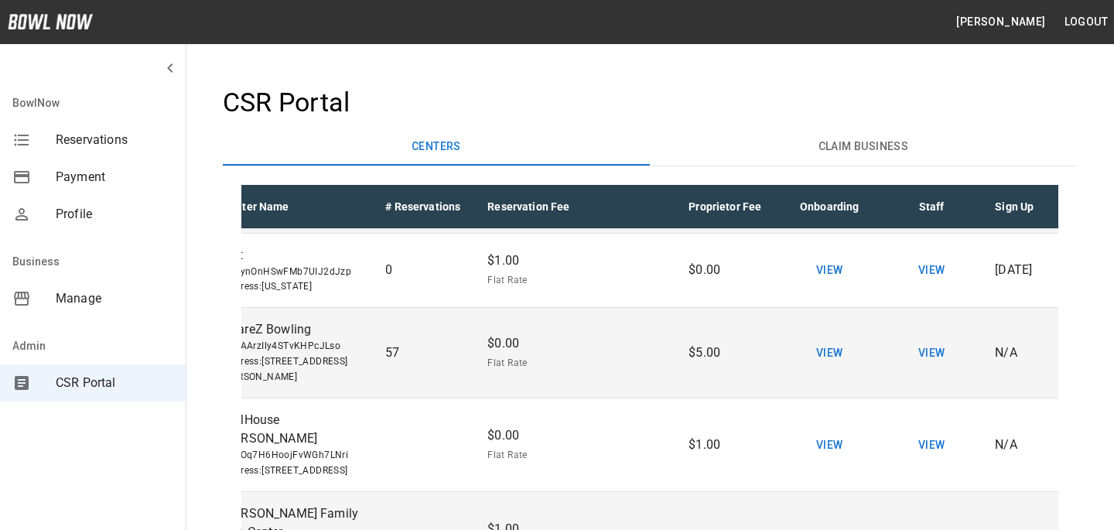
scroll to position [1436, 0]
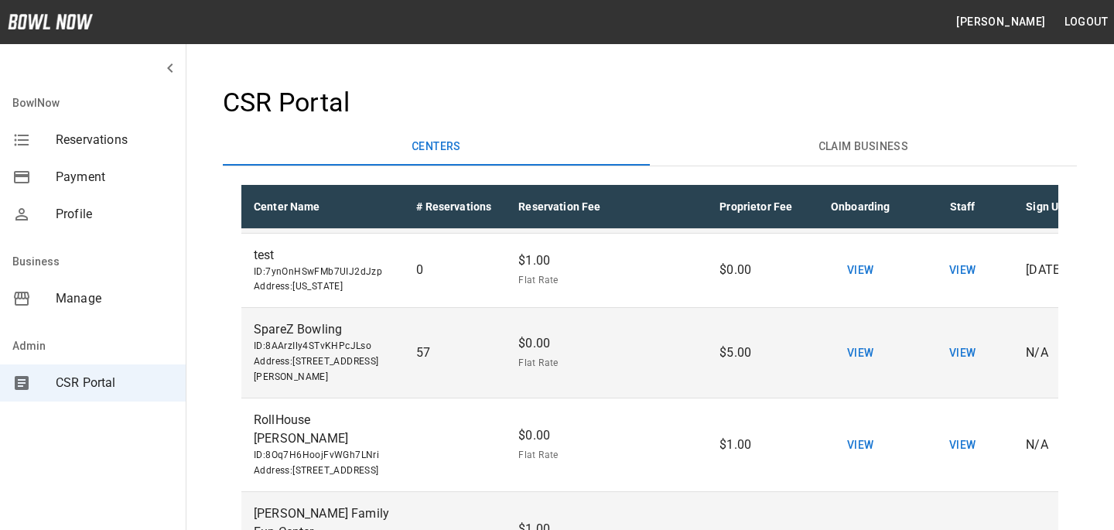
click at [563, 377] on li "Percentage" at bounding box center [558, 378] width 93 height 28
type input "**********"
click at [657, 52] on input "*" at bounding box center [643, 30] width 51 height 43
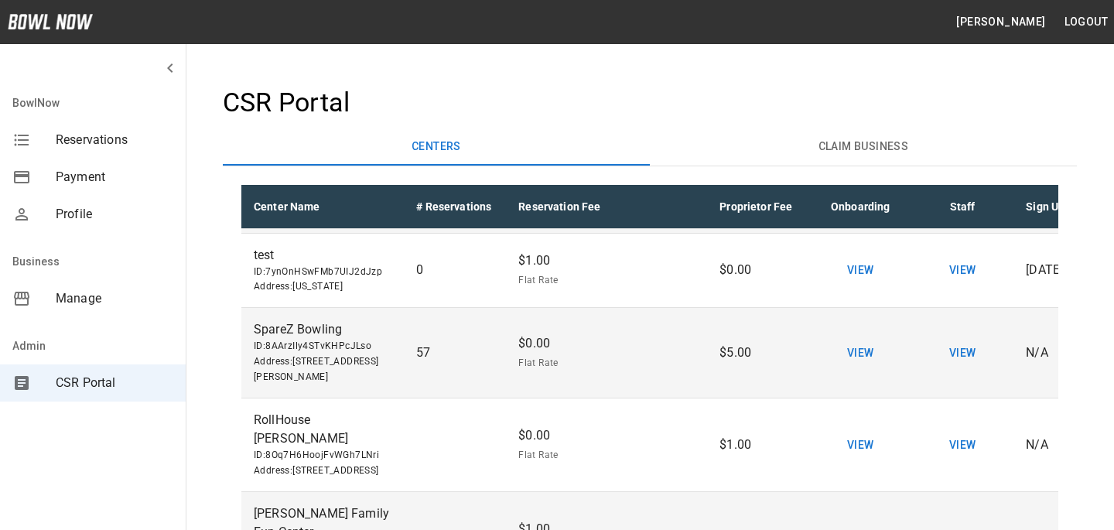
click at [657, 52] on input "*" at bounding box center [643, 30] width 51 height 43
type input "*"
click at [657, 52] on input "*" at bounding box center [643, 30] width 51 height 43
click at [744, 52] on input "*" at bounding box center [770, 30] width 53 height 43
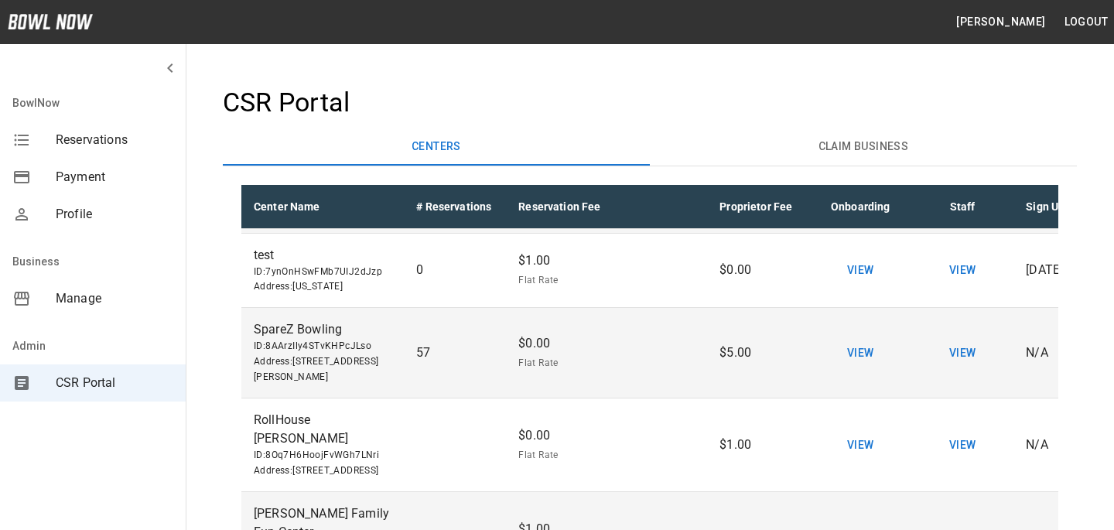
click at [744, 52] on input "*" at bounding box center [770, 30] width 53 height 43
type input "*"
click at [814, 65] on td "View" at bounding box center [860, 30] width 102 height 69
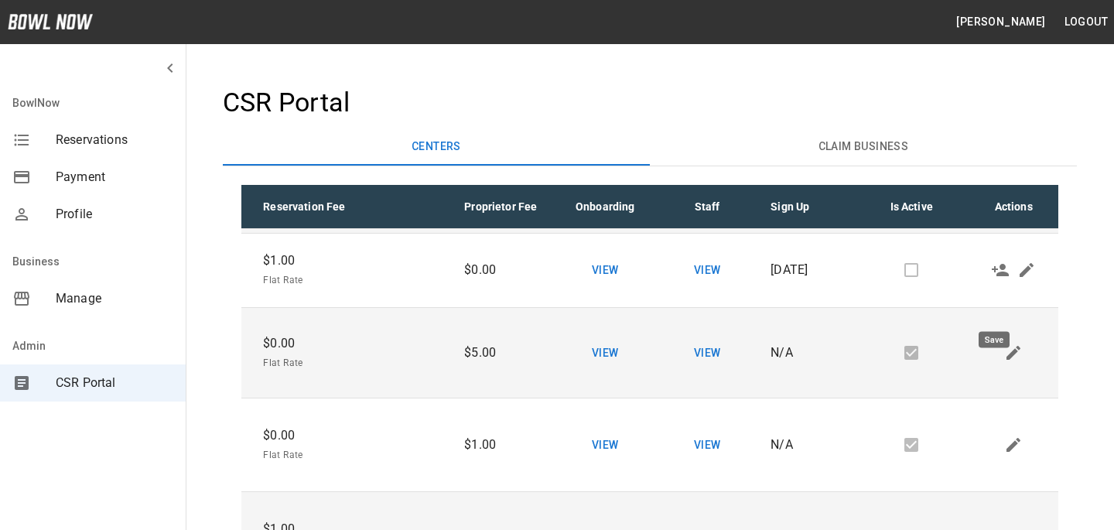
click at [987, 43] on button "Save" at bounding box center [1000, 30] width 26 height 26
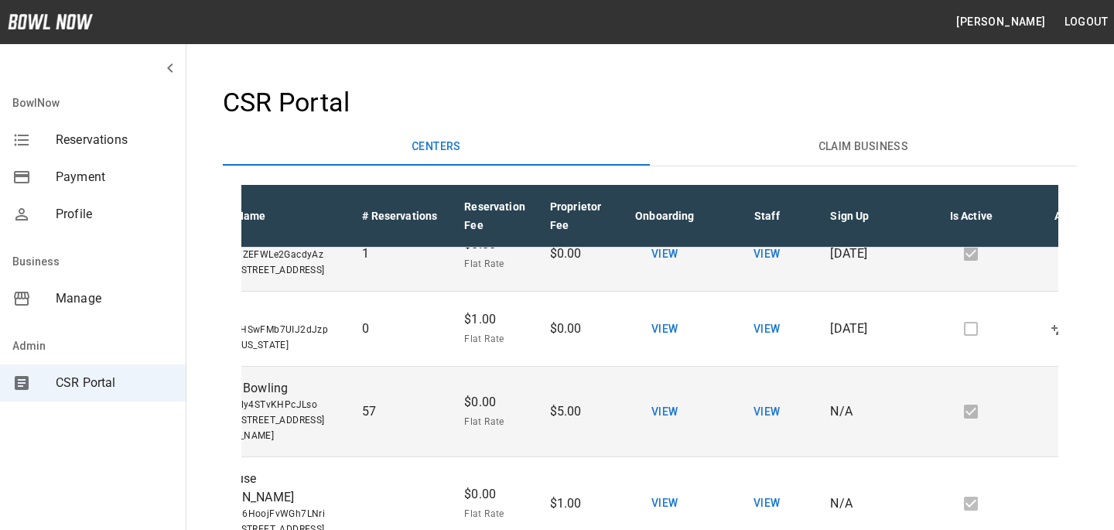
scroll to position [1455, 0]
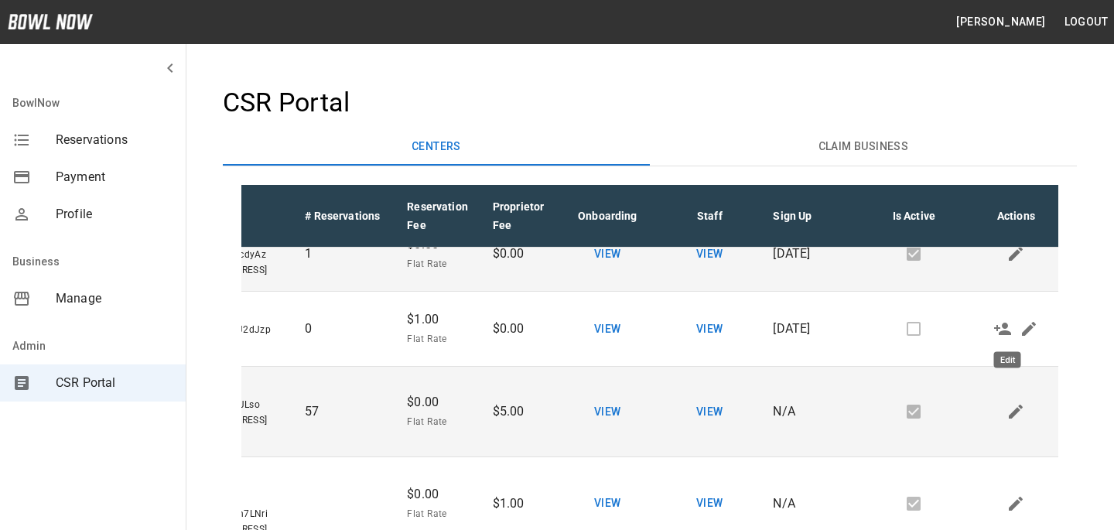
click at [1015, 69] on icon "Edit" at bounding box center [1016, 59] width 19 height 19
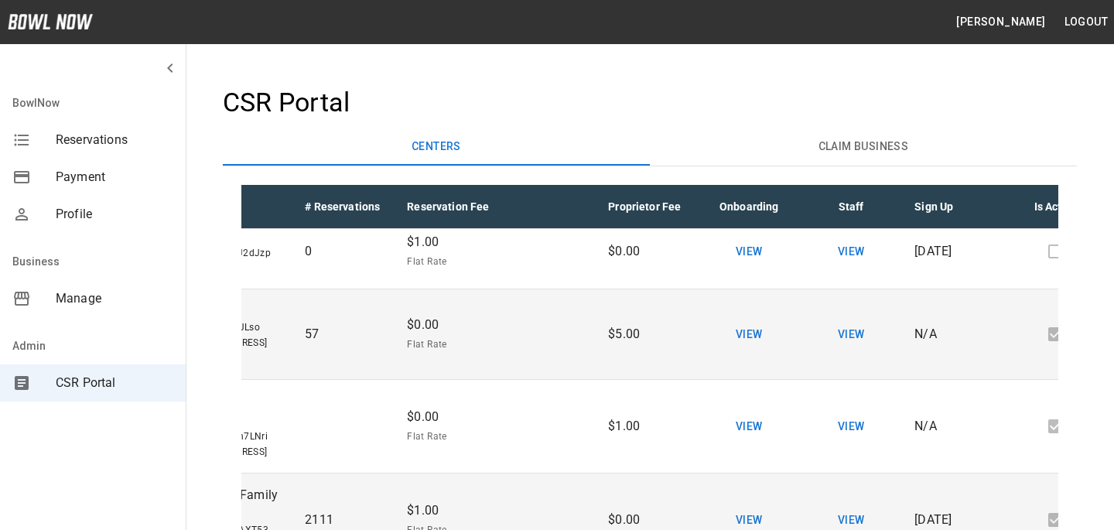
scroll to position [1436, 111]
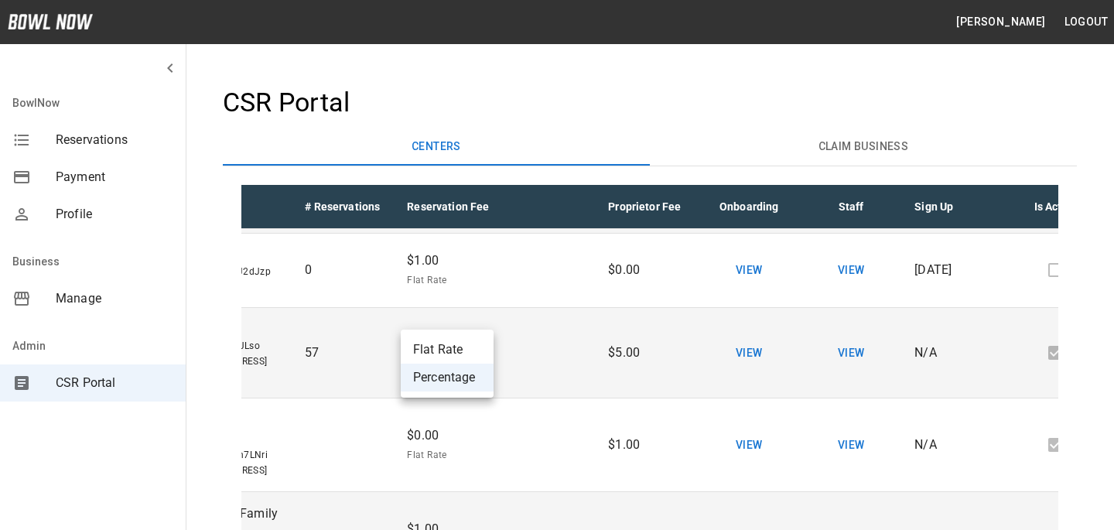
click at [481, 356] on li "Flat Rate" at bounding box center [447, 350] width 93 height 28
type input "****"
click at [535, 52] on input "*" at bounding box center [556, 30] width 53 height 43
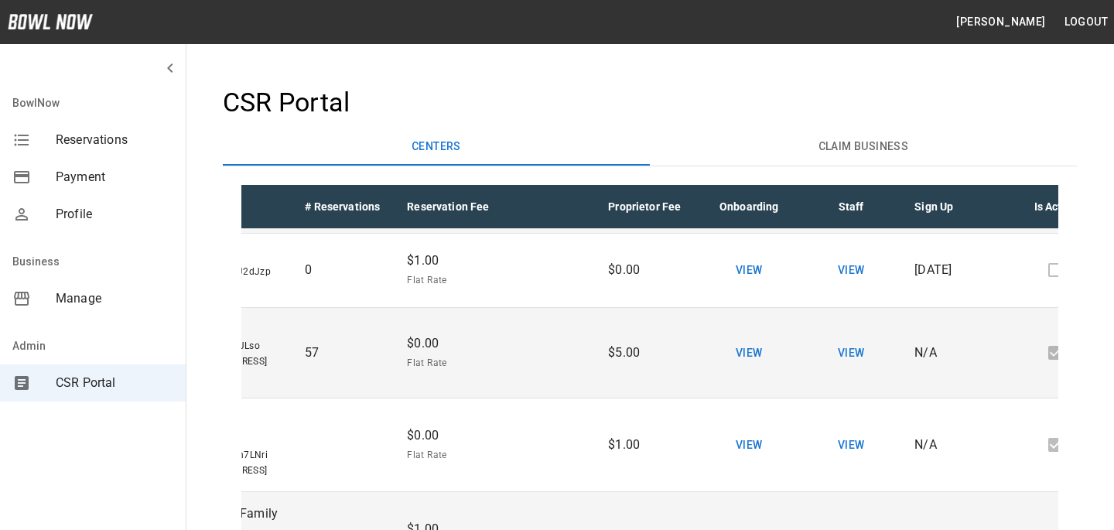
type input "*"
click at [662, 52] on input "*" at bounding box center [658, 30] width 53 height 43
type input "*"
click at [661, 52] on input "*" at bounding box center [658, 30] width 53 height 43
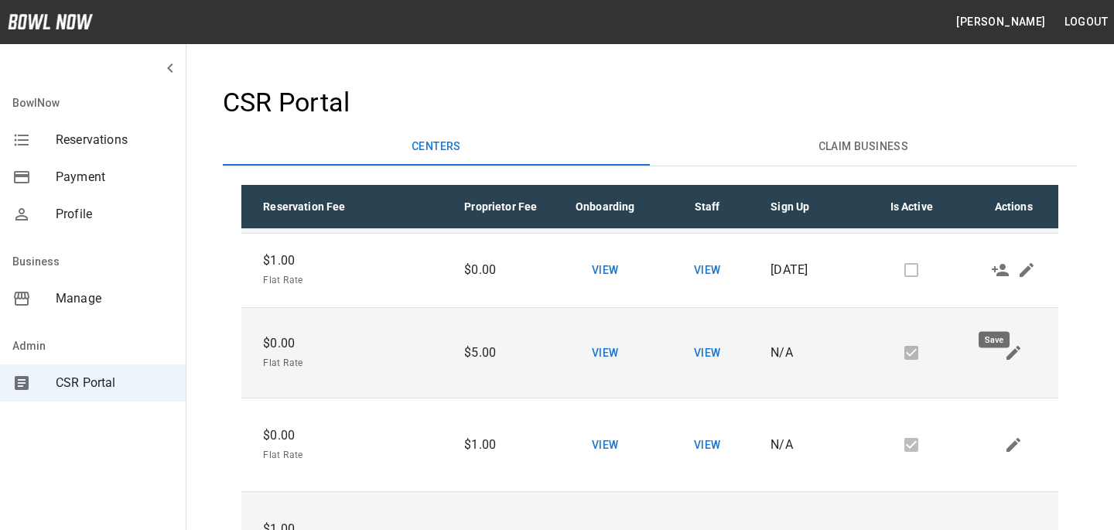
click at [994, 39] on icon "Save" at bounding box center [1000, 30] width 19 height 19
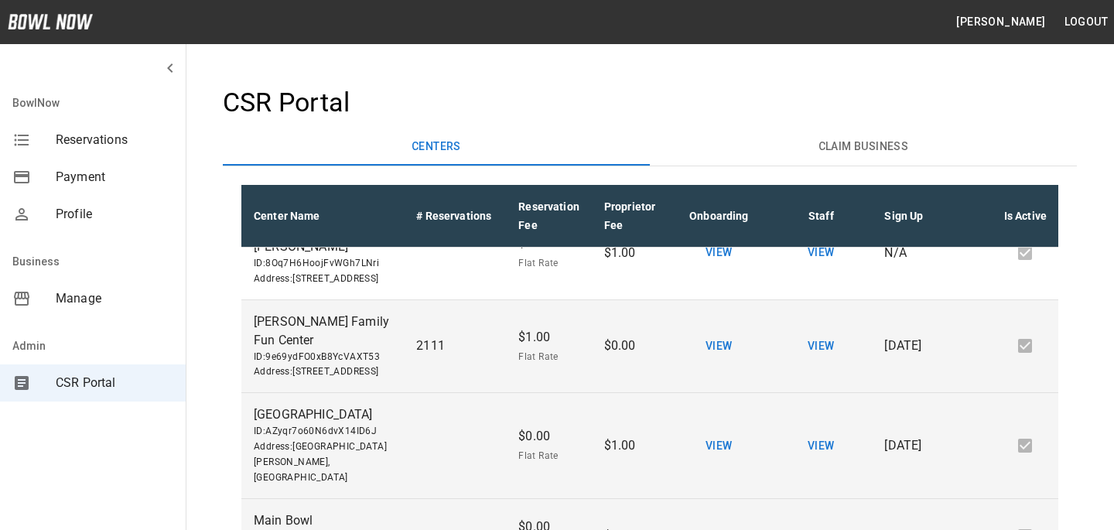
scroll to position [1956, 0]
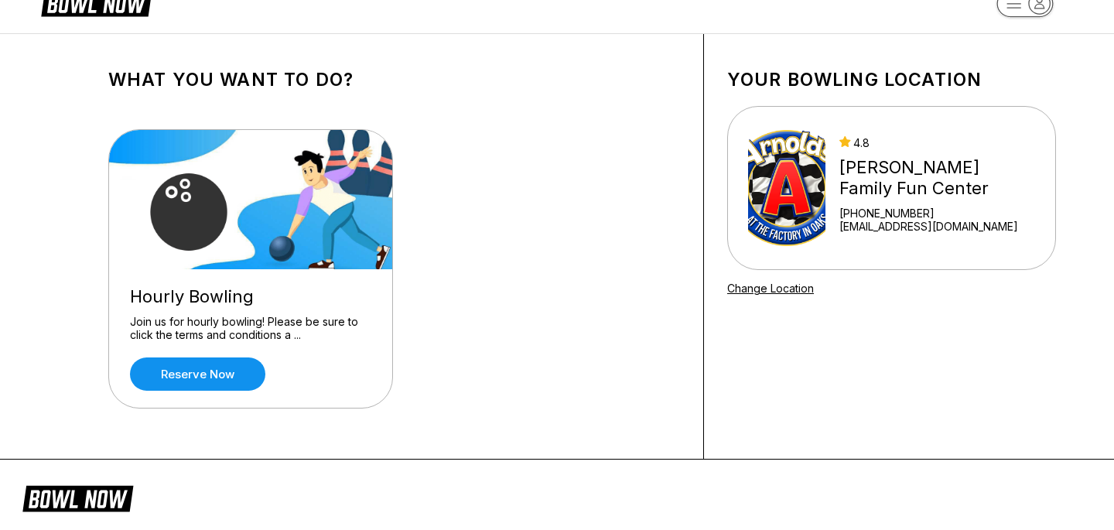
scroll to position [57, 0]
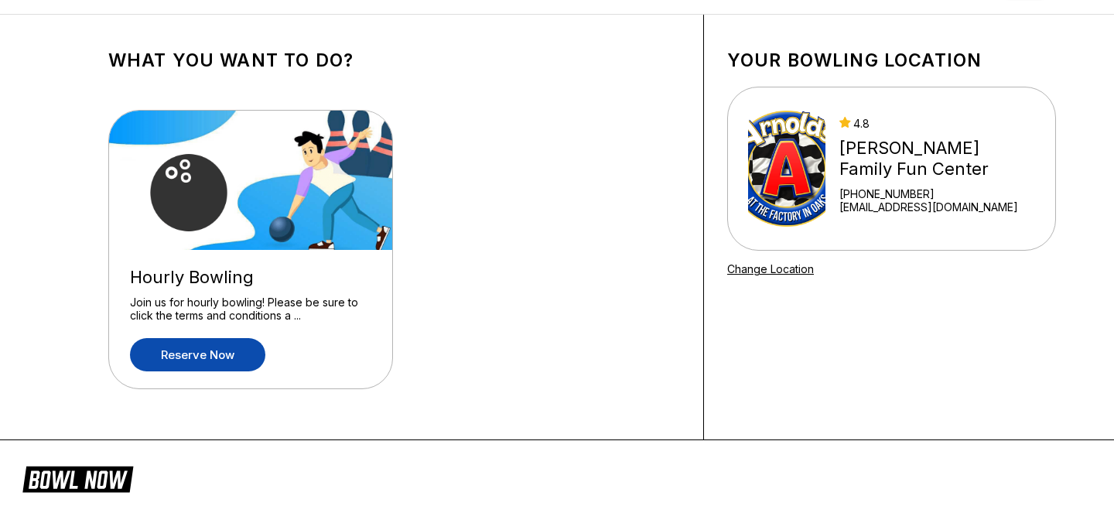
click at [242, 344] on link "Reserve now" at bounding box center [197, 354] width 135 height 33
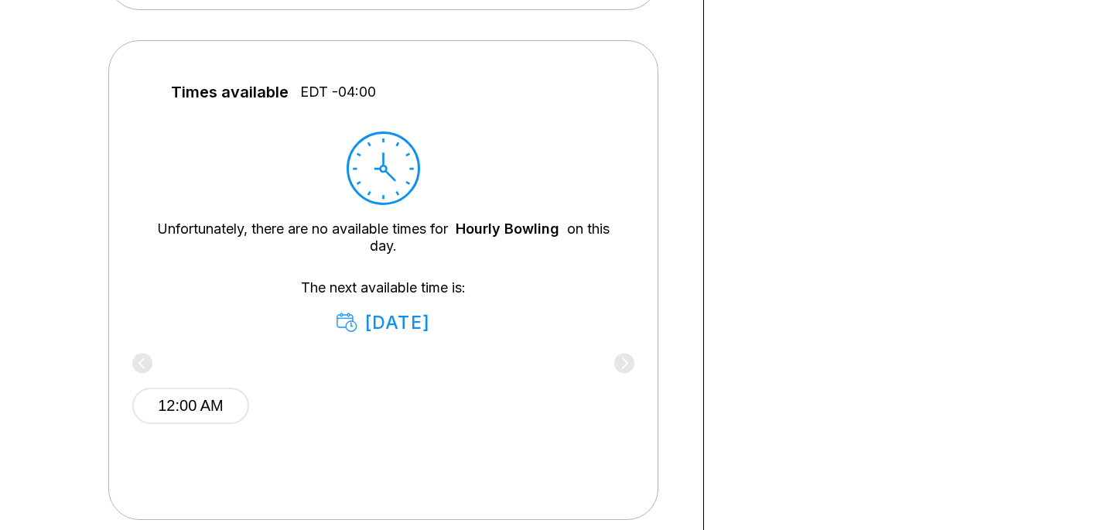
scroll to position [687, 0]
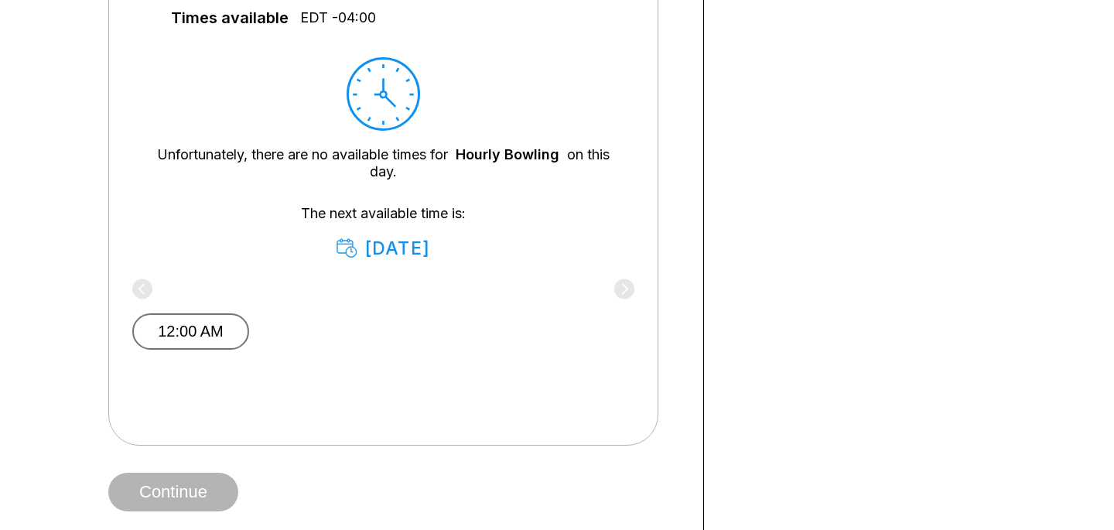
click at [230, 323] on button "12:00 AM" at bounding box center [190, 331] width 117 height 36
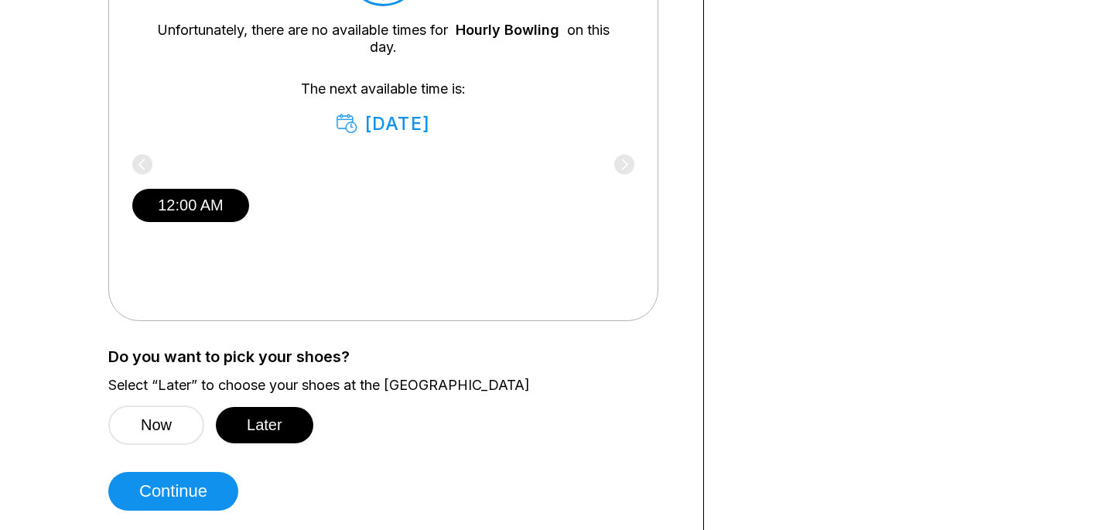
scroll to position [834, 0]
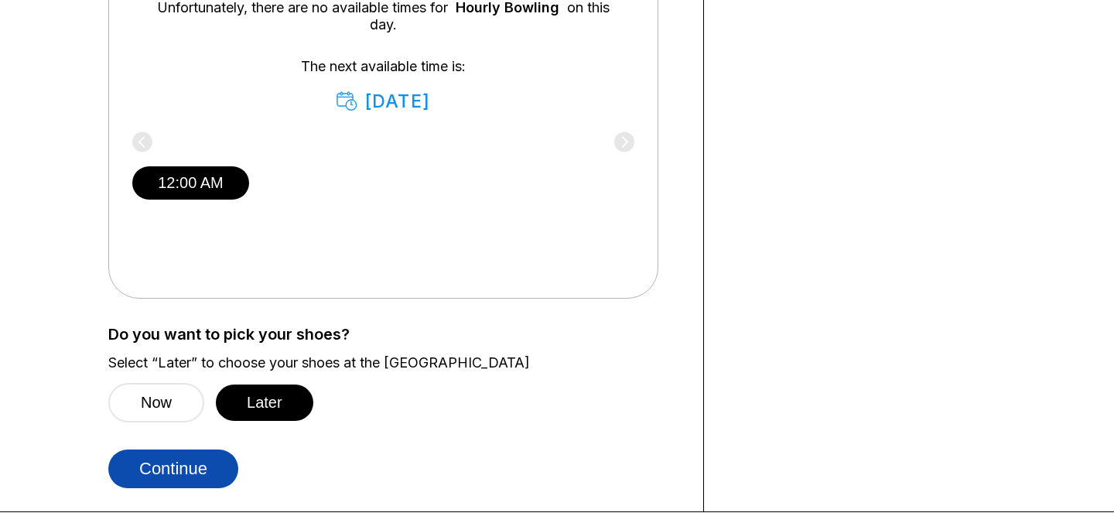
click at [173, 451] on button "Continue" at bounding box center [173, 469] width 130 height 39
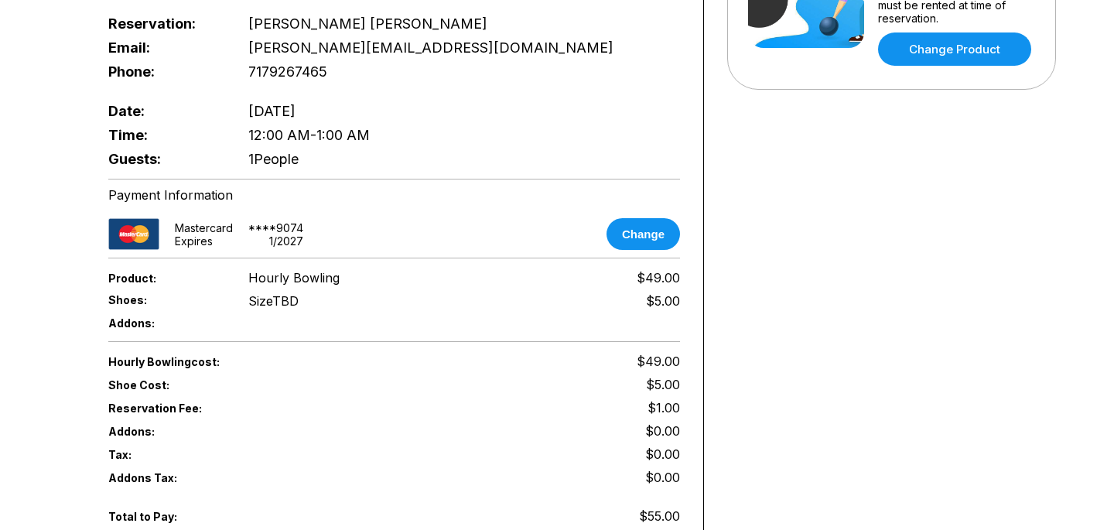
scroll to position [488, 0]
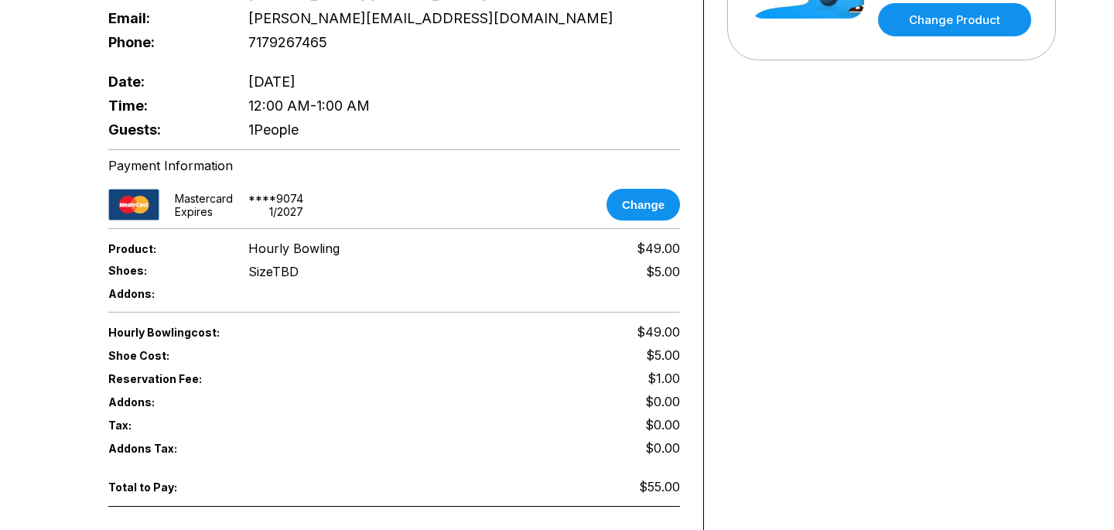
drag, startPoint x: 660, startPoint y: 358, endPoint x: 672, endPoint y: 358, distance: 12.4
click at [672, 371] on span "$1.00" at bounding box center [664, 378] width 33 height 15
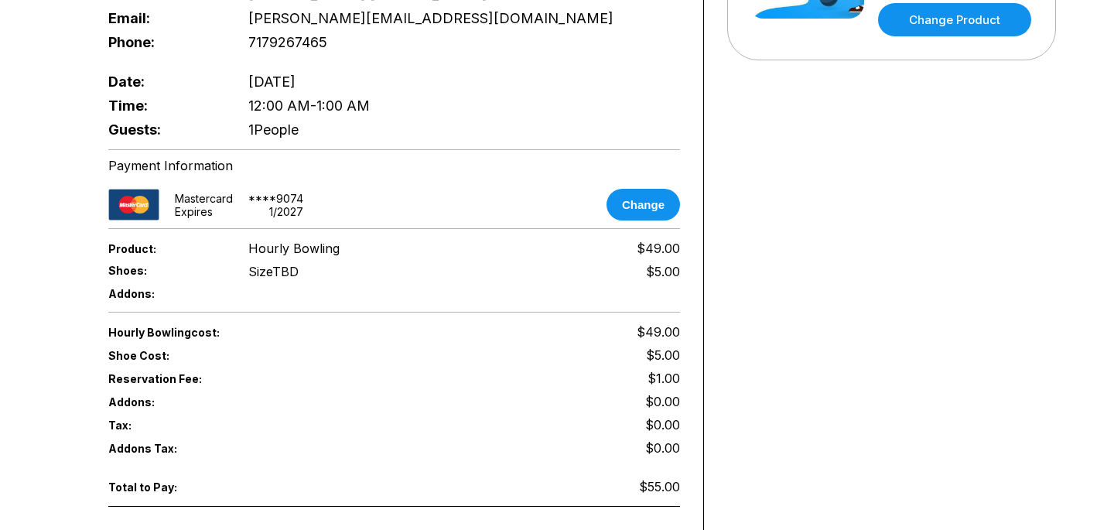
click at [675, 373] on span "$1.00" at bounding box center [664, 378] width 33 height 15
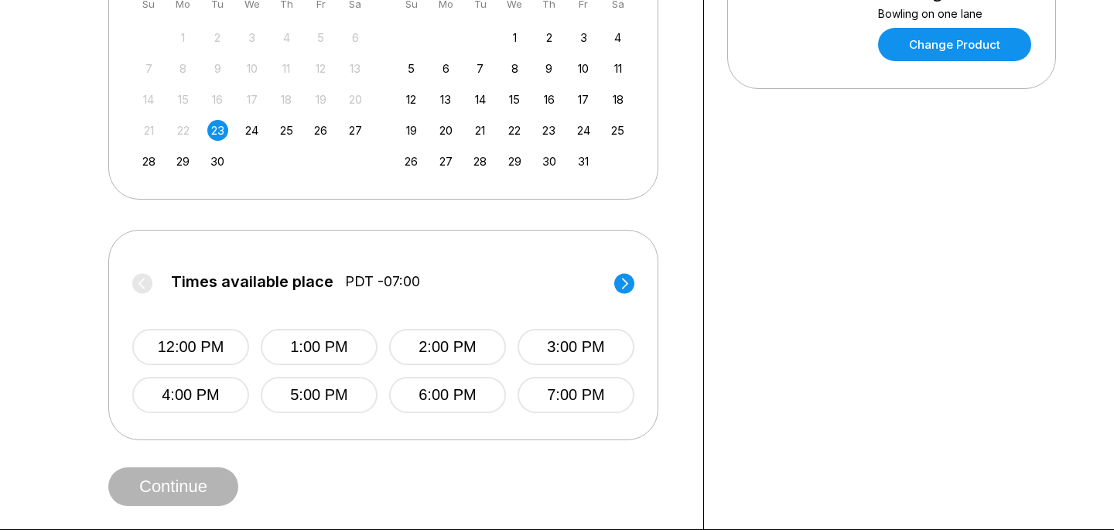
scroll to position [472, 0]
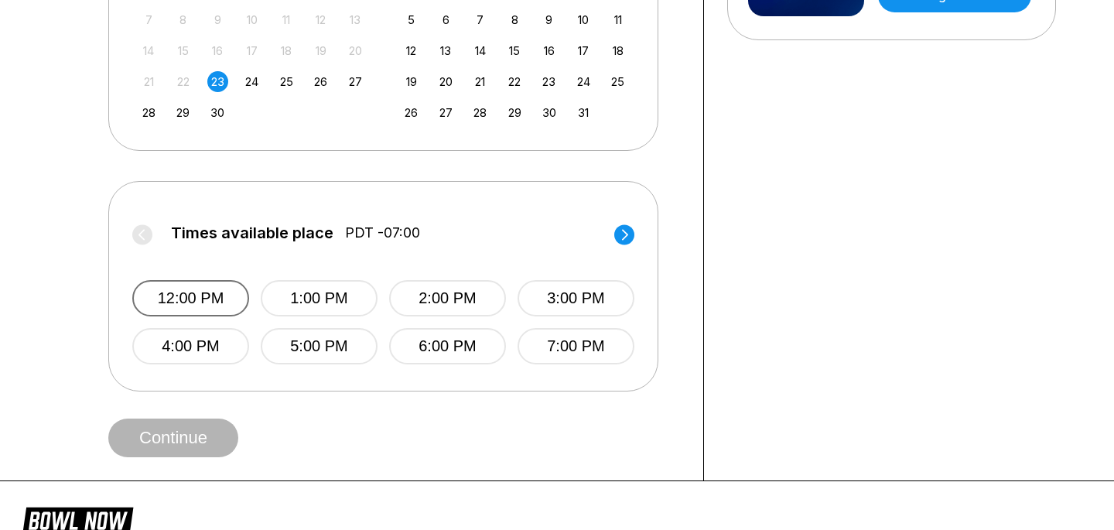
drag, startPoint x: 181, startPoint y: 293, endPoint x: 181, endPoint y: 303, distance: 9.3
click at [181, 293] on button "12:00 PM" at bounding box center [190, 298] width 117 height 36
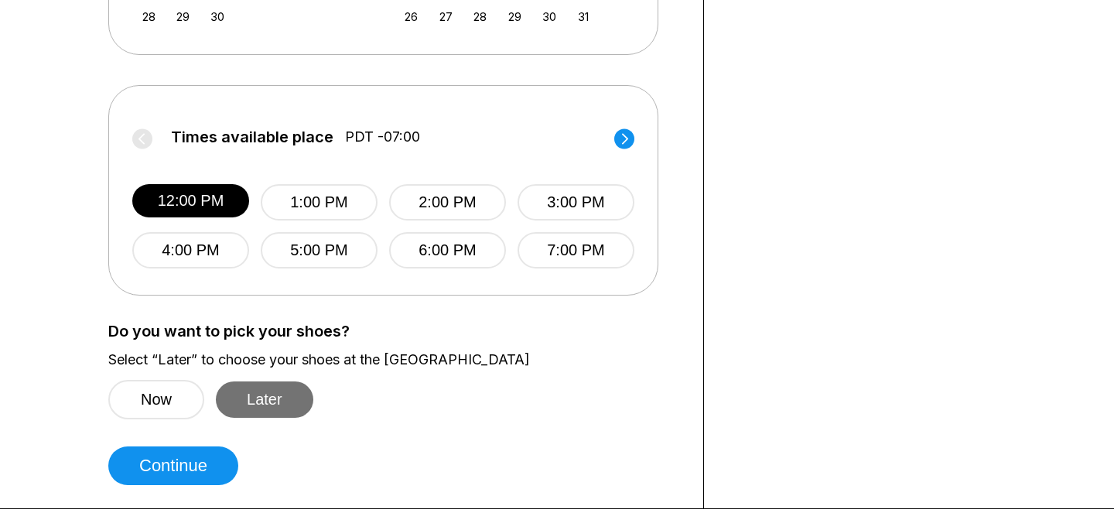
scroll to position [574, 0]
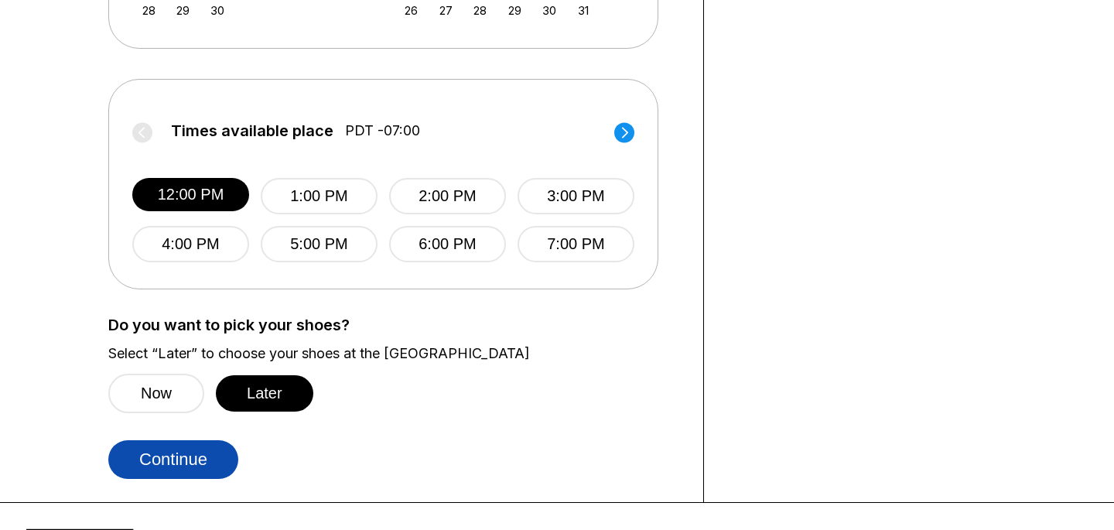
click at [209, 459] on button "Continue" at bounding box center [173, 459] width 130 height 39
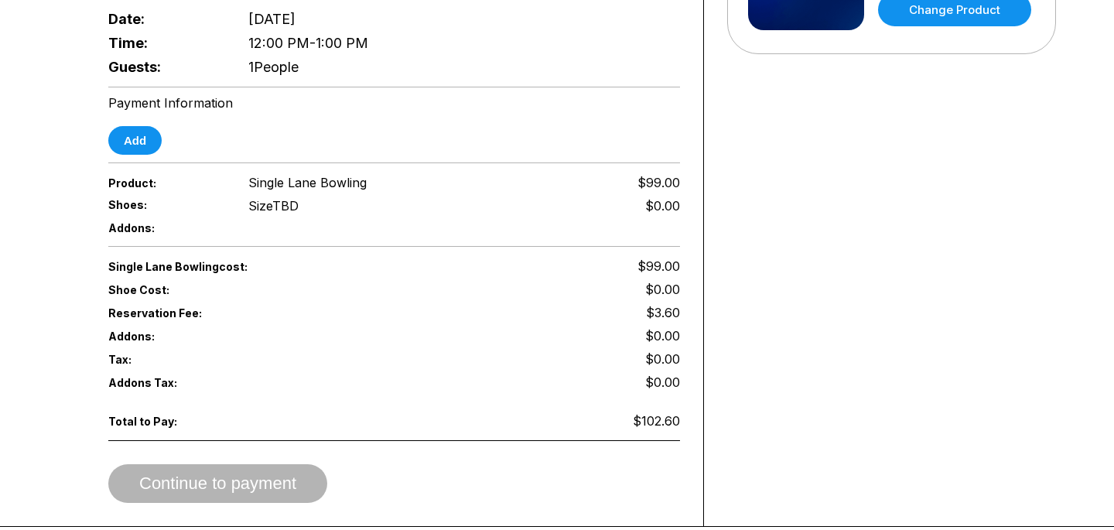
scroll to position [454, 0]
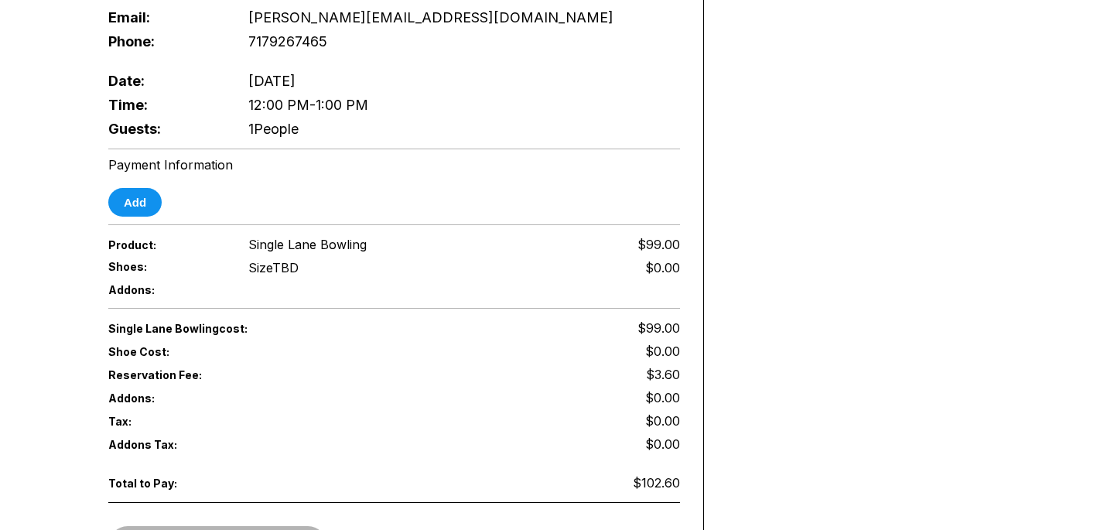
scroll to position [397, 0]
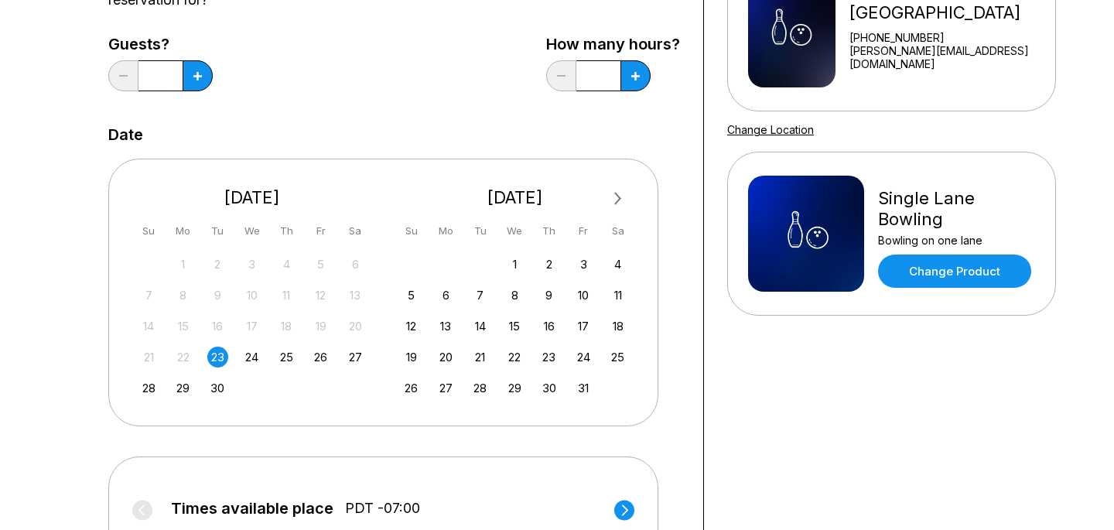
scroll to position [234, 0]
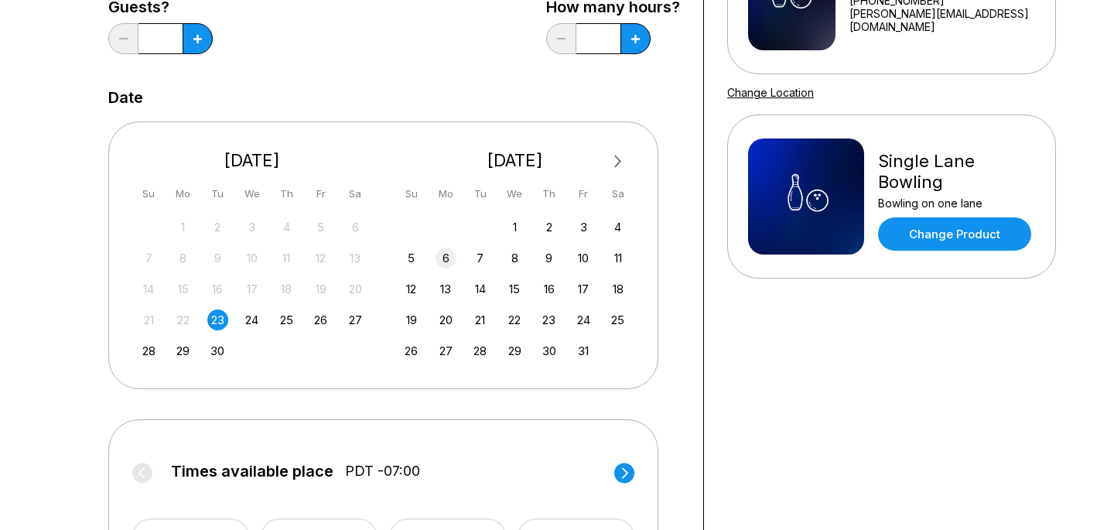
click at [450, 262] on div "6" at bounding box center [446, 258] width 21 height 21
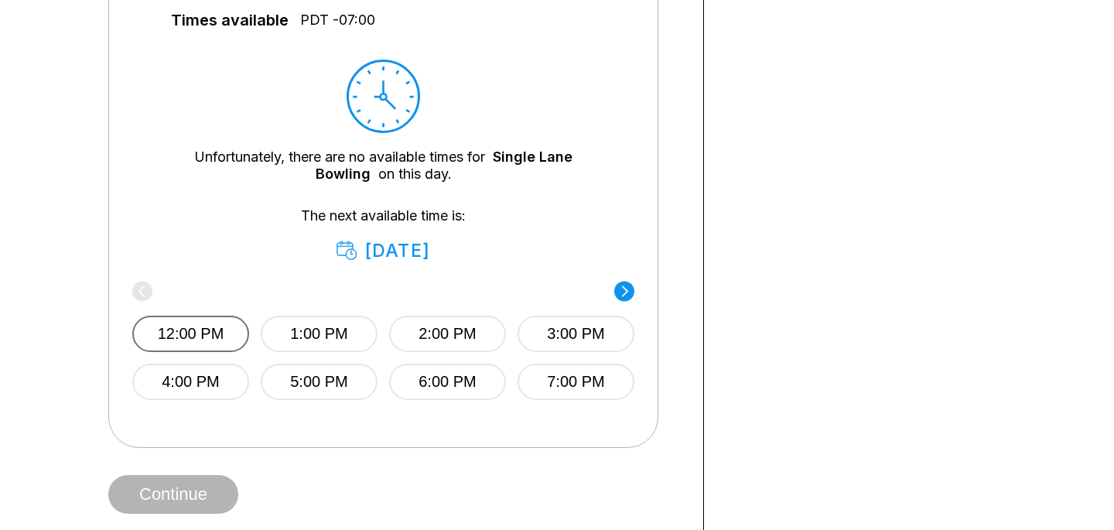
click at [227, 340] on button "12:00 PM" at bounding box center [190, 334] width 117 height 36
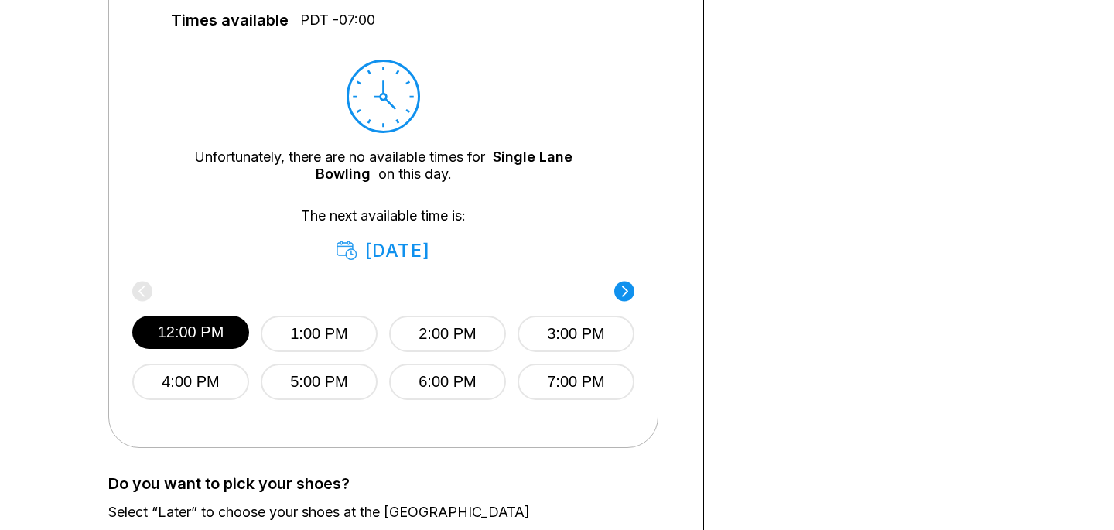
scroll to position [784, 0]
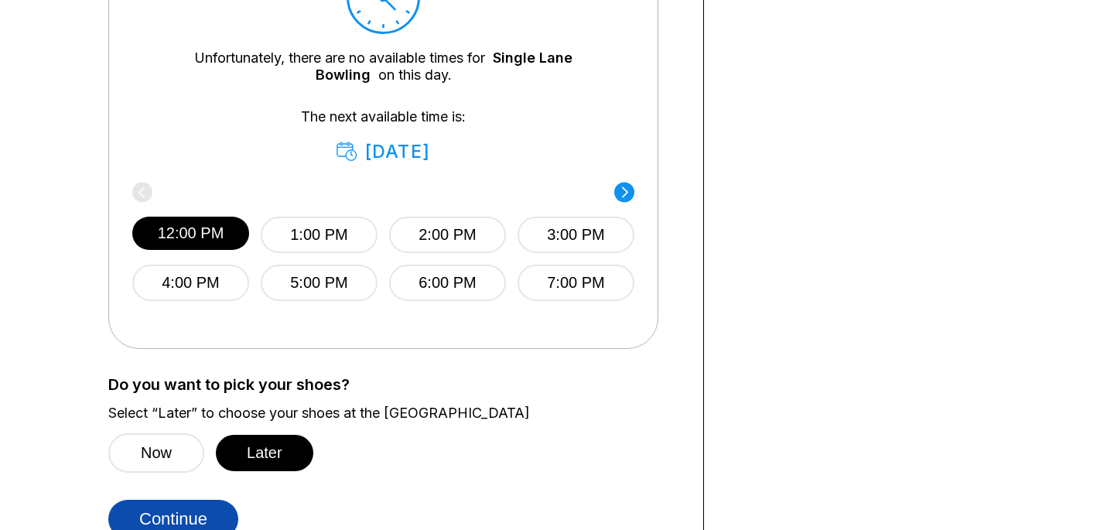
click at [213, 515] on button "Continue" at bounding box center [173, 519] width 130 height 39
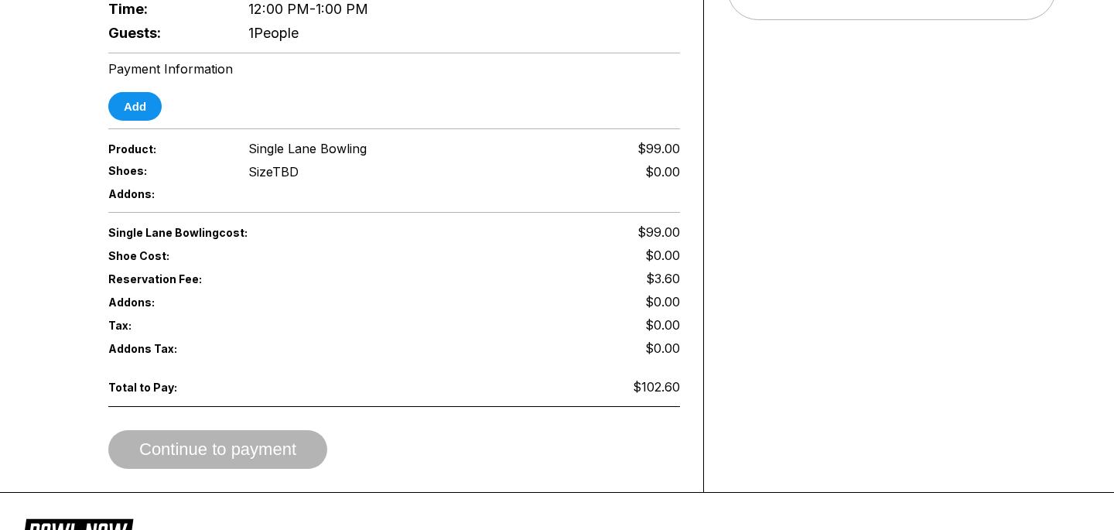
scroll to position [493, 0]
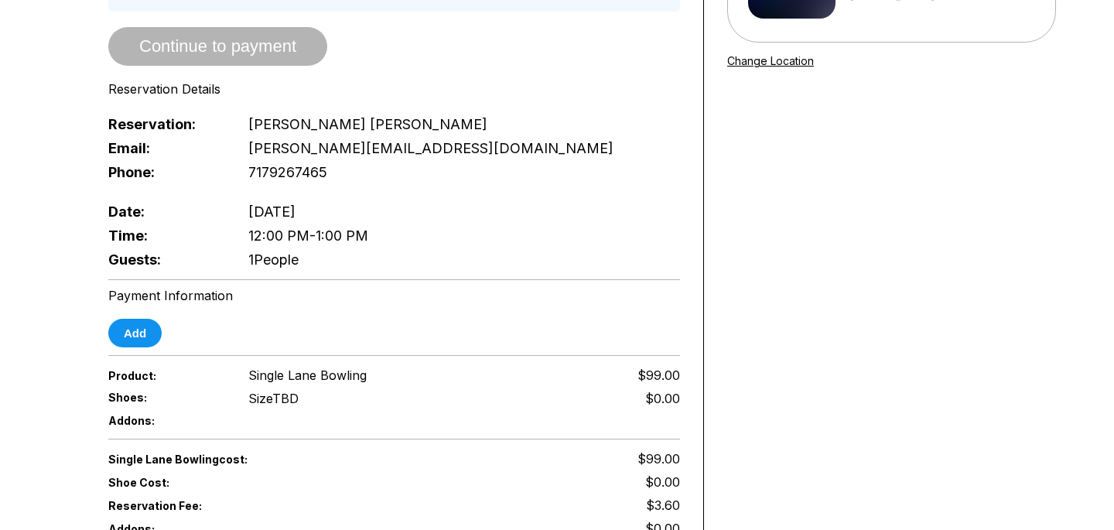
scroll to position [202, 0]
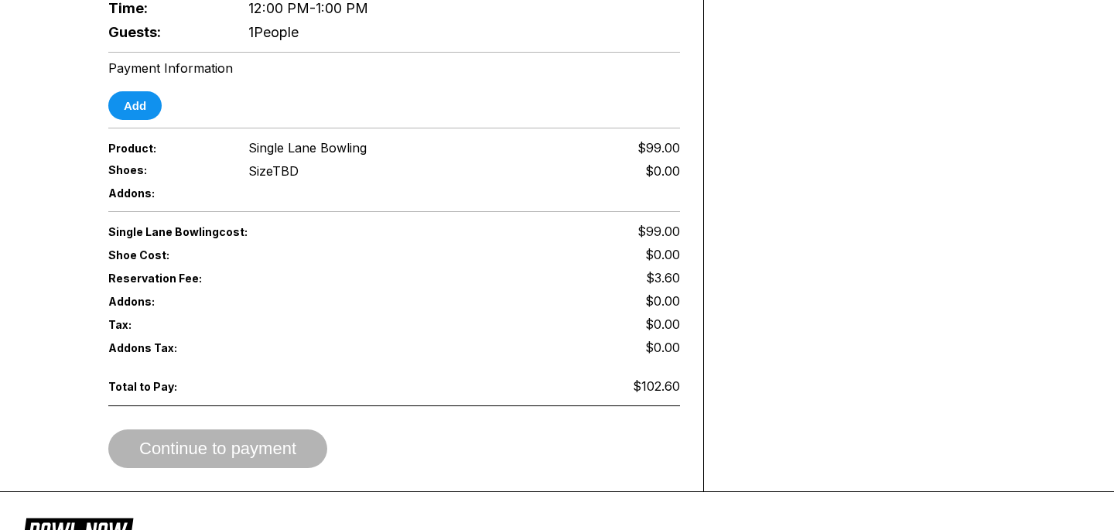
scroll to position [515, 0]
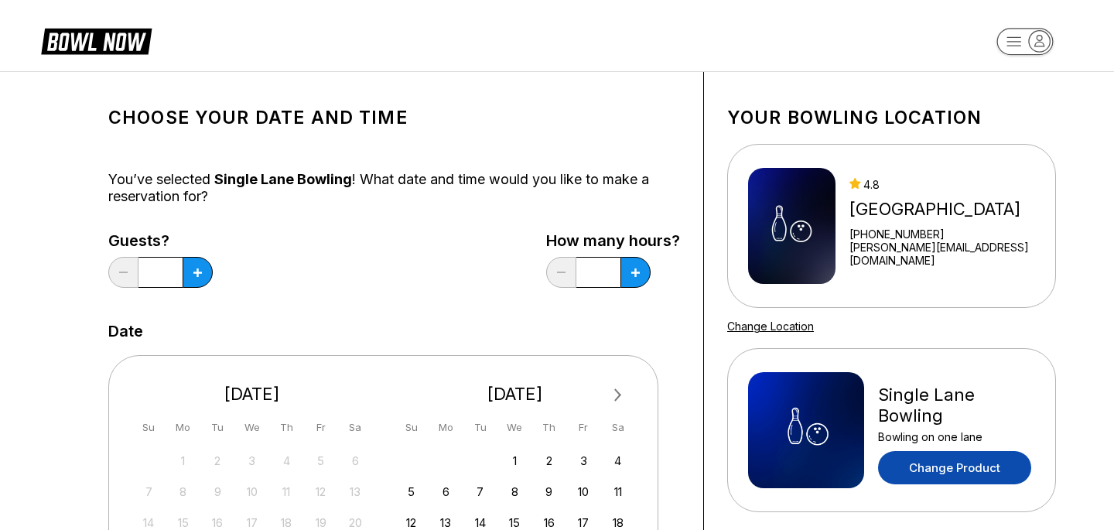
click at [950, 455] on link "Change Product" at bounding box center [954, 467] width 153 height 33
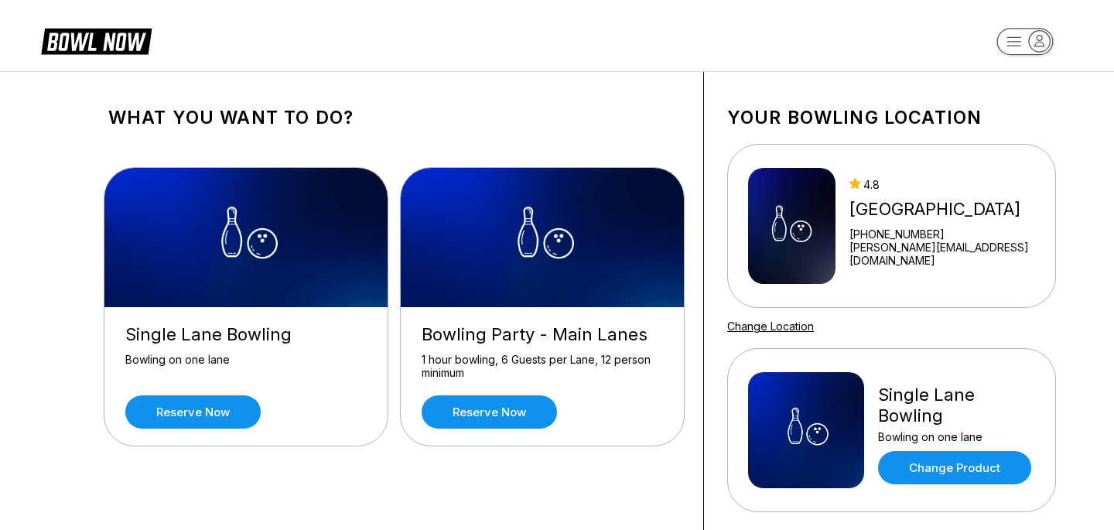
click at [201, 391] on div "Single Lane Bowling Bowling on one lane Reserve now" at bounding box center [245, 376] width 283 height 139
click at [201, 406] on link "Reserve now" at bounding box center [192, 411] width 135 height 33
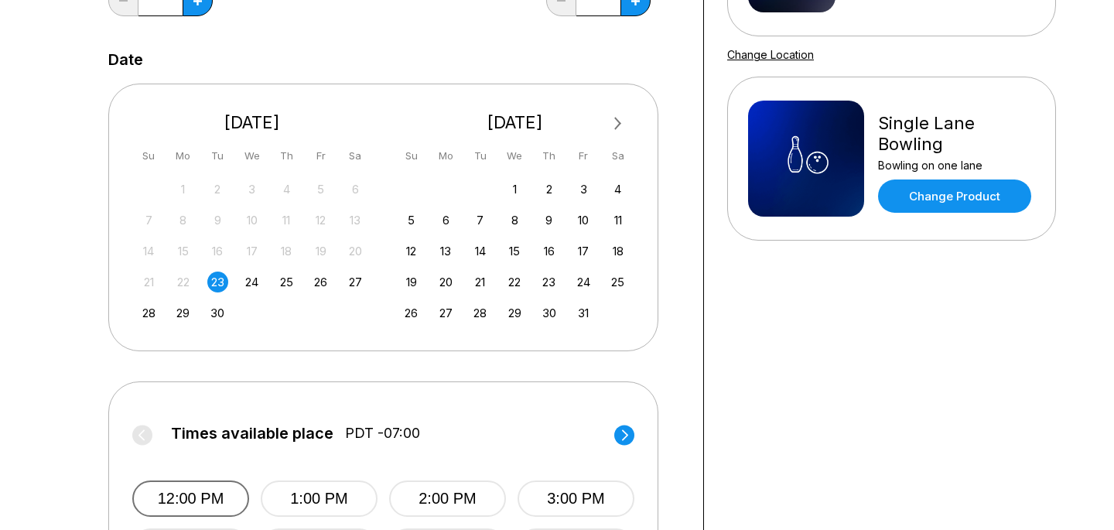
click at [235, 487] on button "12:00 PM" at bounding box center [190, 499] width 117 height 36
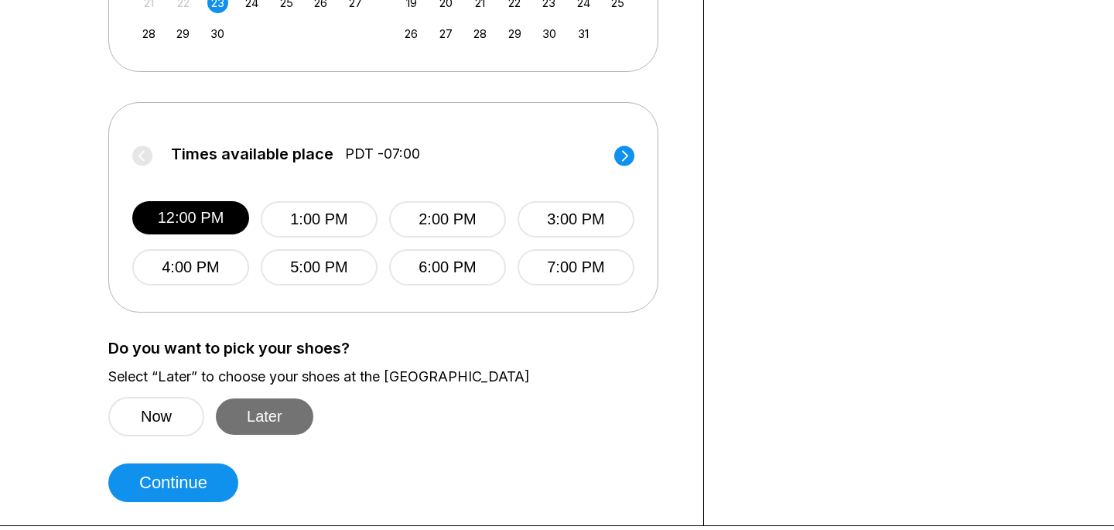
scroll to position [563, 0]
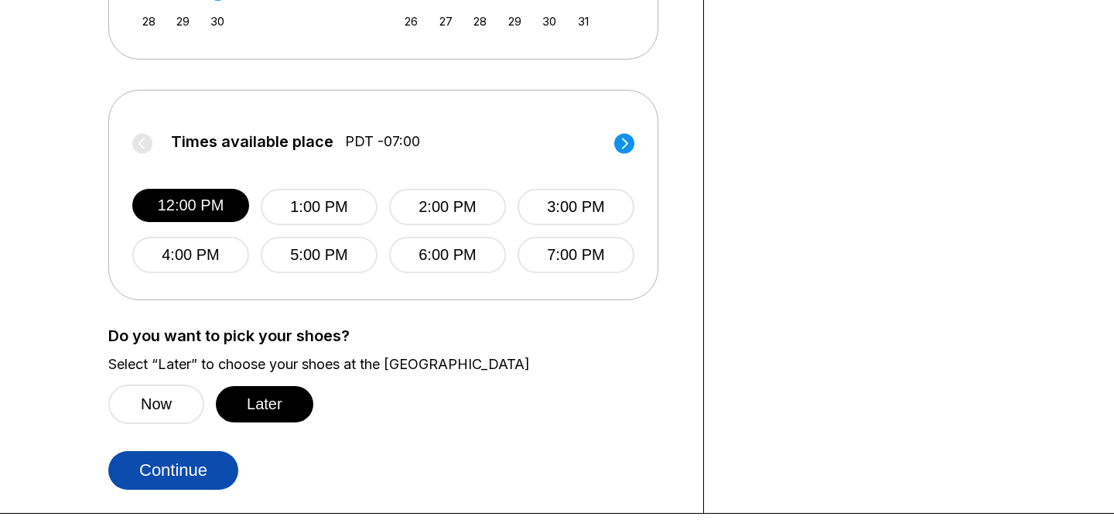
click at [200, 464] on button "Continue" at bounding box center [173, 470] width 130 height 39
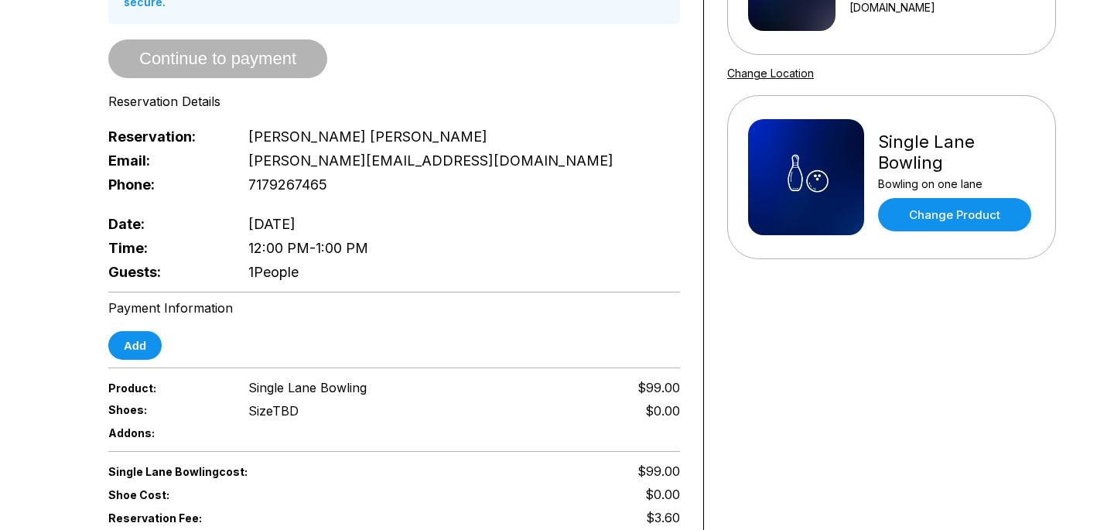
scroll to position [231, 0]
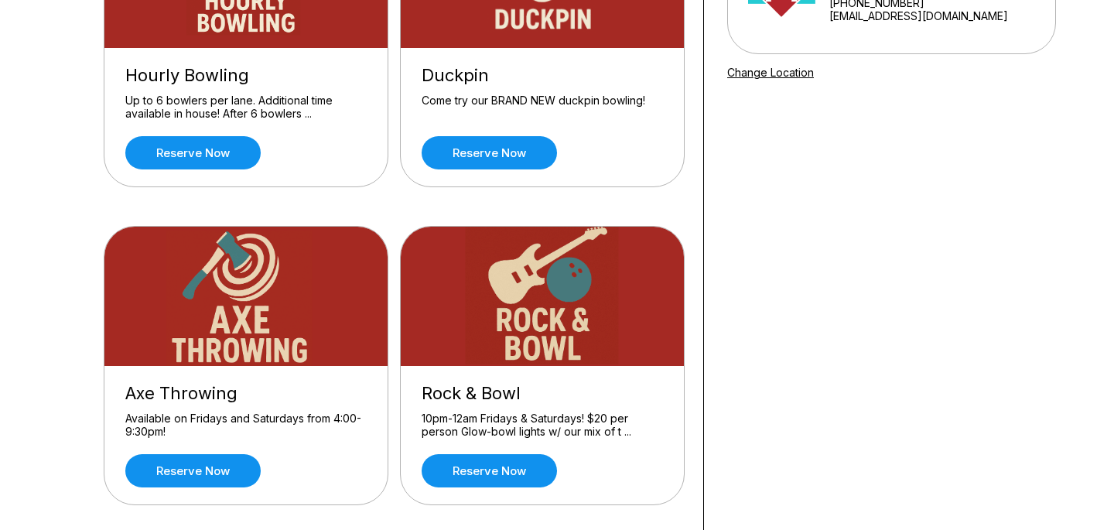
scroll to position [270, 0]
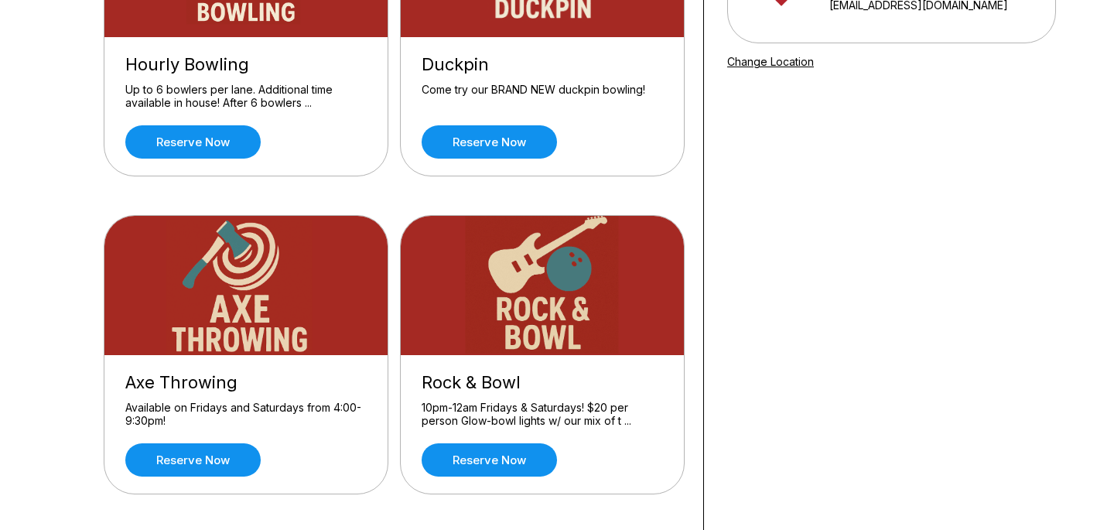
click at [180, 159] on div "Hourly Bowling Up to 6 bowlers per lane. Additional time available in house! Af…" at bounding box center [245, 106] width 283 height 139
click at [179, 132] on link "Reserve now" at bounding box center [192, 141] width 135 height 33
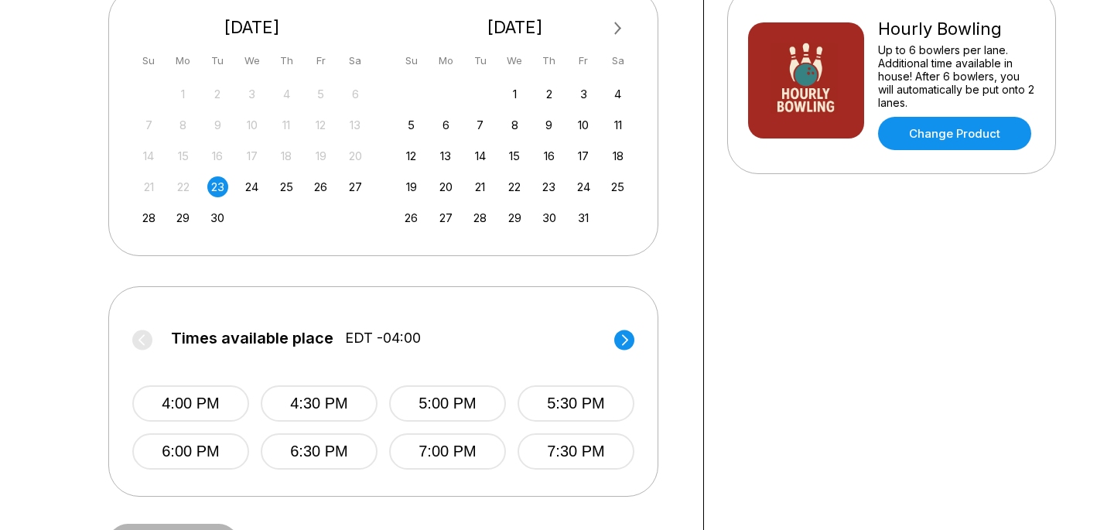
scroll to position [368, 0]
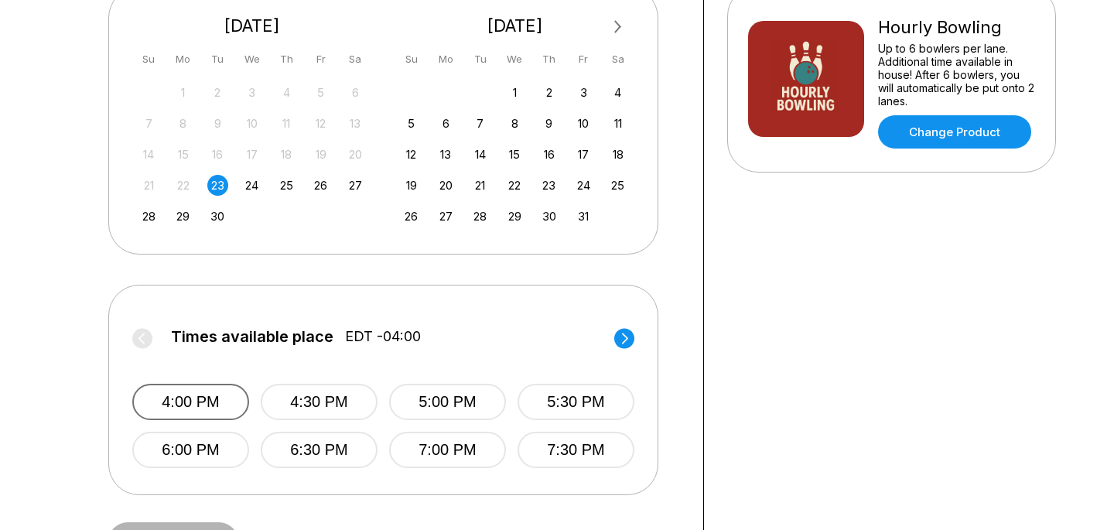
click at [228, 403] on button "4:00 PM" at bounding box center [190, 402] width 117 height 36
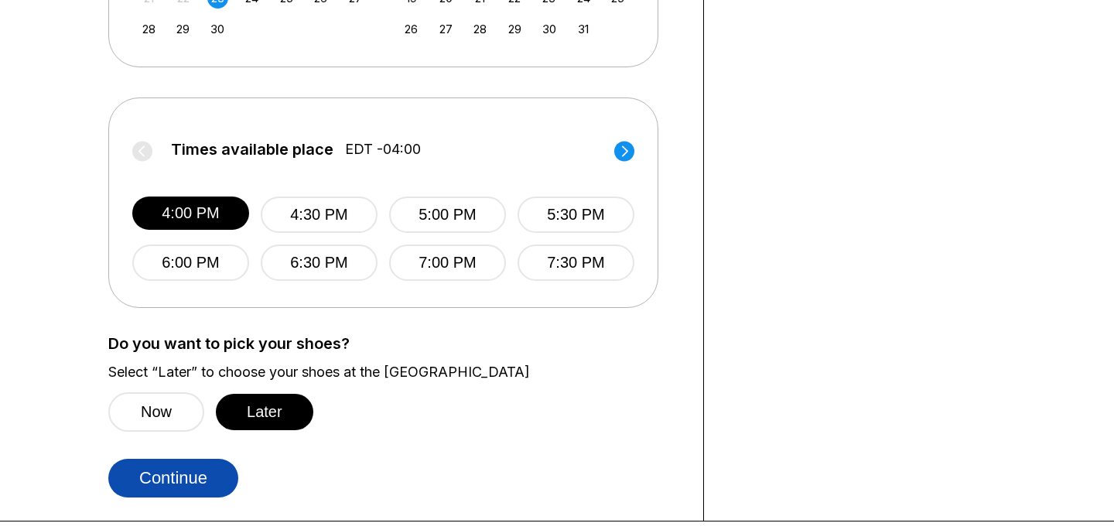
click at [216, 466] on button "Continue" at bounding box center [173, 478] width 130 height 39
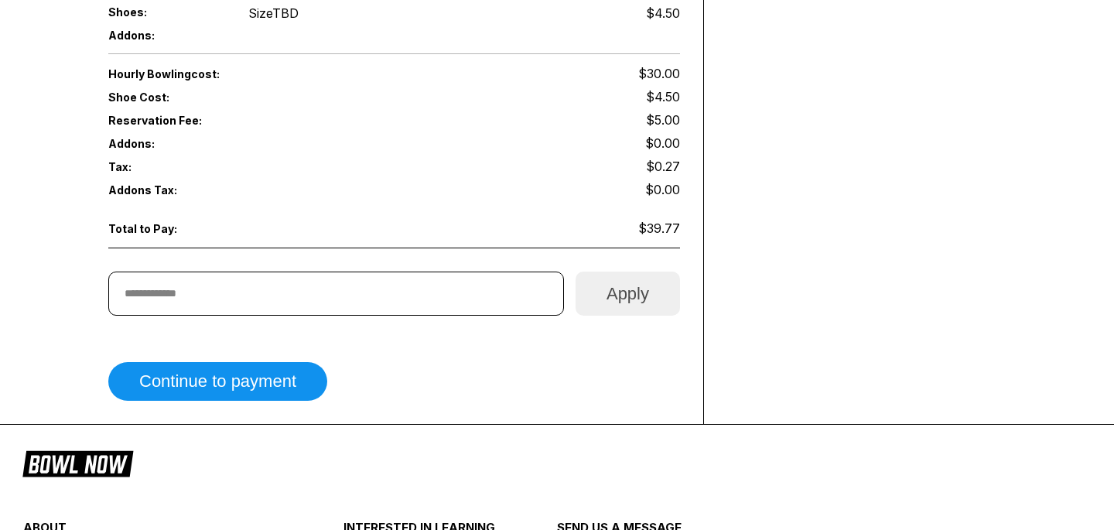
scroll to position [484, 0]
